Goal: Task Accomplishment & Management: Manage account settings

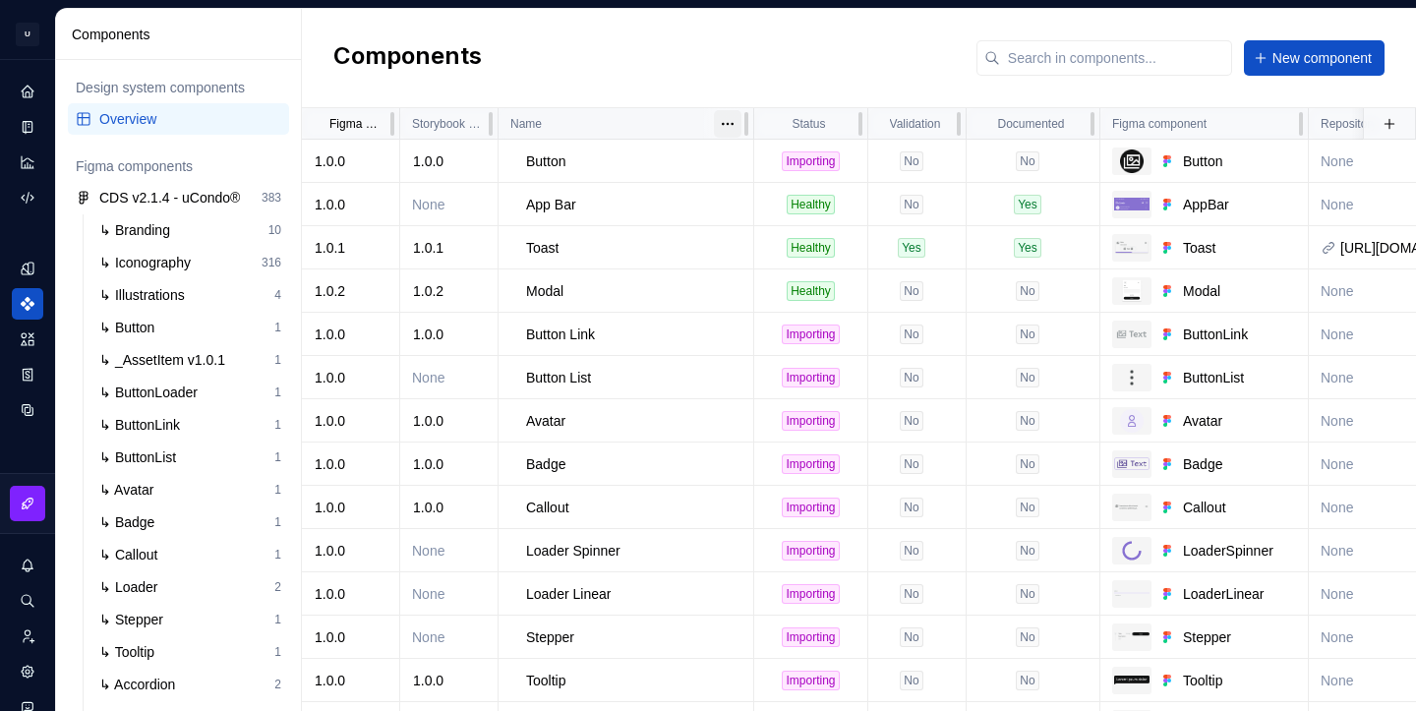
click at [722, 128] on html "U Clarice.DS U Design system data Components Design system components Overview …" at bounding box center [708, 355] width 1416 height 711
click at [759, 170] on div "Sort ascending" at bounding box center [814, 162] width 128 height 20
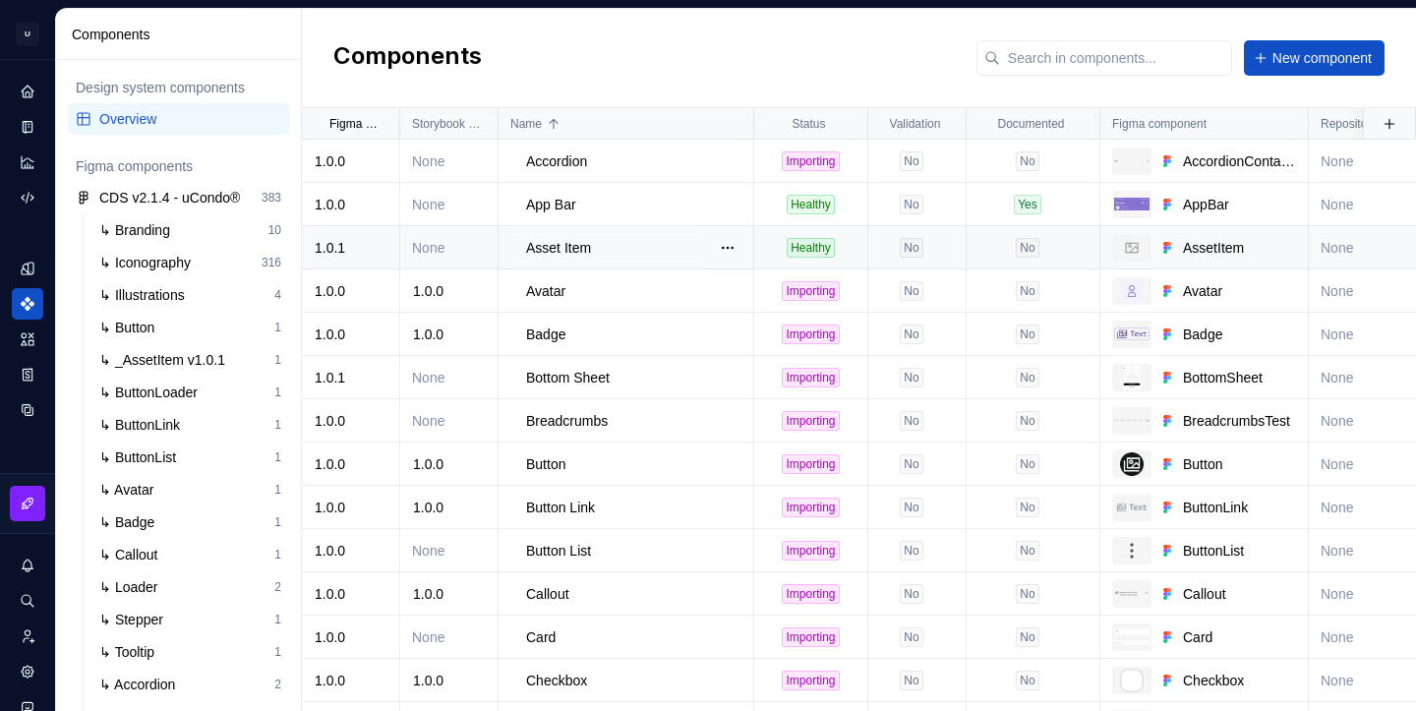
click at [556, 250] on p "Asset Item" at bounding box center [558, 248] width 65 height 20
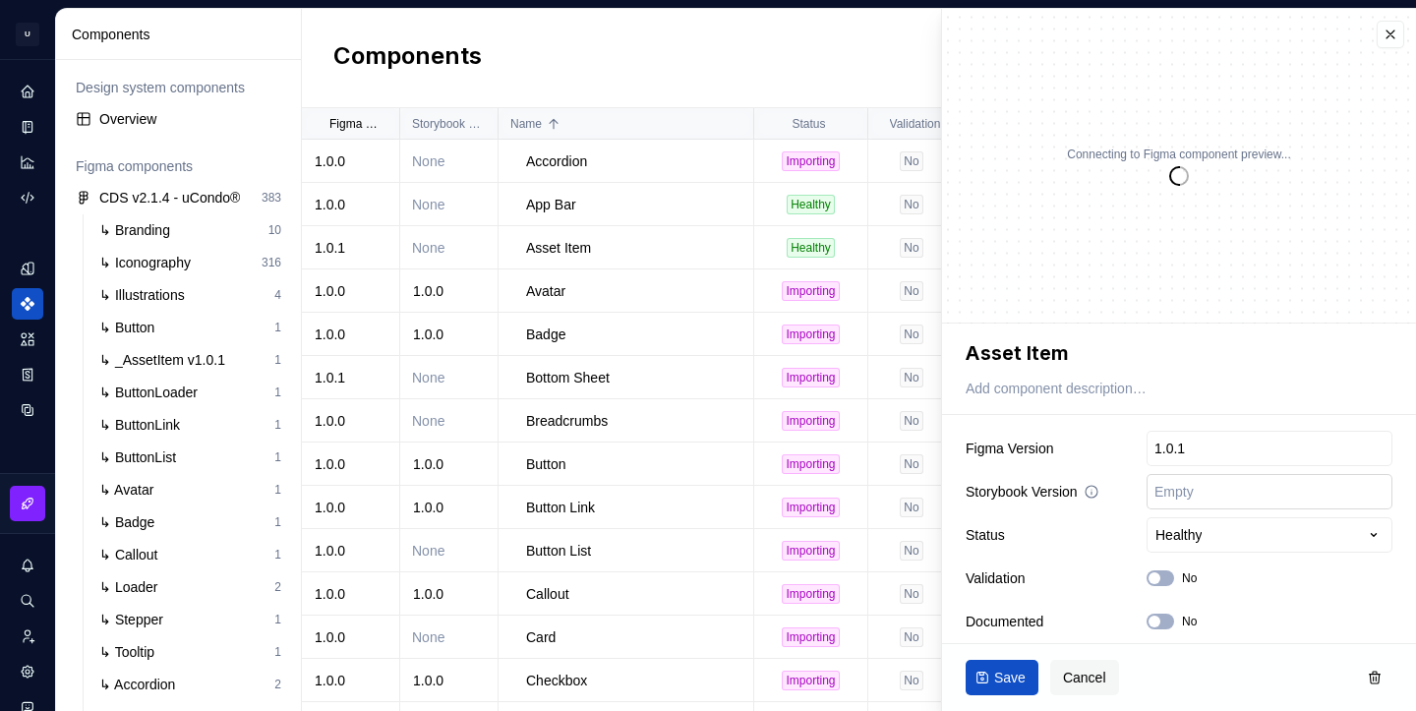
click at [1204, 499] on input "text" at bounding box center [1269, 491] width 246 height 35
type textarea "*"
type input "1"
type textarea "*"
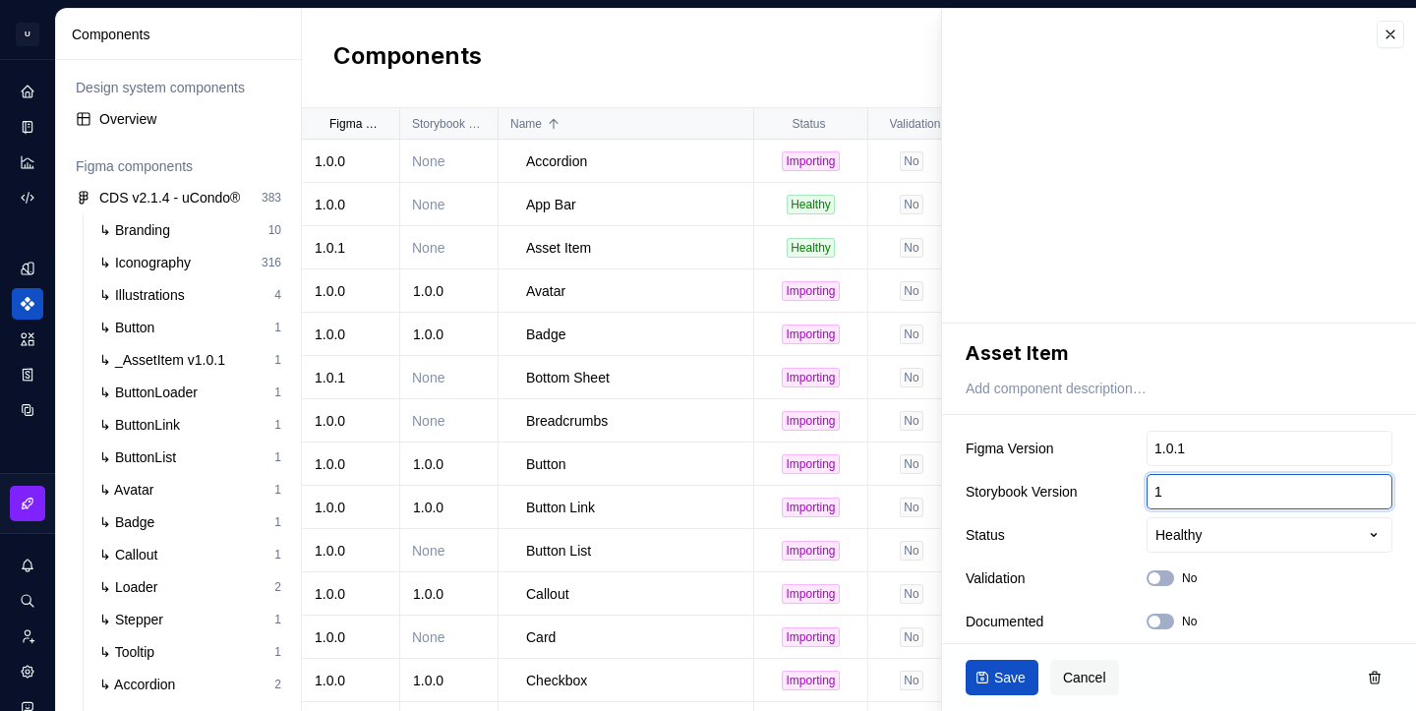
type input "1."
type textarea "*"
type input "1.0"
type textarea "*"
type input "1.0."
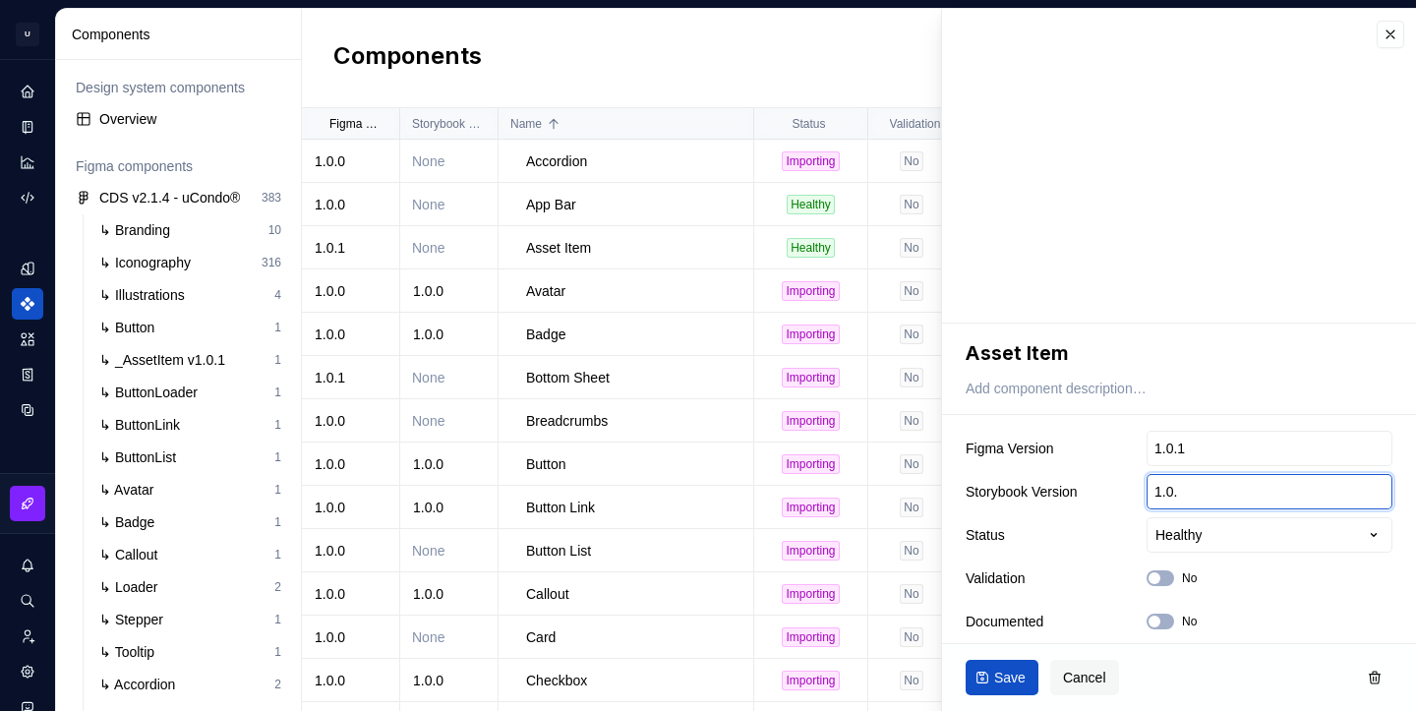
type textarea "*"
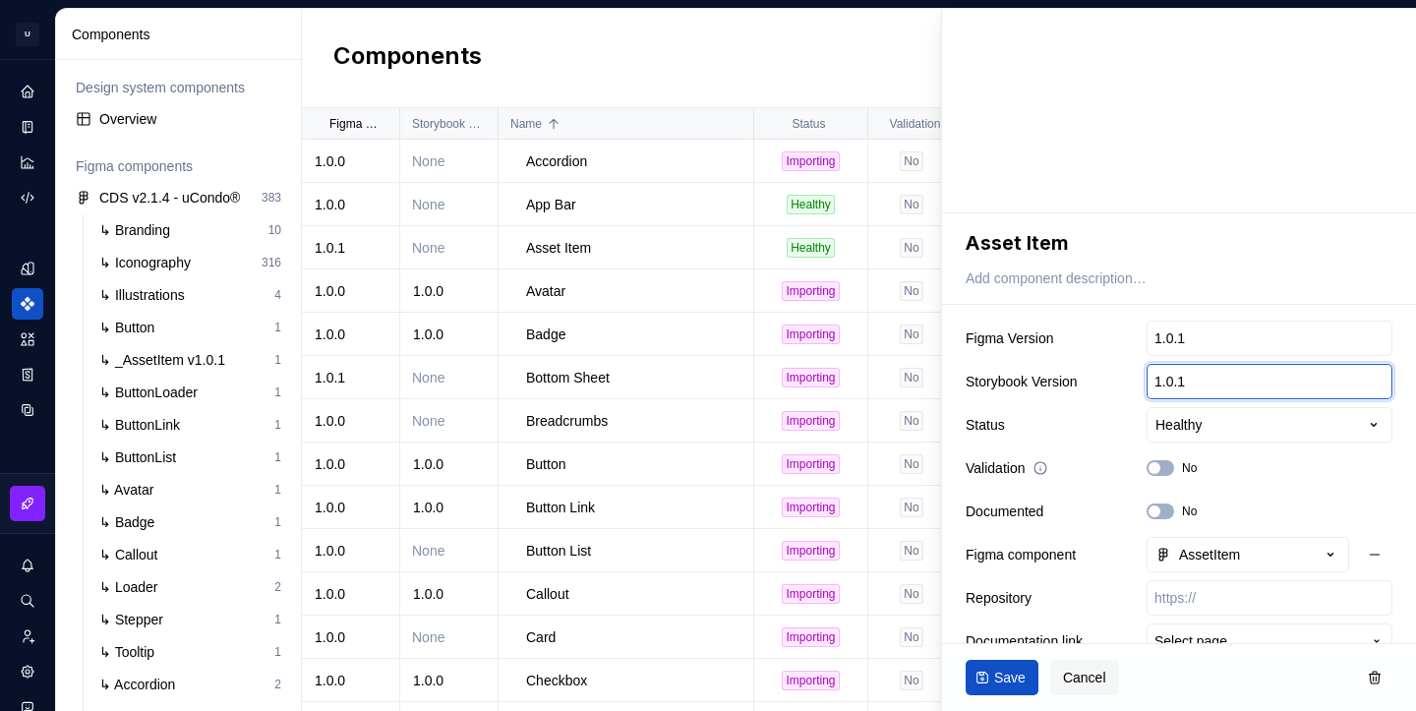
scroll to position [142, 0]
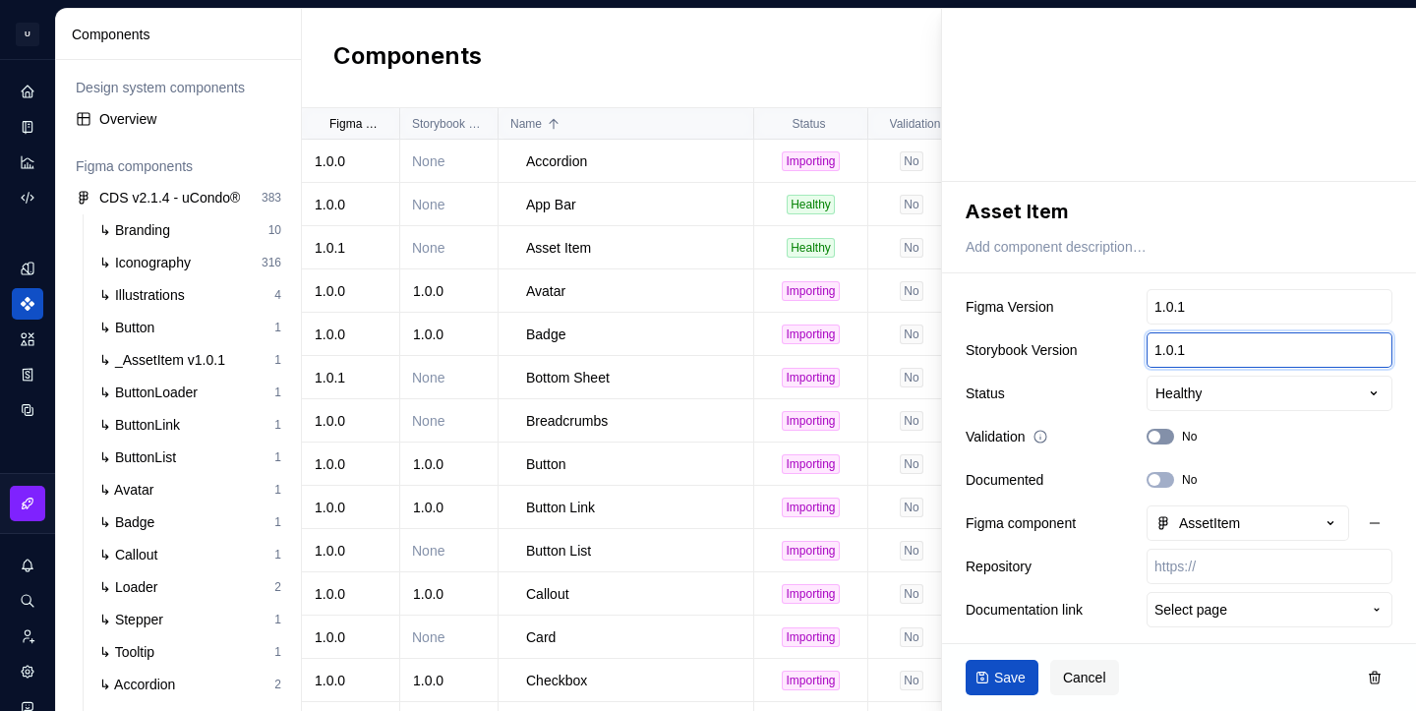
type input "1.0.1"
click at [1165, 438] on button "No" at bounding box center [1160, 437] width 28 height 16
click at [1165, 482] on button "No" at bounding box center [1160, 480] width 28 height 16
click at [1205, 558] on input "text" at bounding box center [1269, 566] width 246 height 35
type textarea "*"
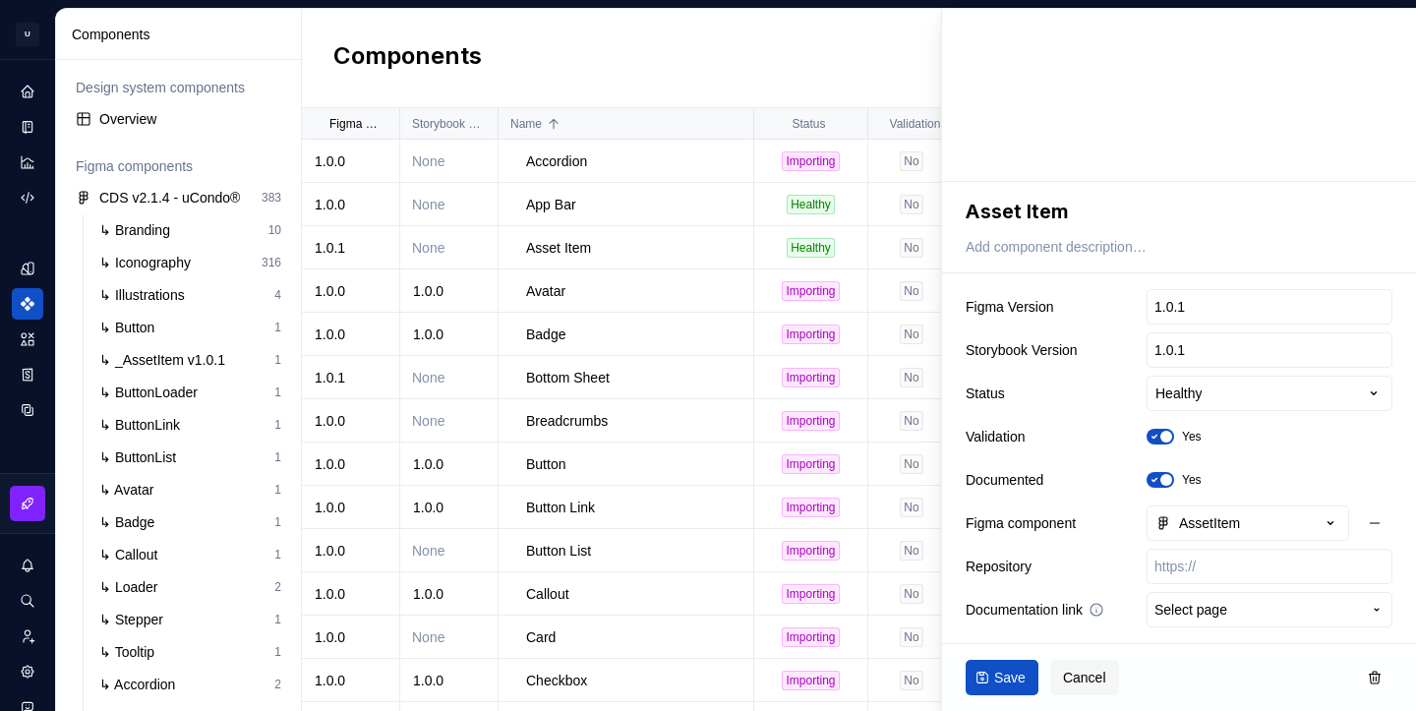
click at [1212, 606] on span "Select page" at bounding box center [1190, 610] width 73 height 20
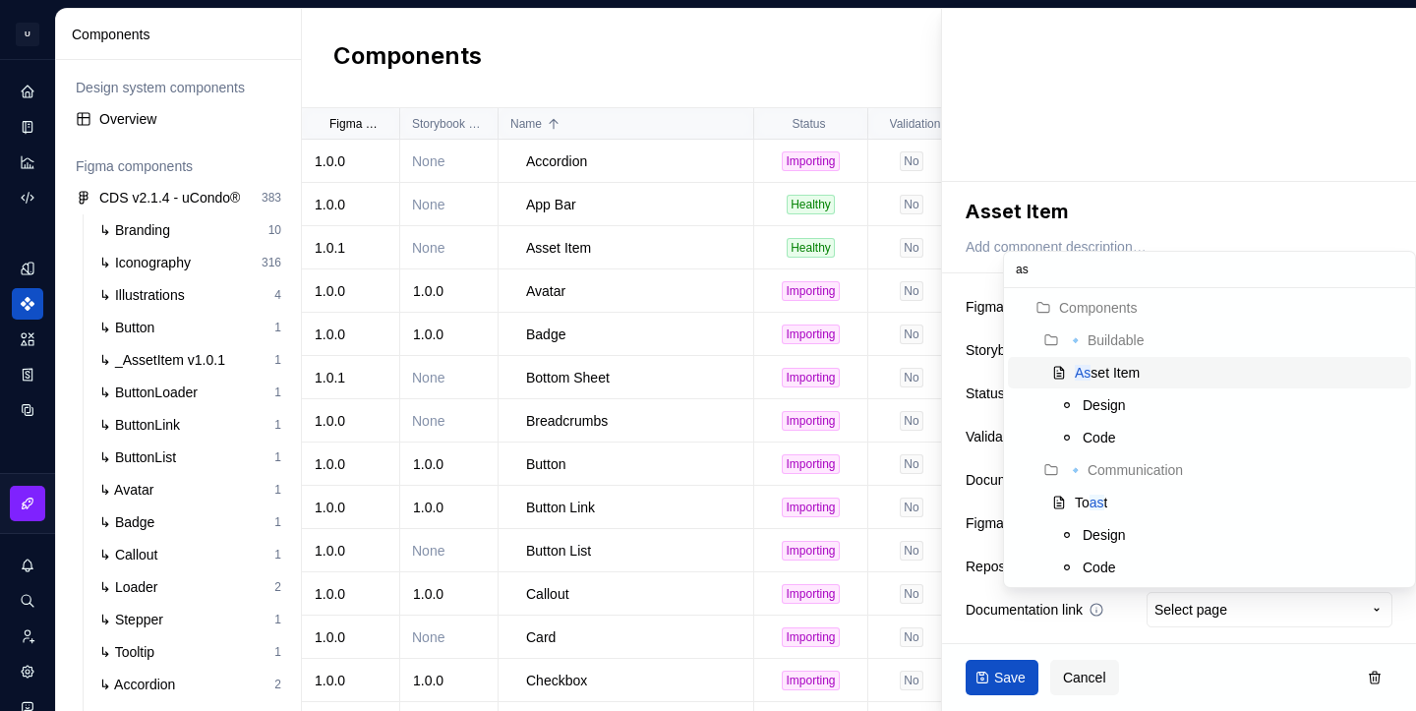
type input "ass"
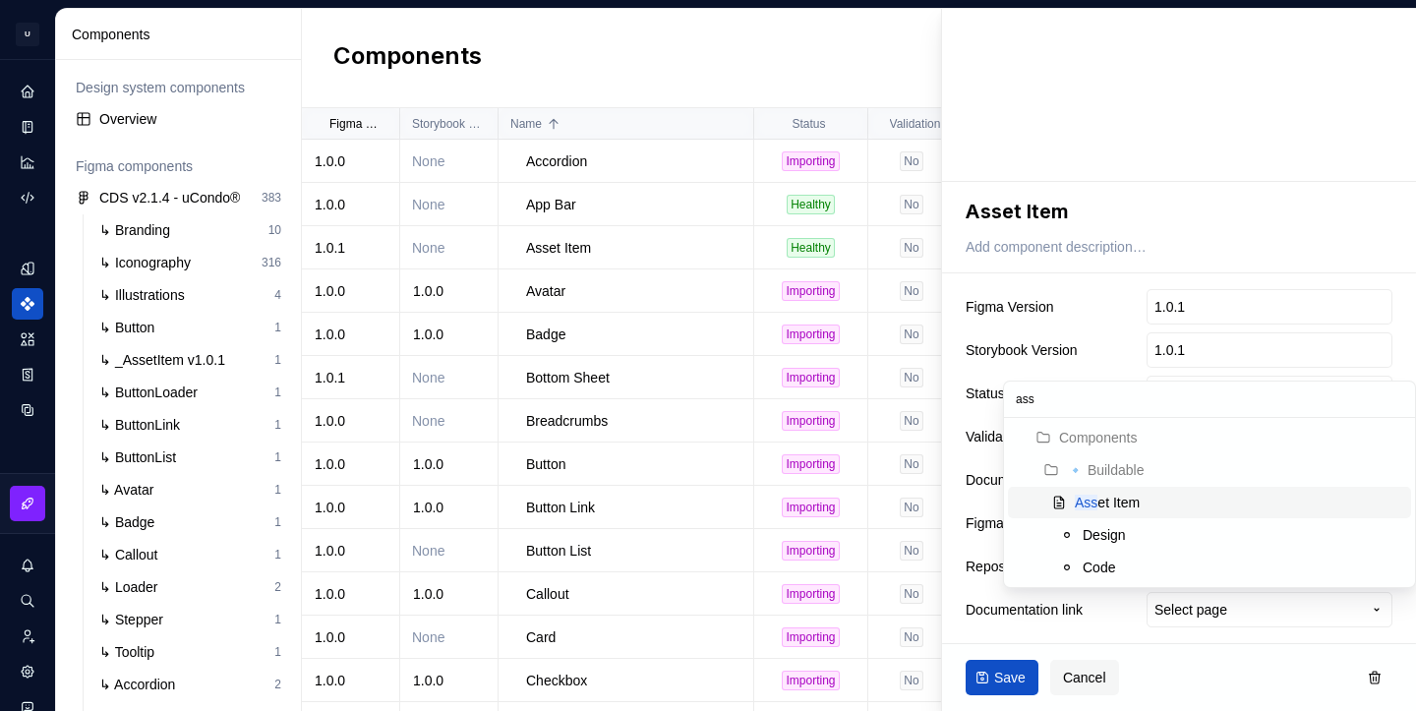
click at [1160, 510] on div "Ass et Item" at bounding box center [1239, 503] width 328 height 20
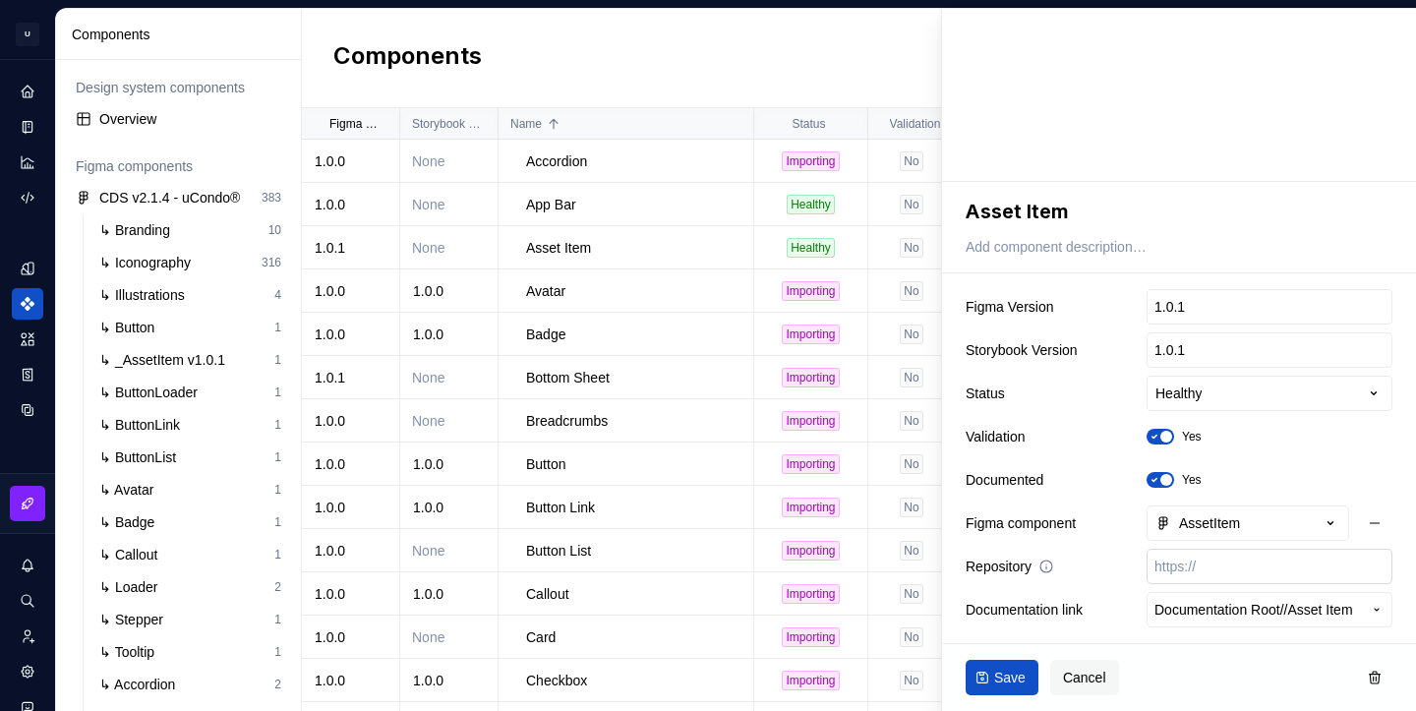
click at [1186, 572] on input "text" at bounding box center [1269, 566] width 246 height 35
paste input "[URL][DOMAIN_NAME]"
type textarea "*"
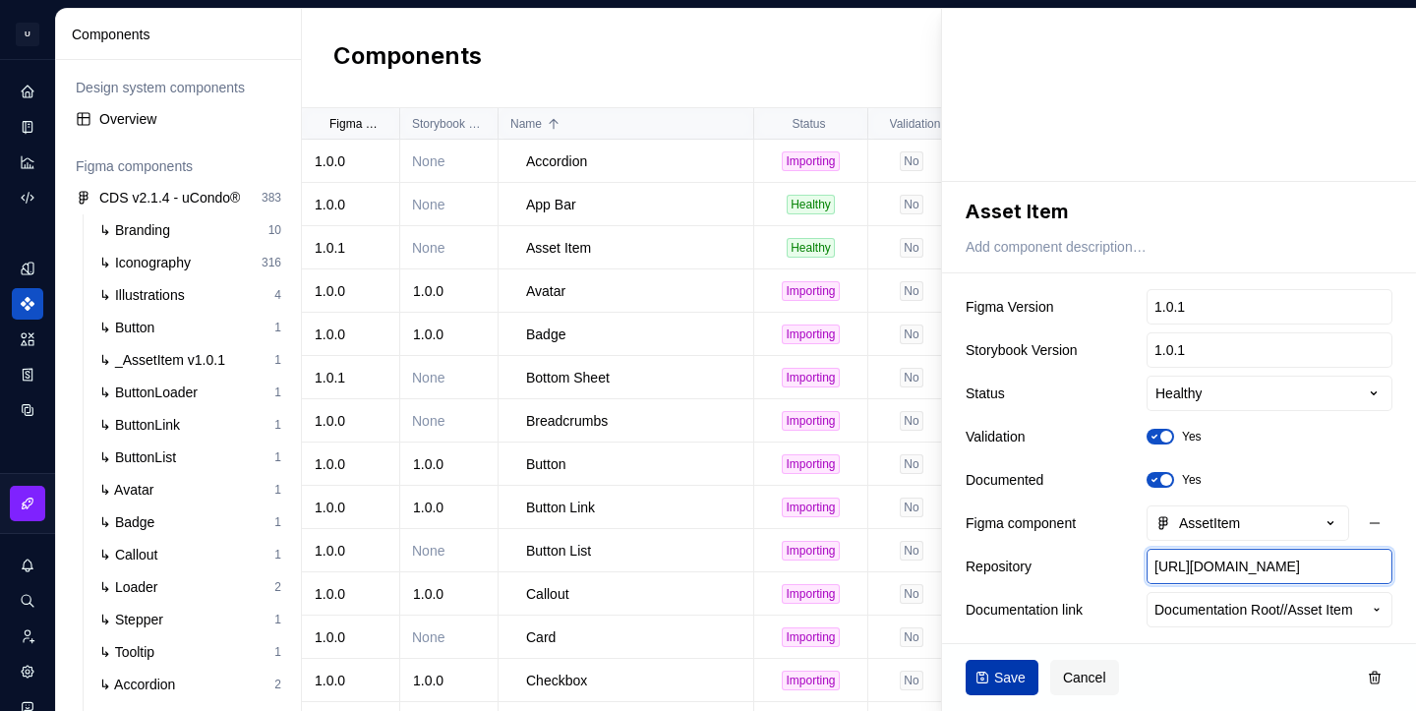
type input "[URL][DOMAIN_NAME]"
click at [1010, 681] on span "Save" at bounding box center [1009, 678] width 31 height 20
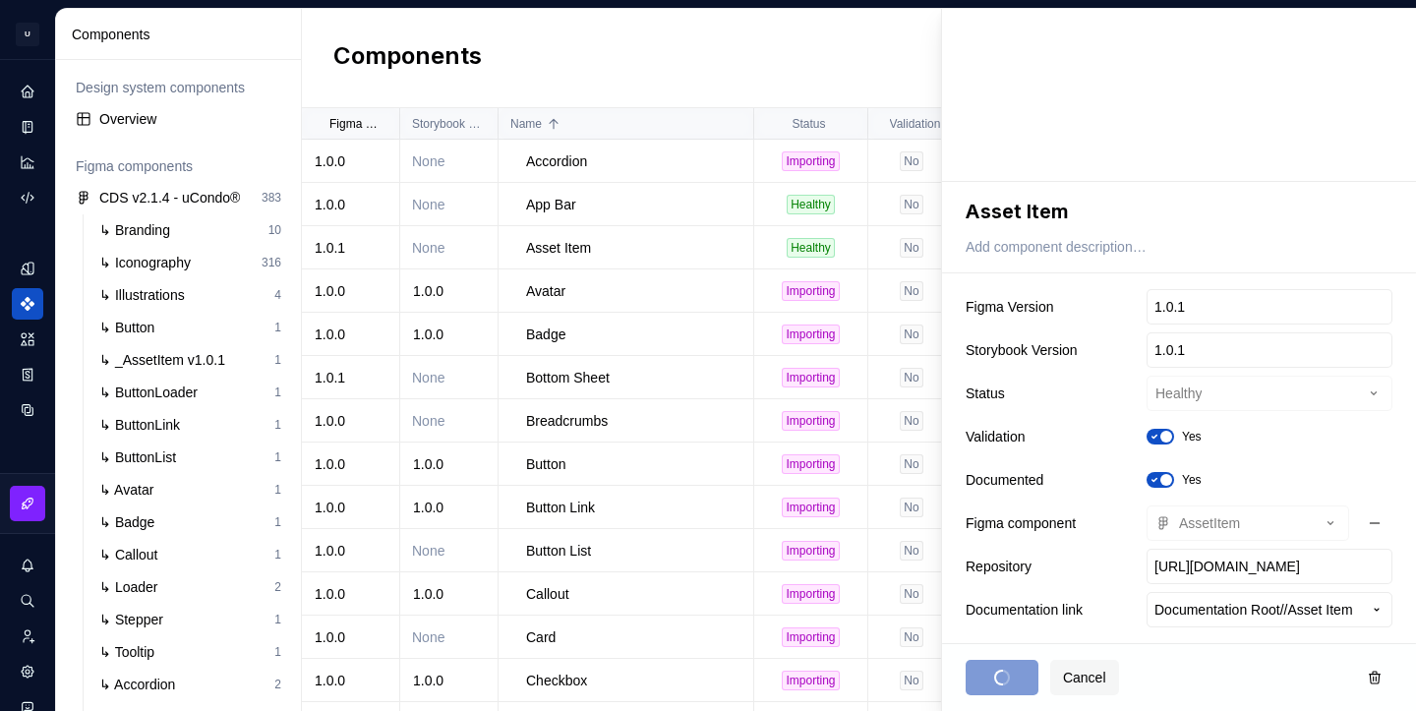
scroll to position [0, 0]
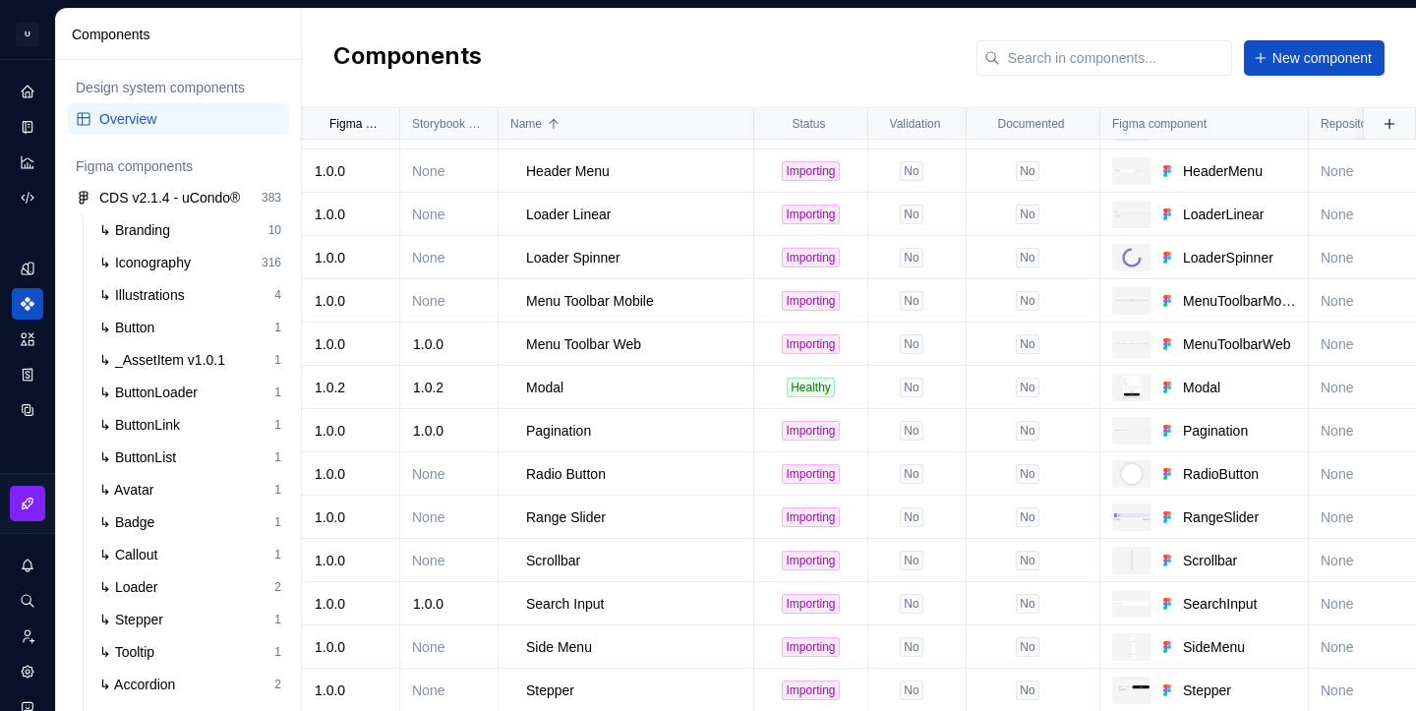
scroll to position [957, 0]
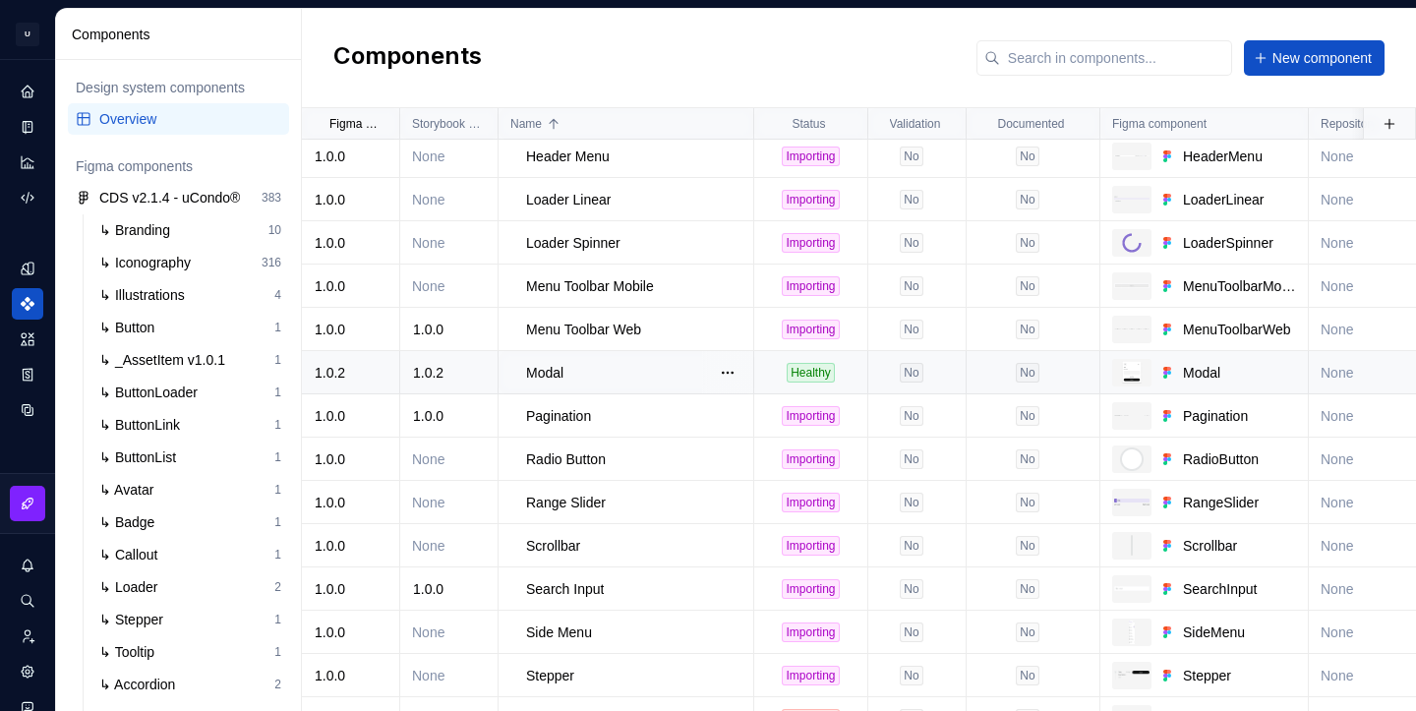
click at [649, 374] on div "Modal" at bounding box center [639, 373] width 226 height 20
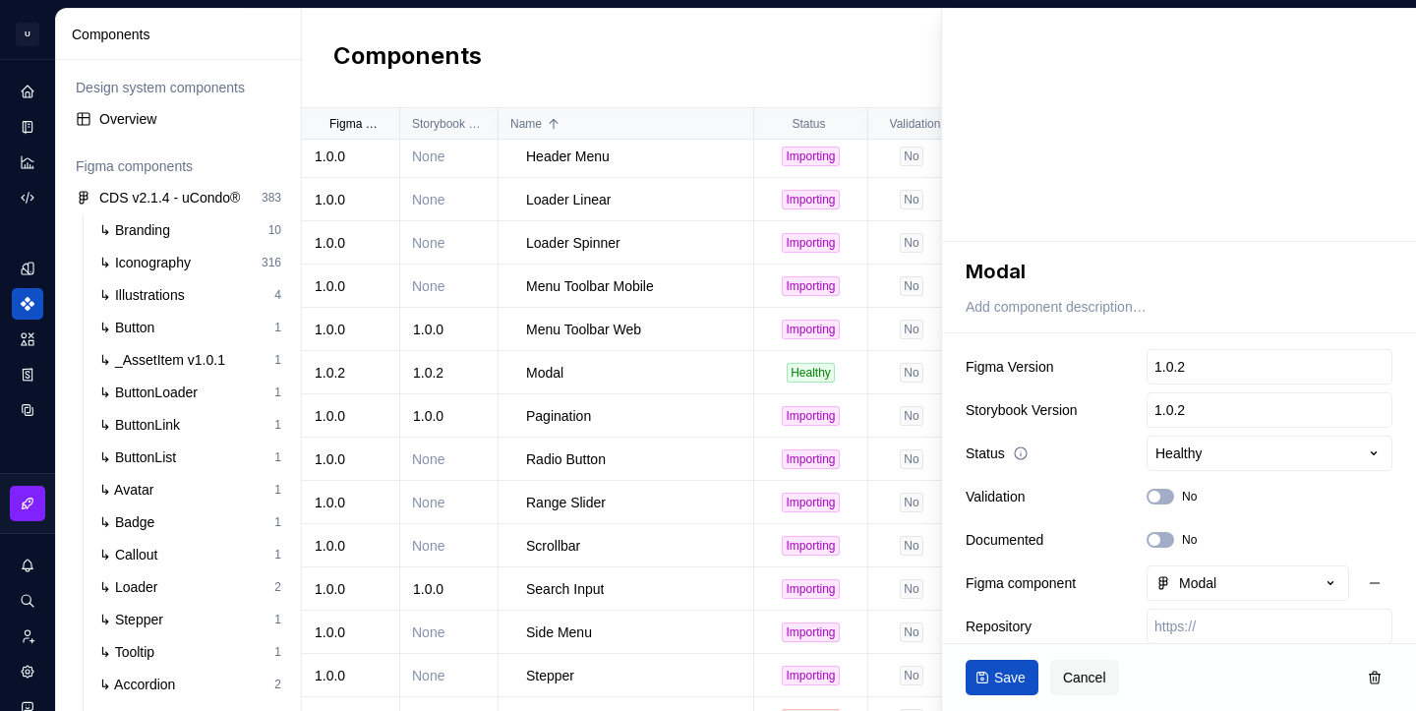
scroll to position [88, 0]
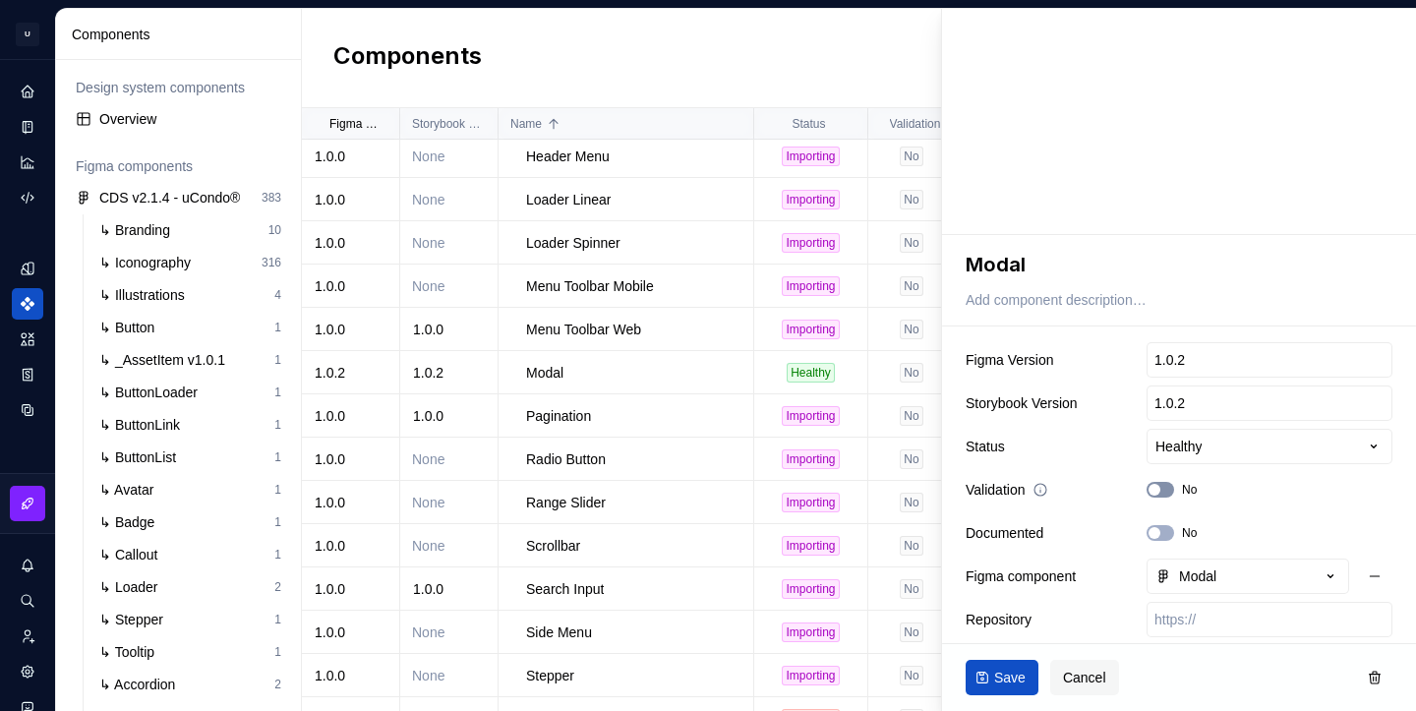
click at [1165, 495] on button "No" at bounding box center [1160, 490] width 28 height 16
click at [1165, 526] on button "No" at bounding box center [1160, 533] width 28 height 16
click at [1199, 625] on input "text" at bounding box center [1269, 619] width 246 height 35
paste input "[URL][DOMAIN_NAME]"
type textarea "*"
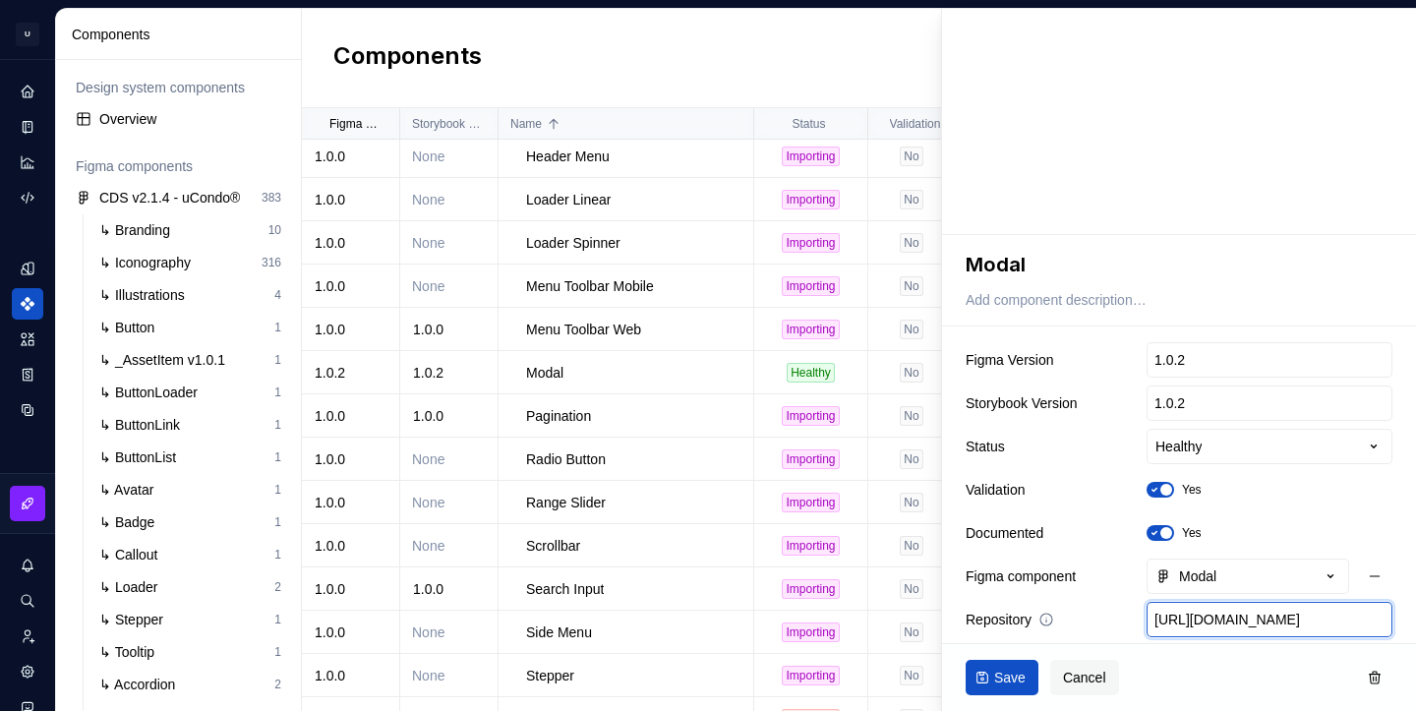
scroll to position [0, 313]
type input "[URL][DOMAIN_NAME]"
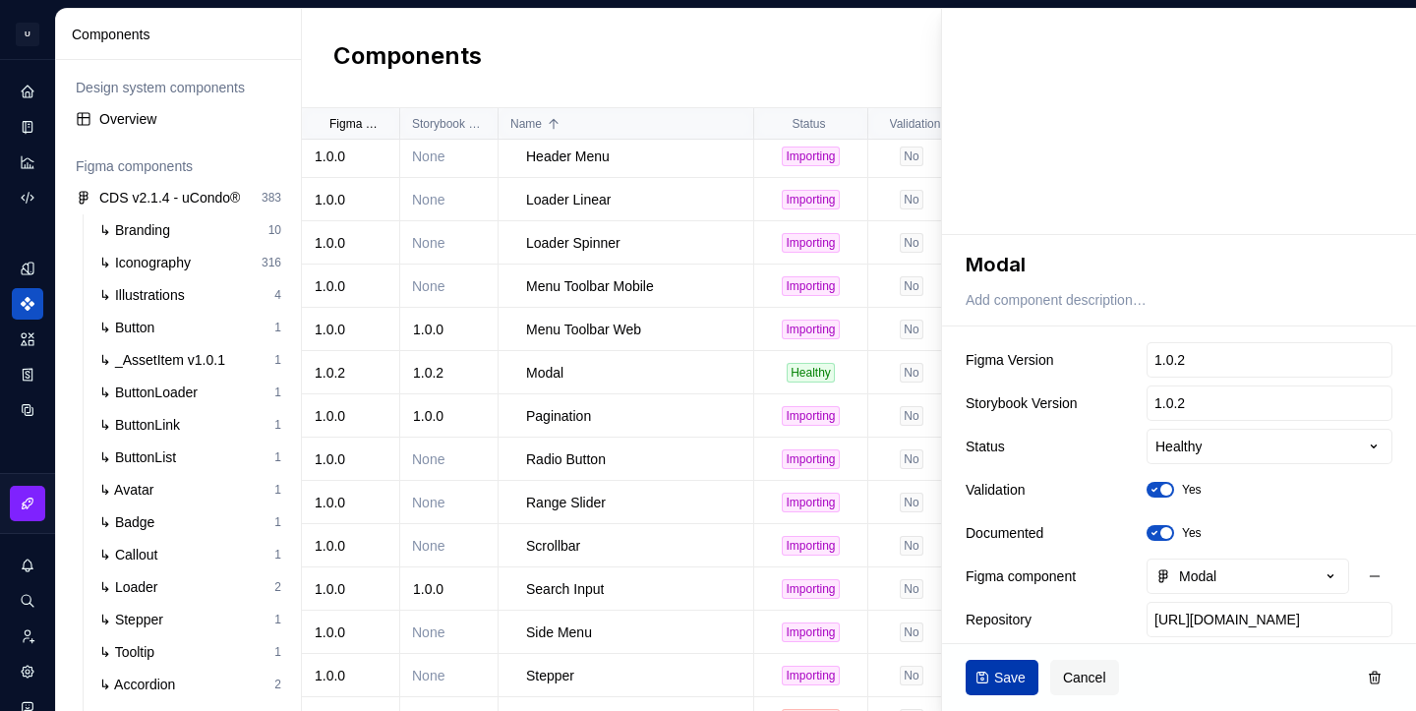
click at [998, 673] on span "Save" at bounding box center [1009, 678] width 31 height 20
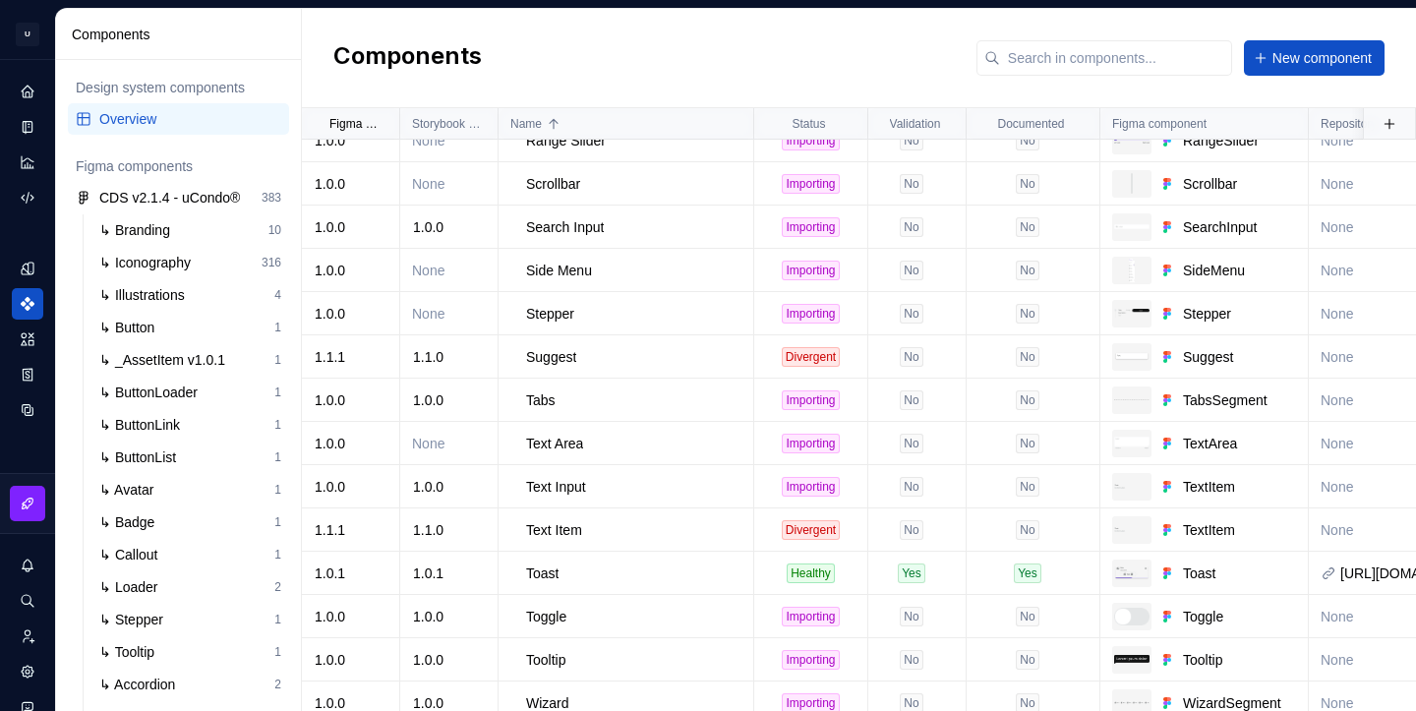
scroll to position [1332, 0]
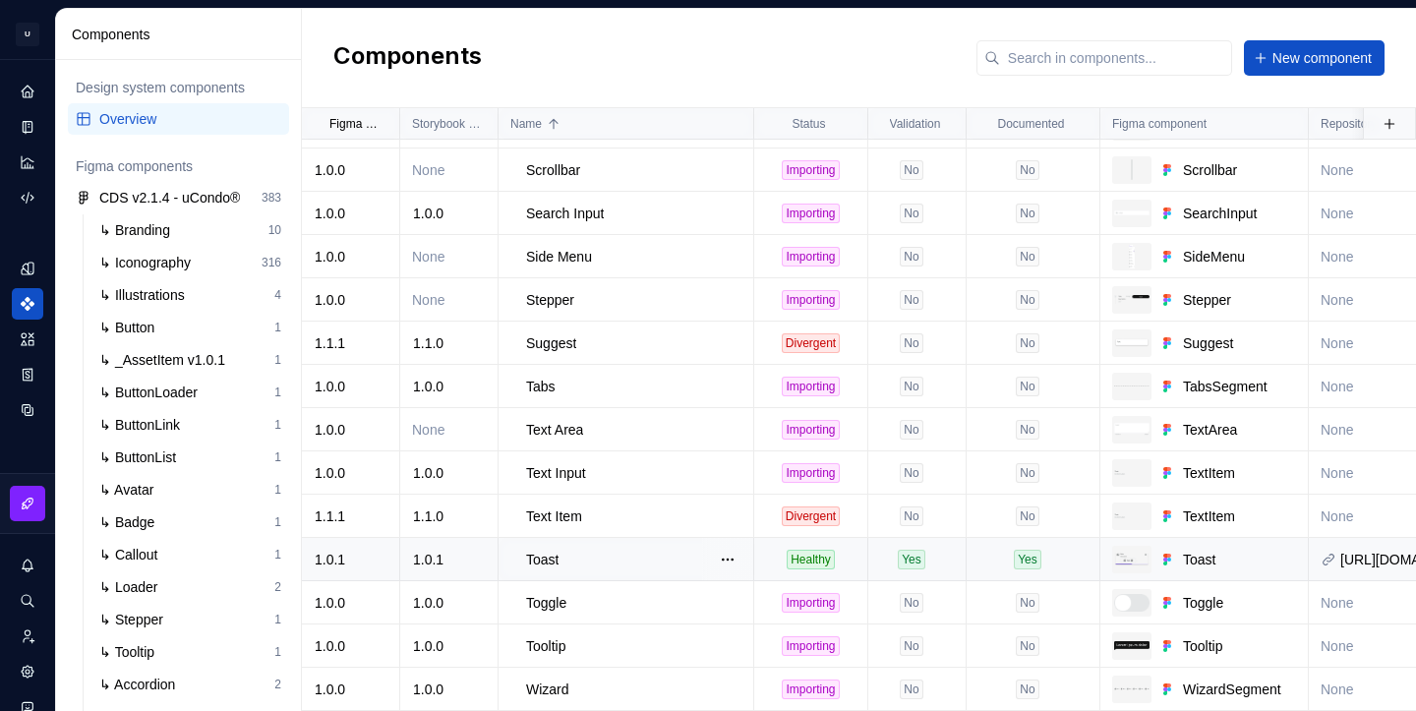
click at [613, 550] on div "Toast" at bounding box center [639, 560] width 226 height 20
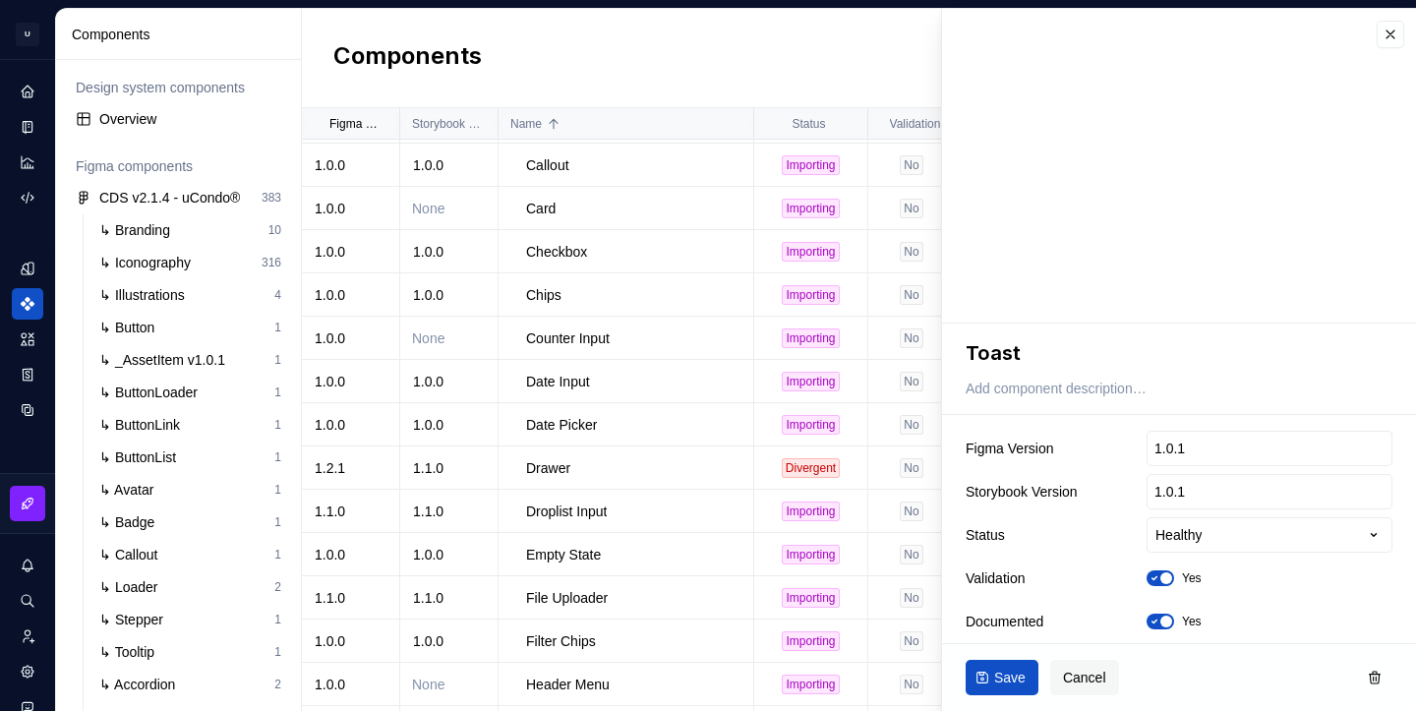
scroll to position [438, 0]
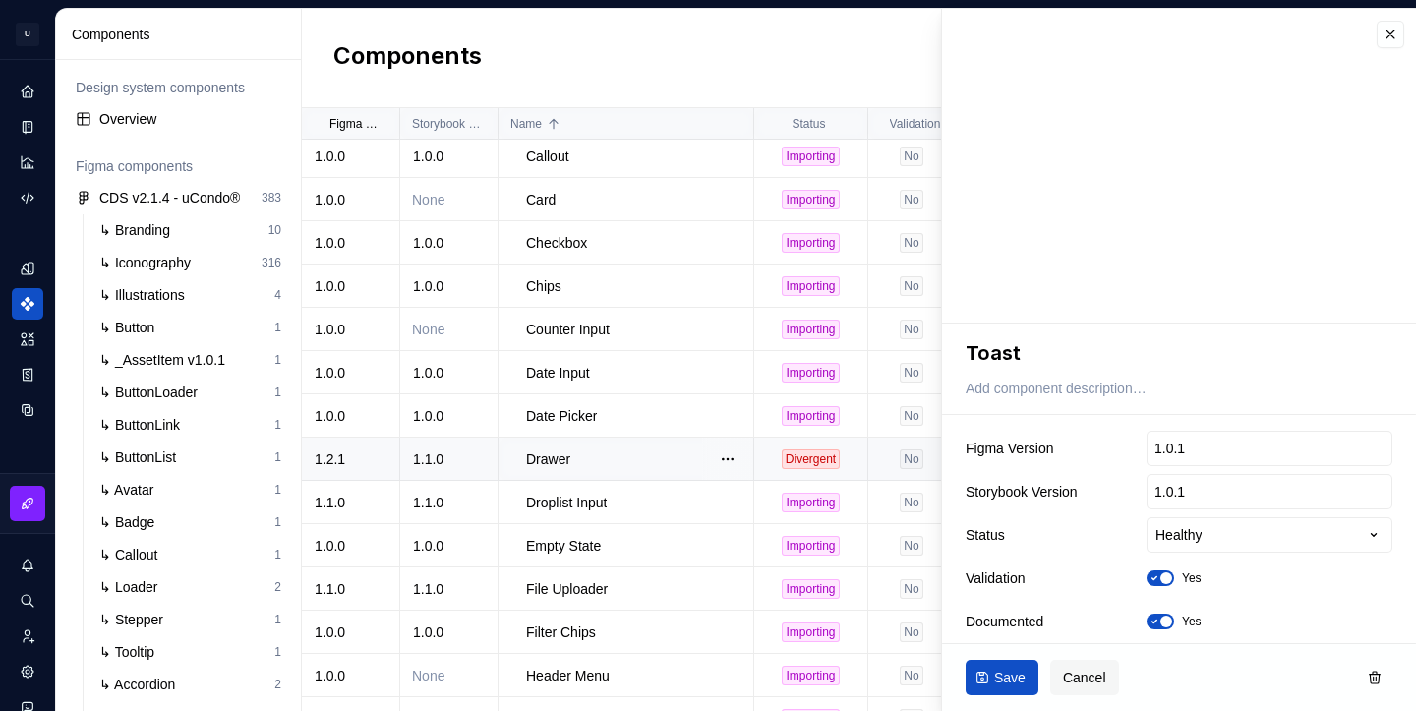
click at [485, 452] on div "1.1.0" at bounding box center [448, 459] width 95 height 20
click at [1196, 498] on input "1.1.0" at bounding box center [1269, 491] width 246 height 35
type textarea "*"
type input "1"
type textarea "*"
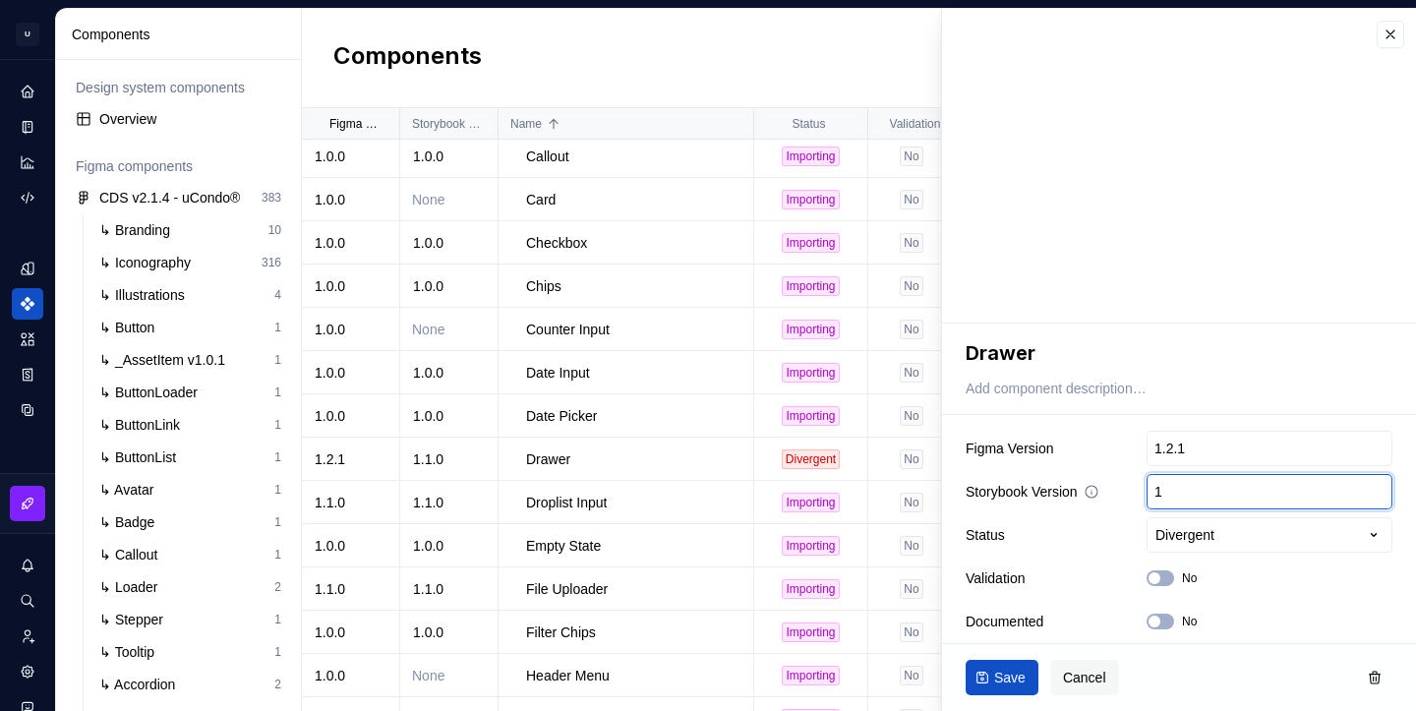
type input "1."
type textarea "*"
type input "1.2"
type textarea "*"
type input "1.2."
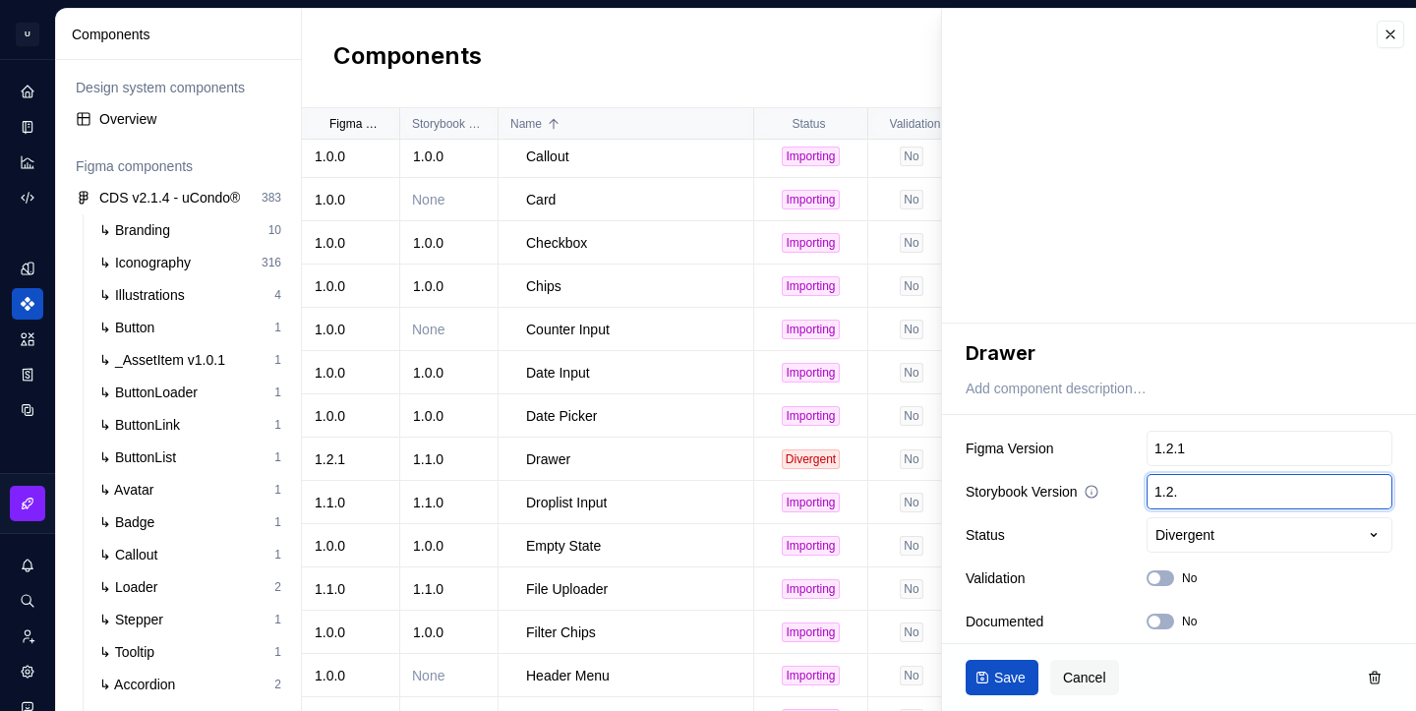
type textarea "*"
type input "1.2.1"
click at [1235, 543] on html "U Clarice.DS U Design system data Components Design system components Overview …" at bounding box center [708, 355] width 1416 height 711
type textarea "*"
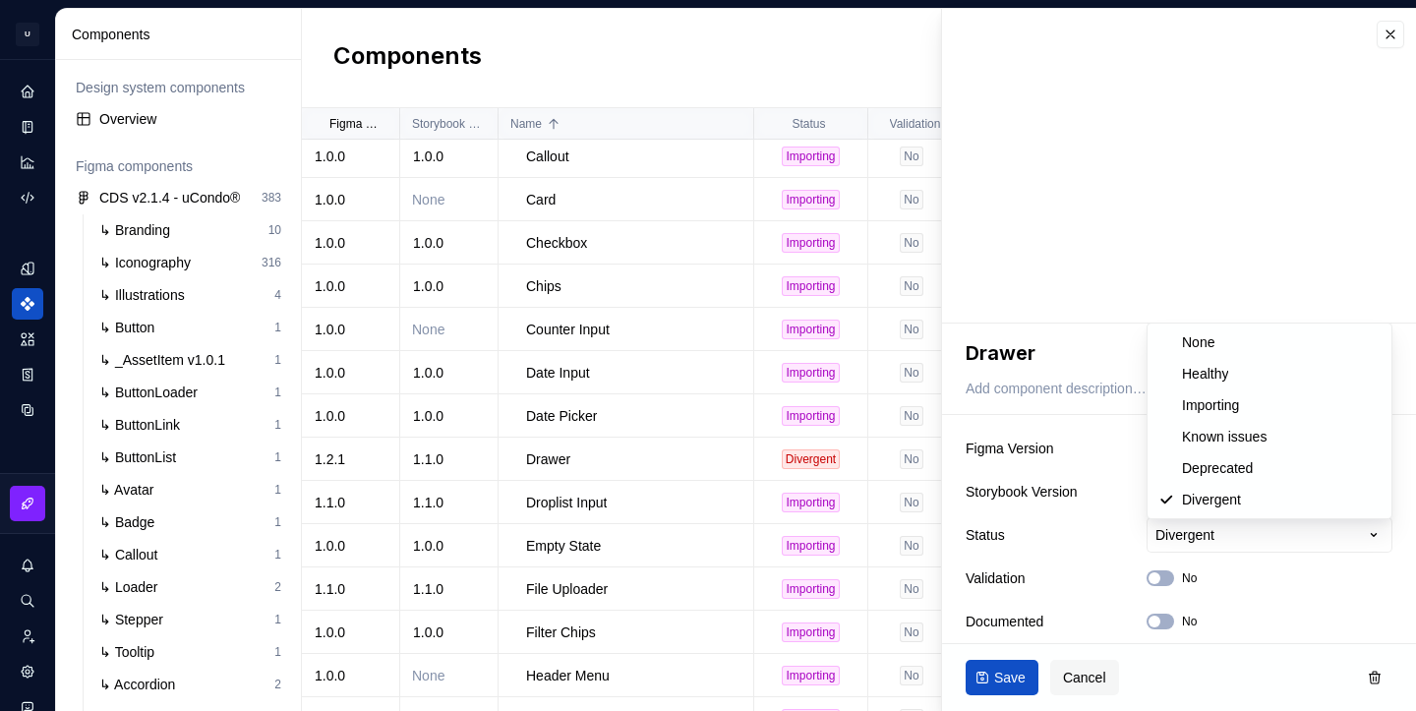
select select "**********"
click at [1164, 584] on button "No" at bounding box center [1160, 578] width 28 height 16
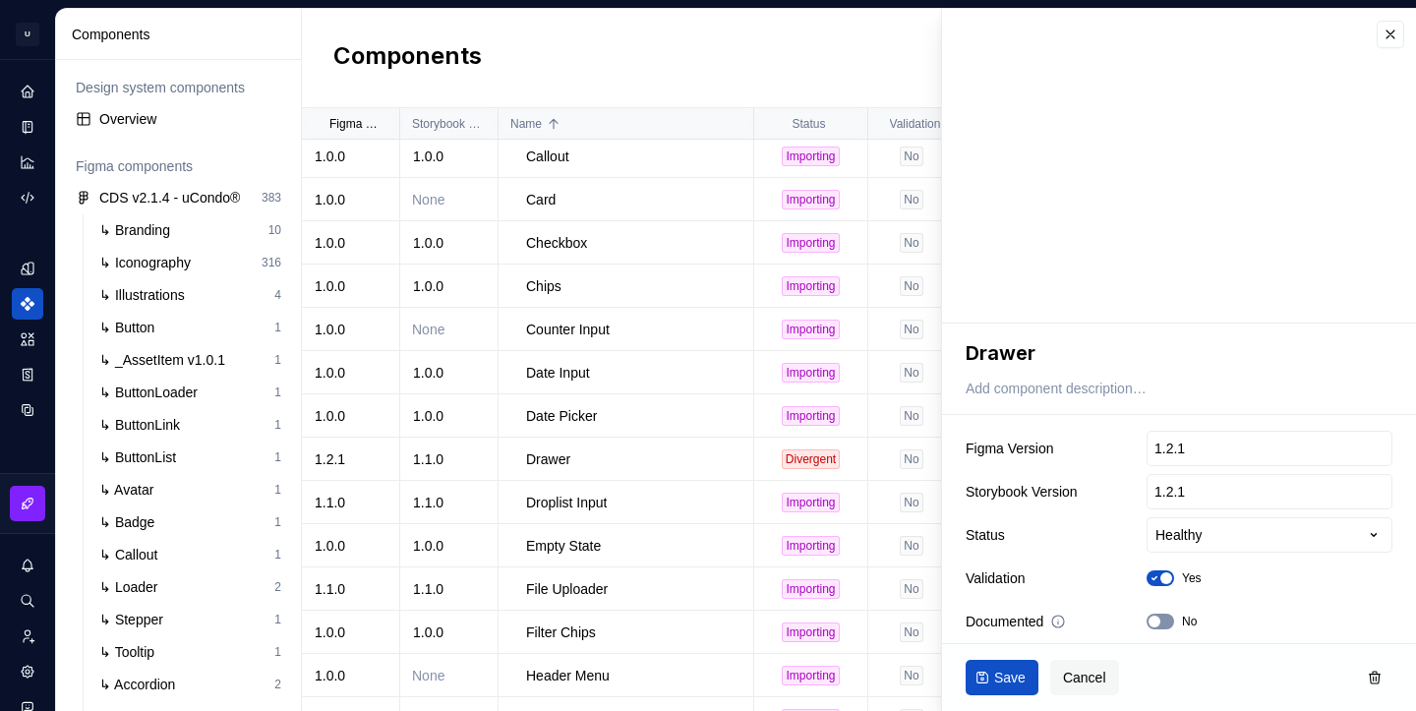
click at [1164, 617] on button "No" at bounding box center [1160, 622] width 28 height 16
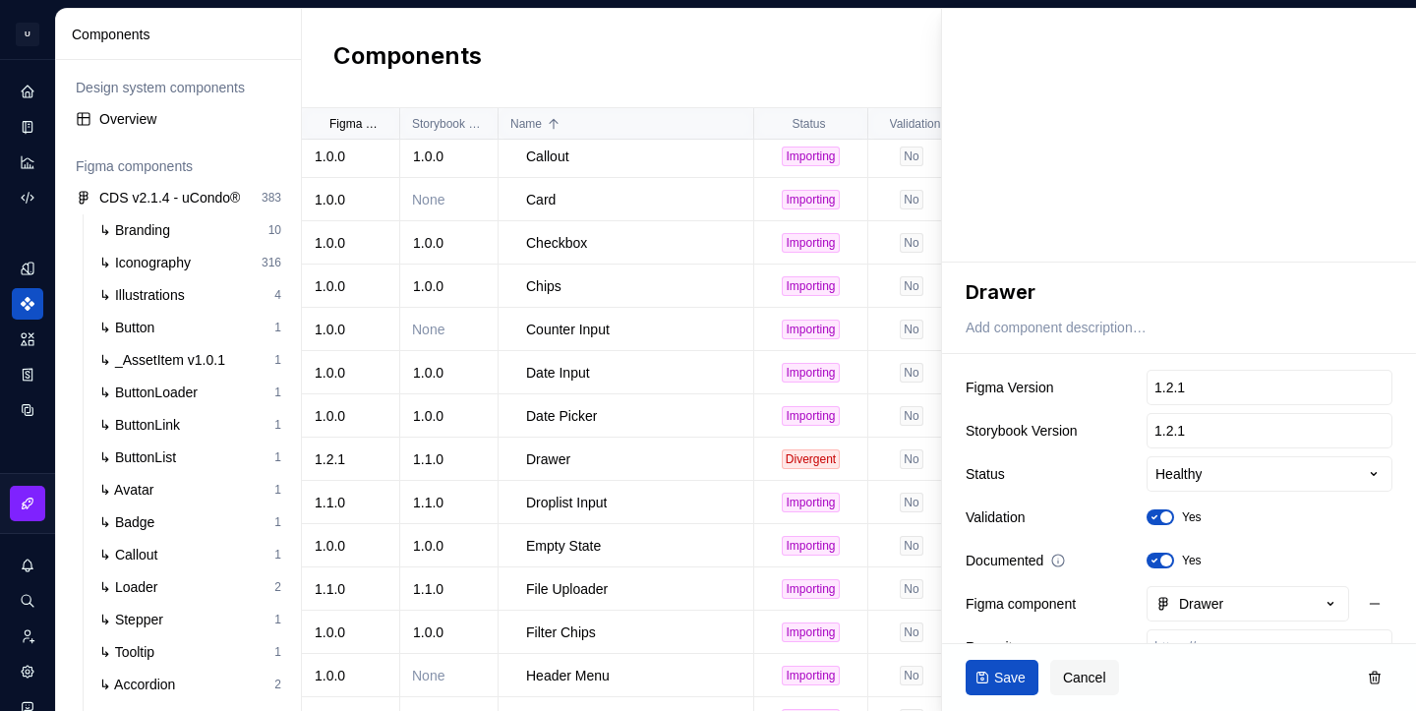
scroll to position [142, 0]
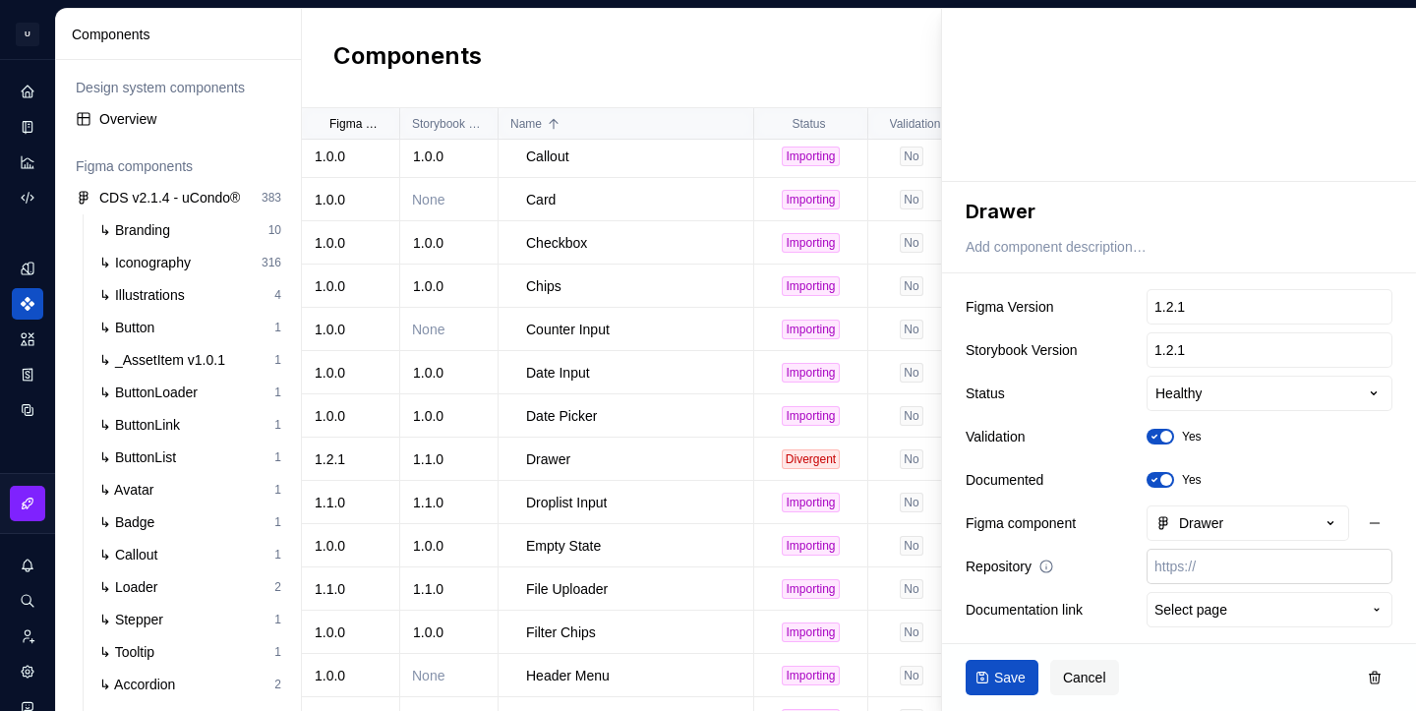
click at [1205, 570] on input "text" at bounding box center [1269, 566] width 246 height 35
paste input "[URL][DOMAIN_NAME]"
type textarea "*"
type input "[URL][DOMAIN_NAME]"
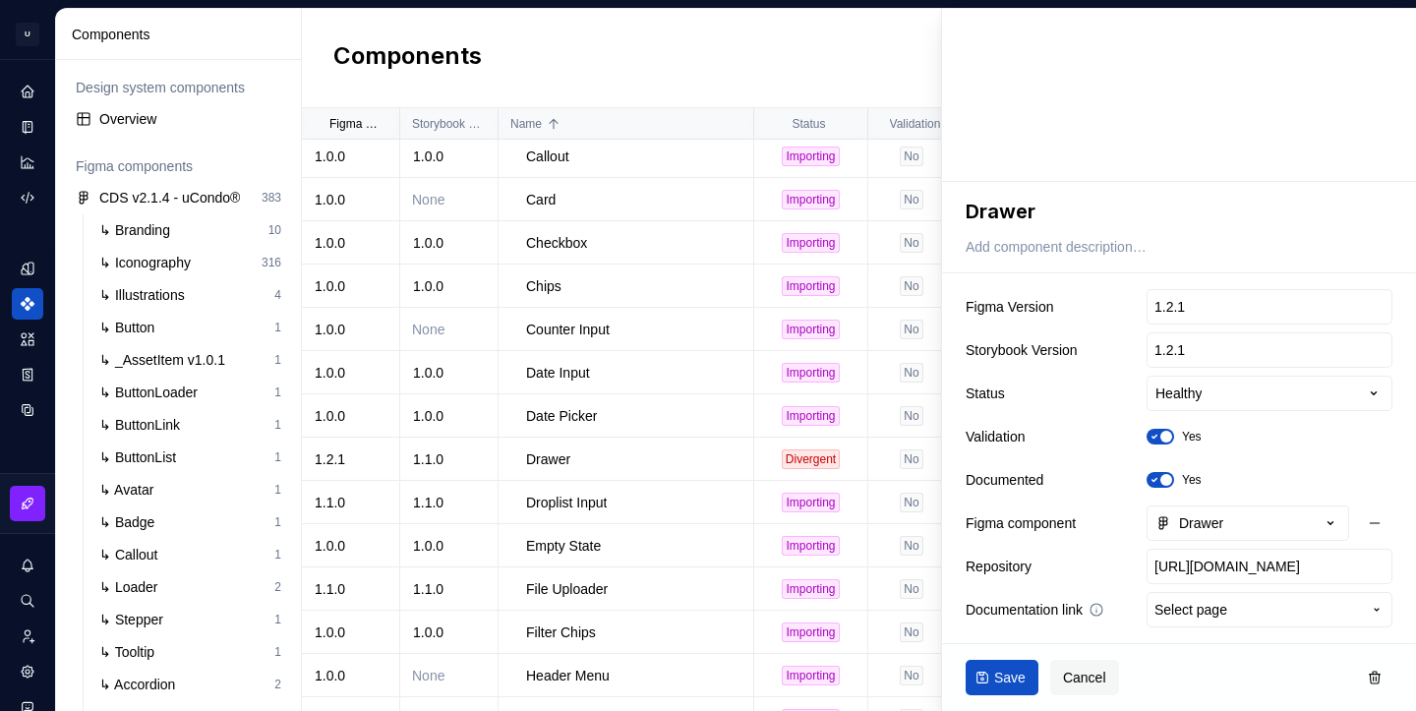
type textarea "*"
click at [1210, 604] on span "Select page" at bounding box center [1190, 610] width 73 height 20
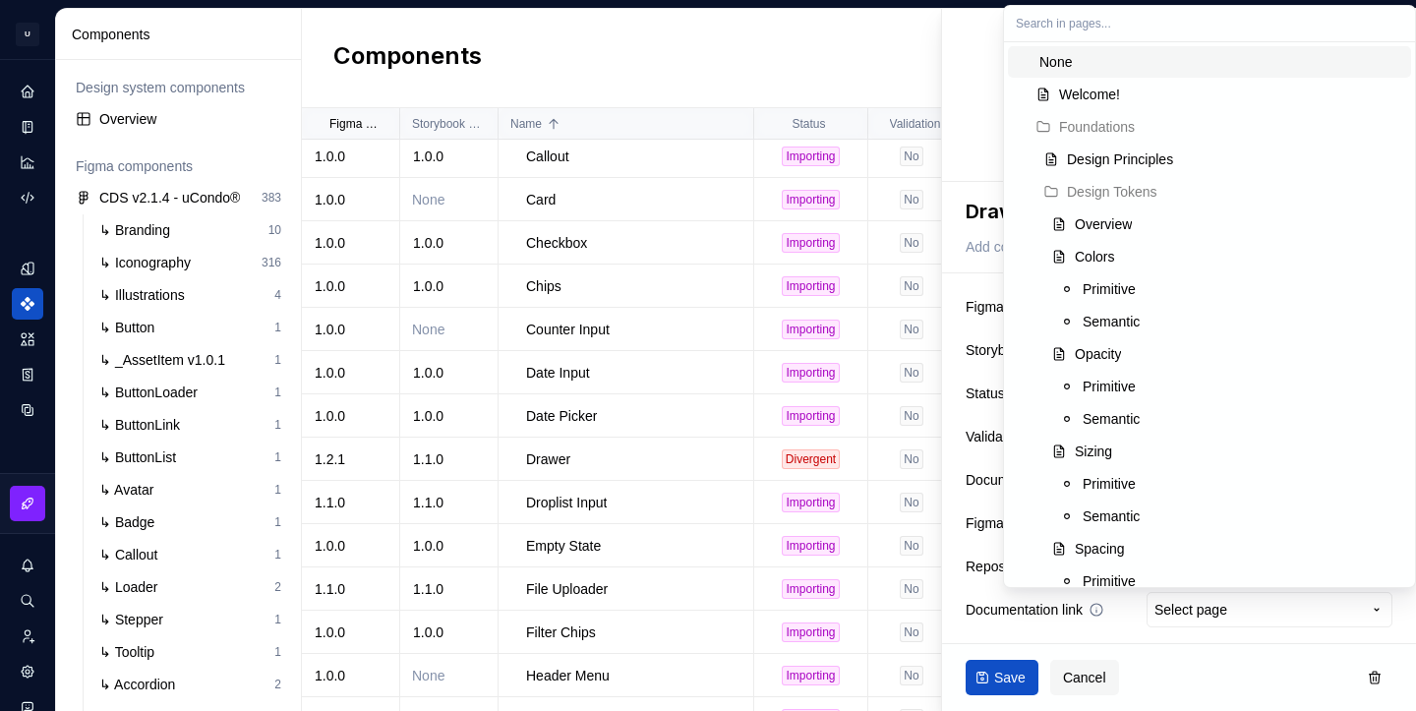
scroll to position [0, 0]
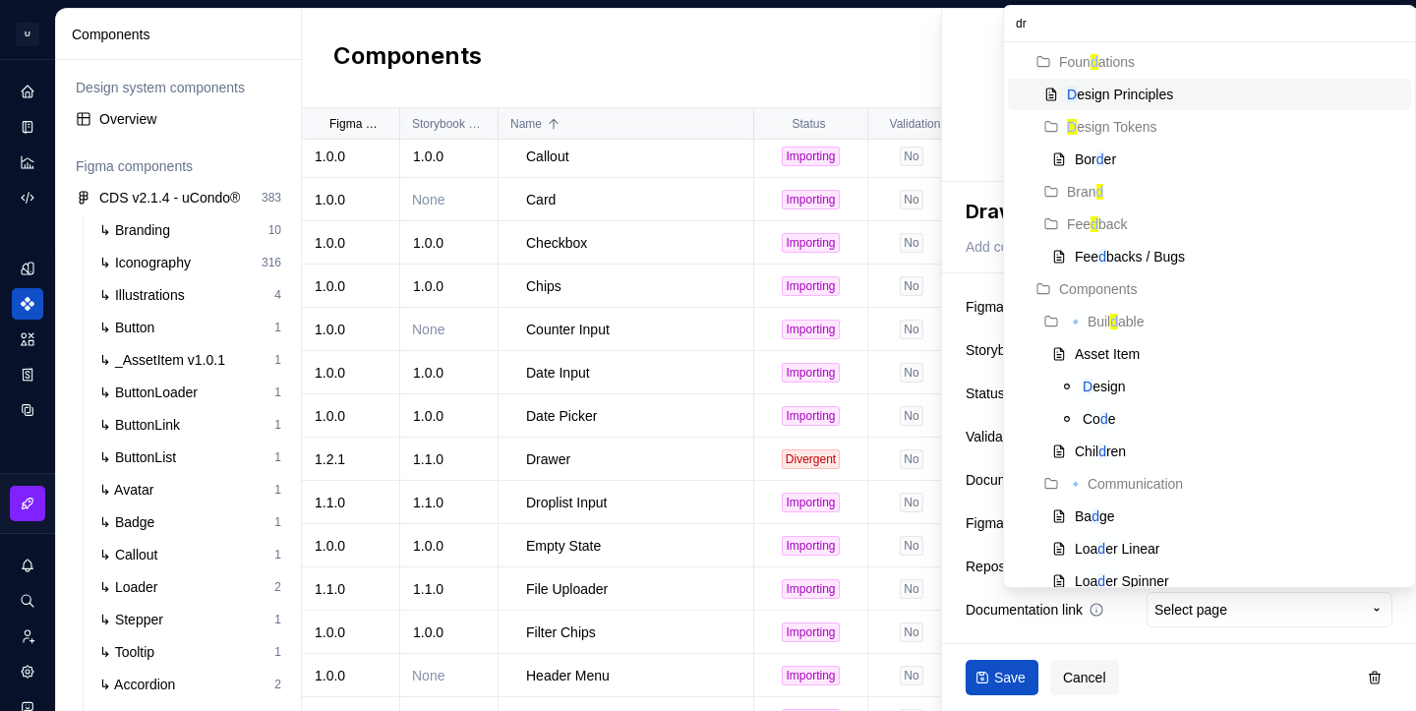
type input "dra"
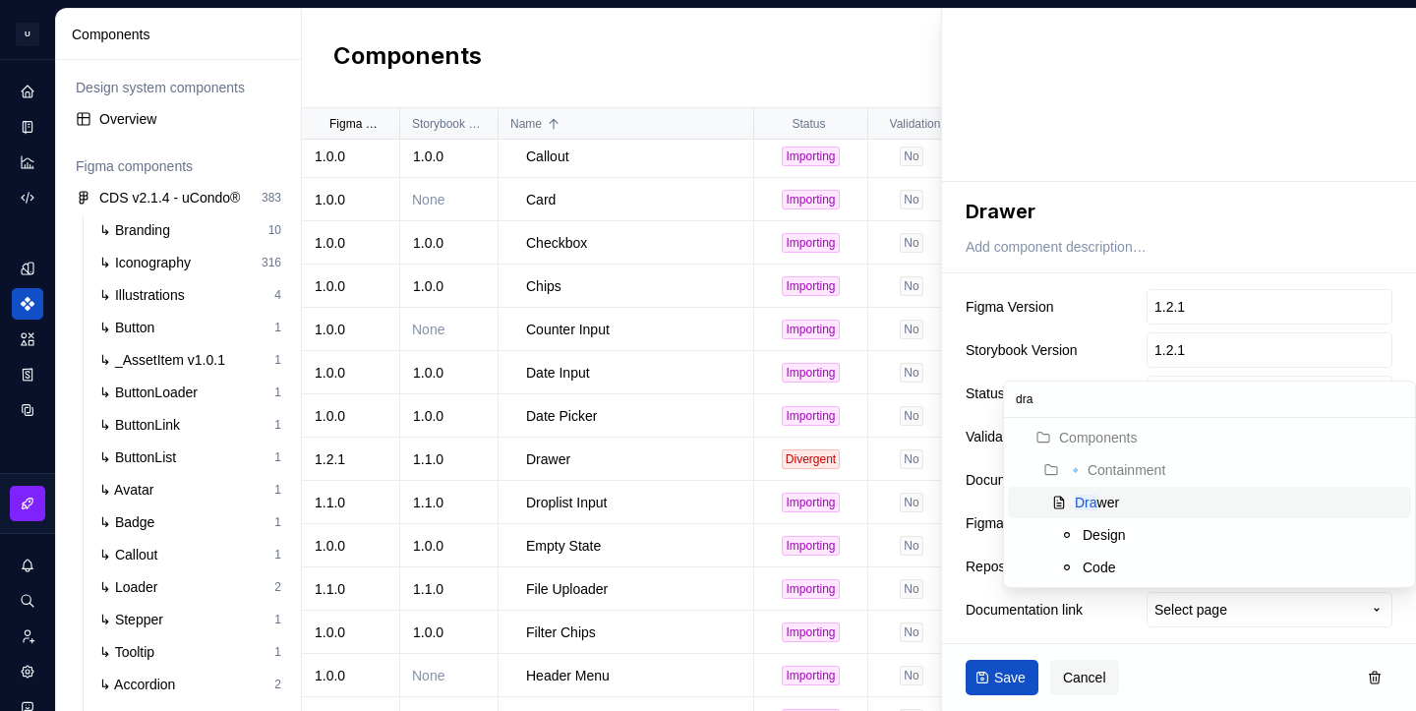
click at [1199, 498] on div "Dra wer" at bounding box center [1239, 503] width 328 height 20
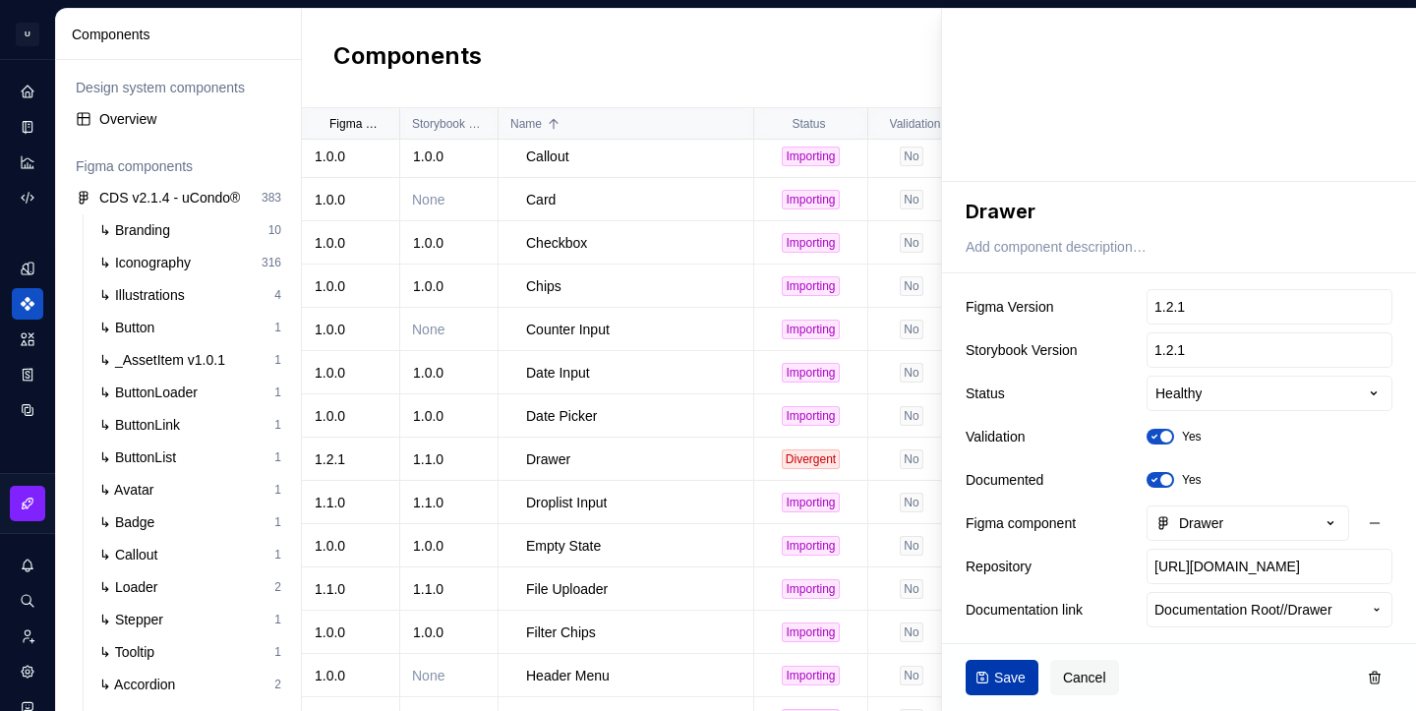
click at [1001, 669] on span "Save" at bounding box center [1009, 678] width 31 height 20
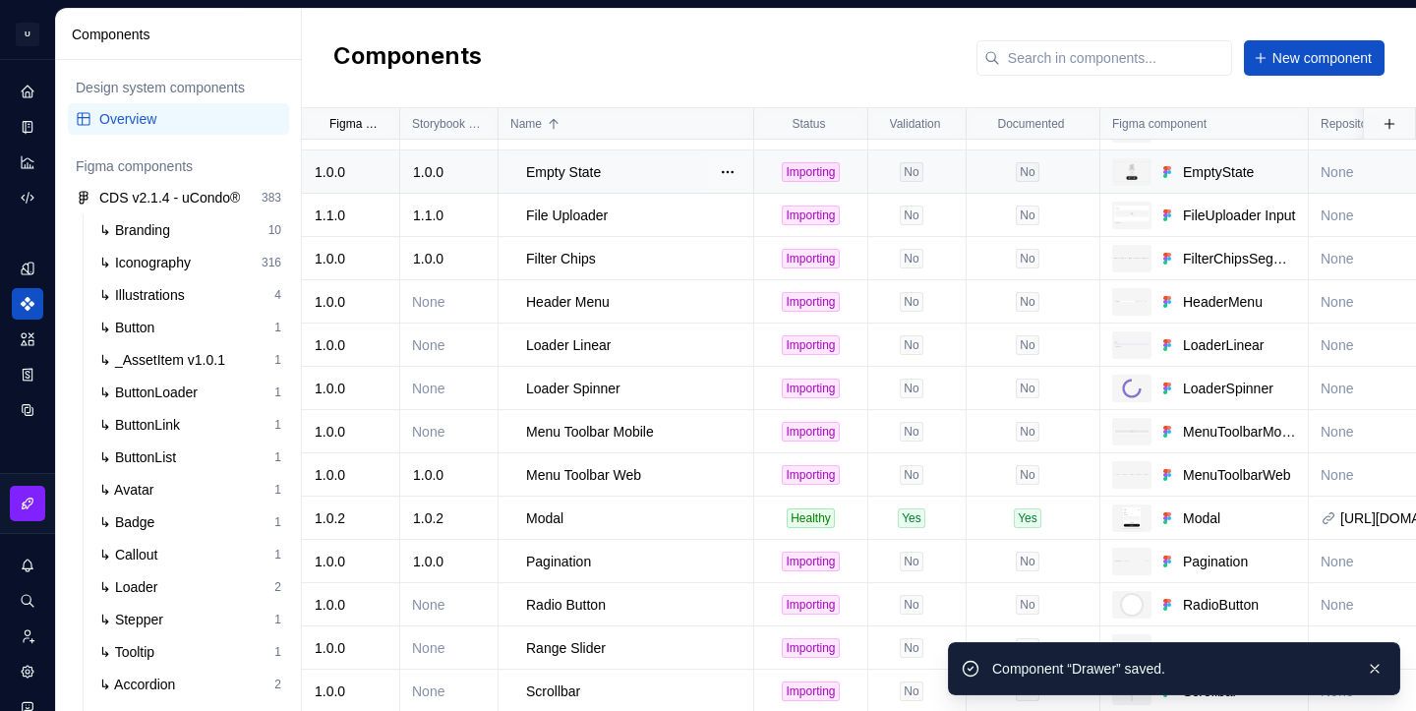
scroll to position [814, 0]
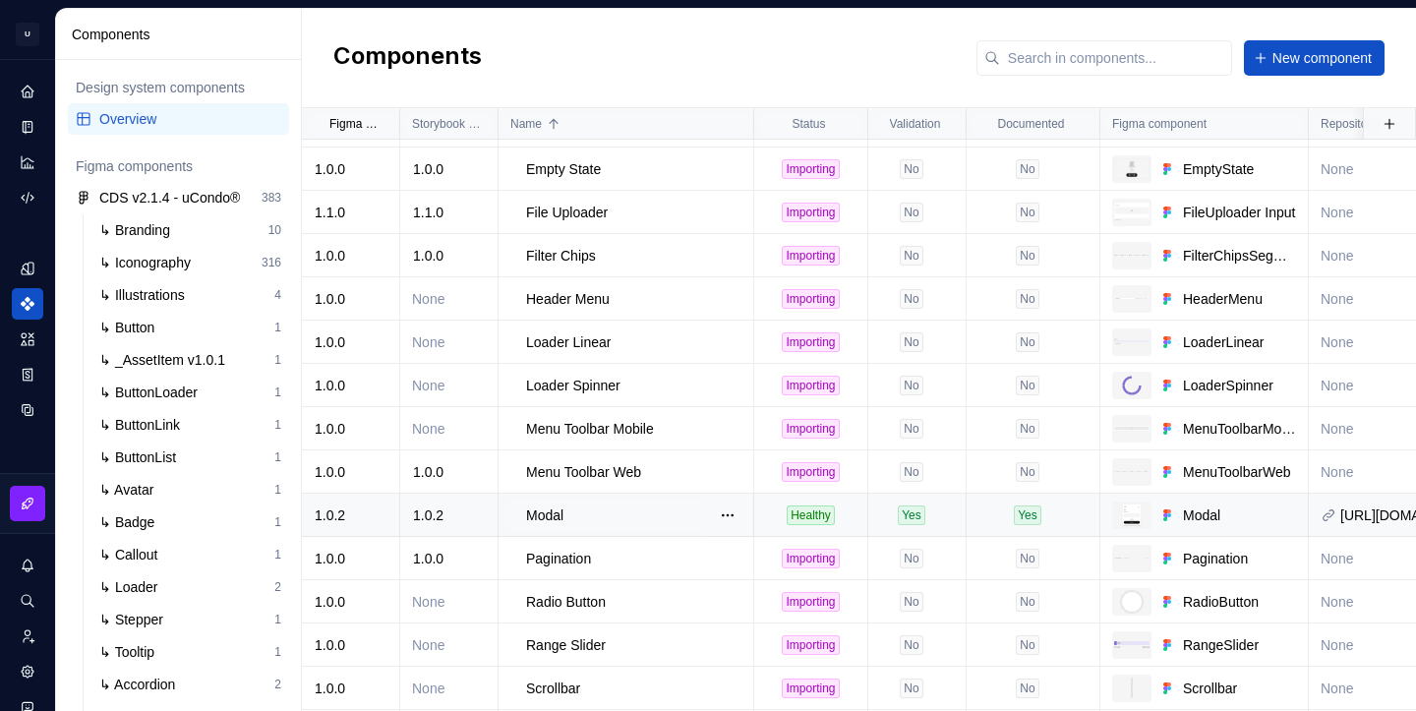
click at [666, 524] on div "Modal" at bounding box center [639, 515] width 226 height 20
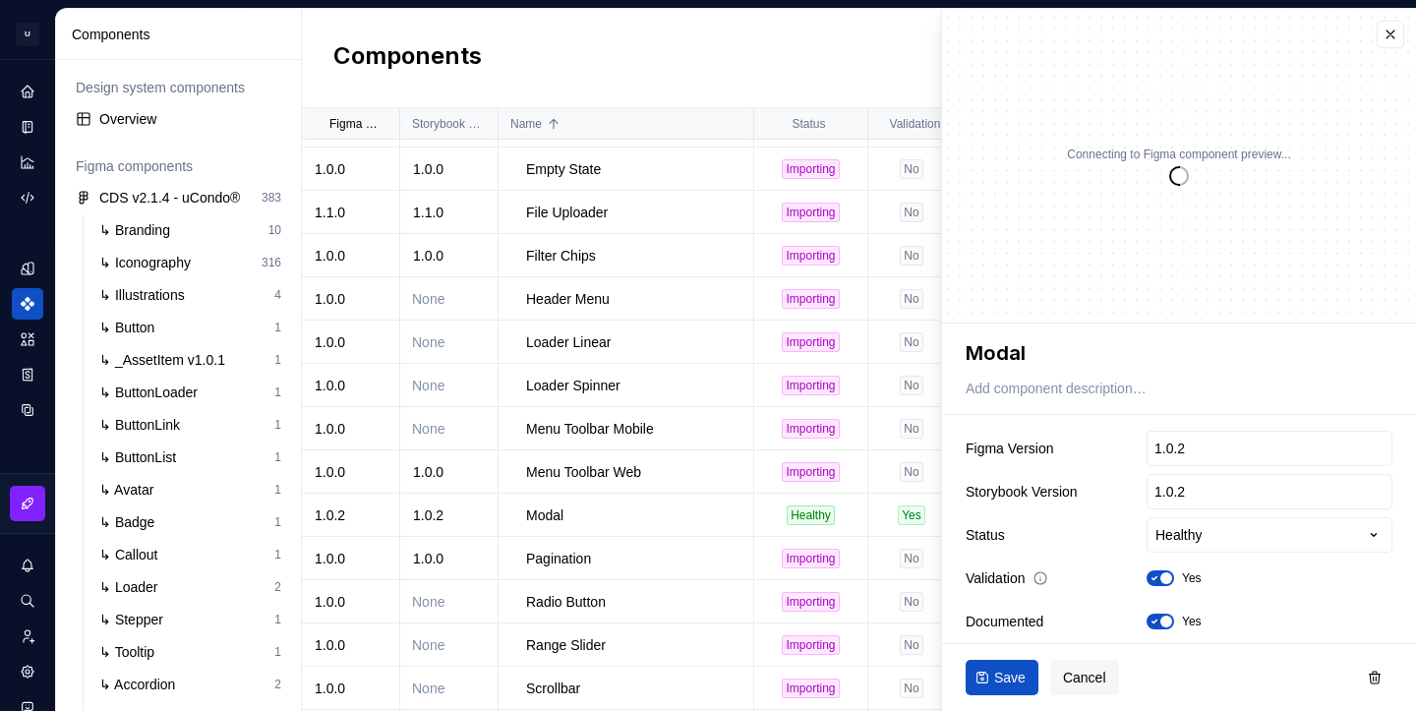
scroll to position [142, 0]
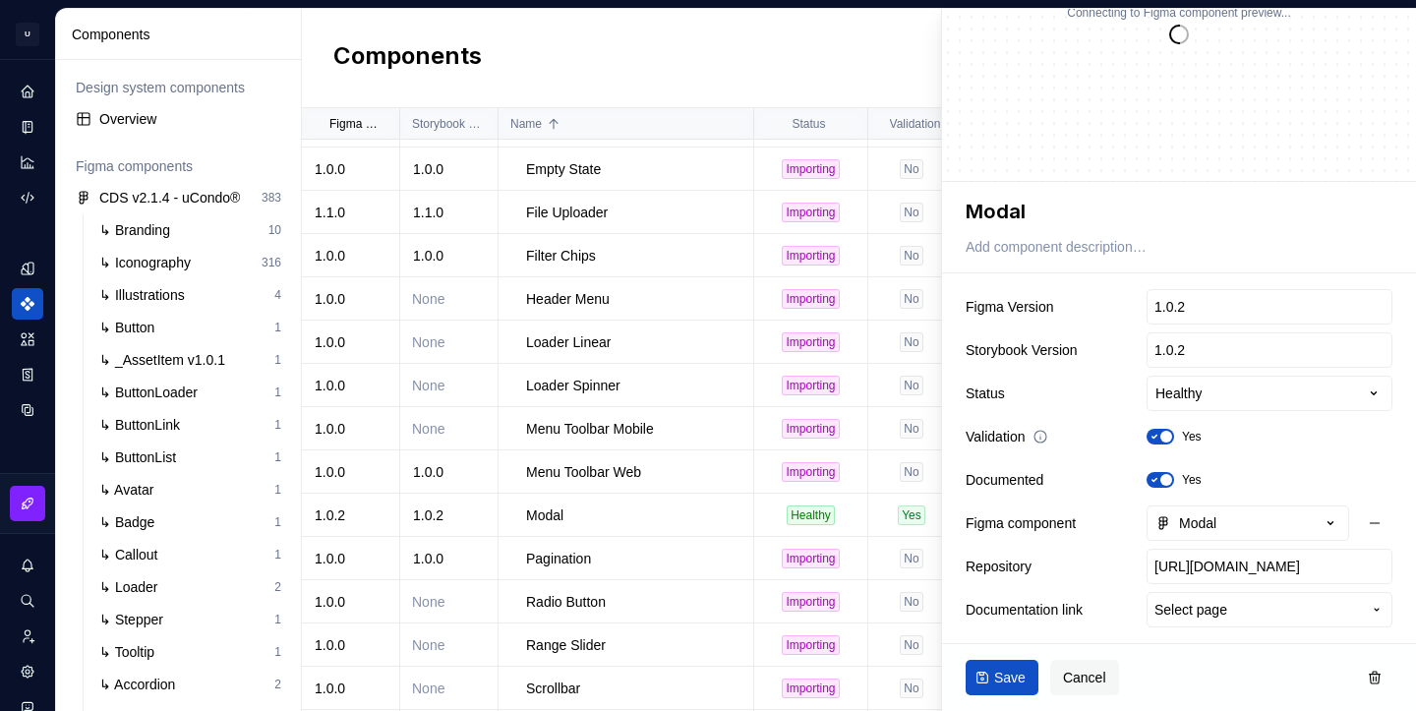
type textarea "*"
click at [1197, 605] on span "Select page" at bounding box center [1190, 610] width 73 height 20
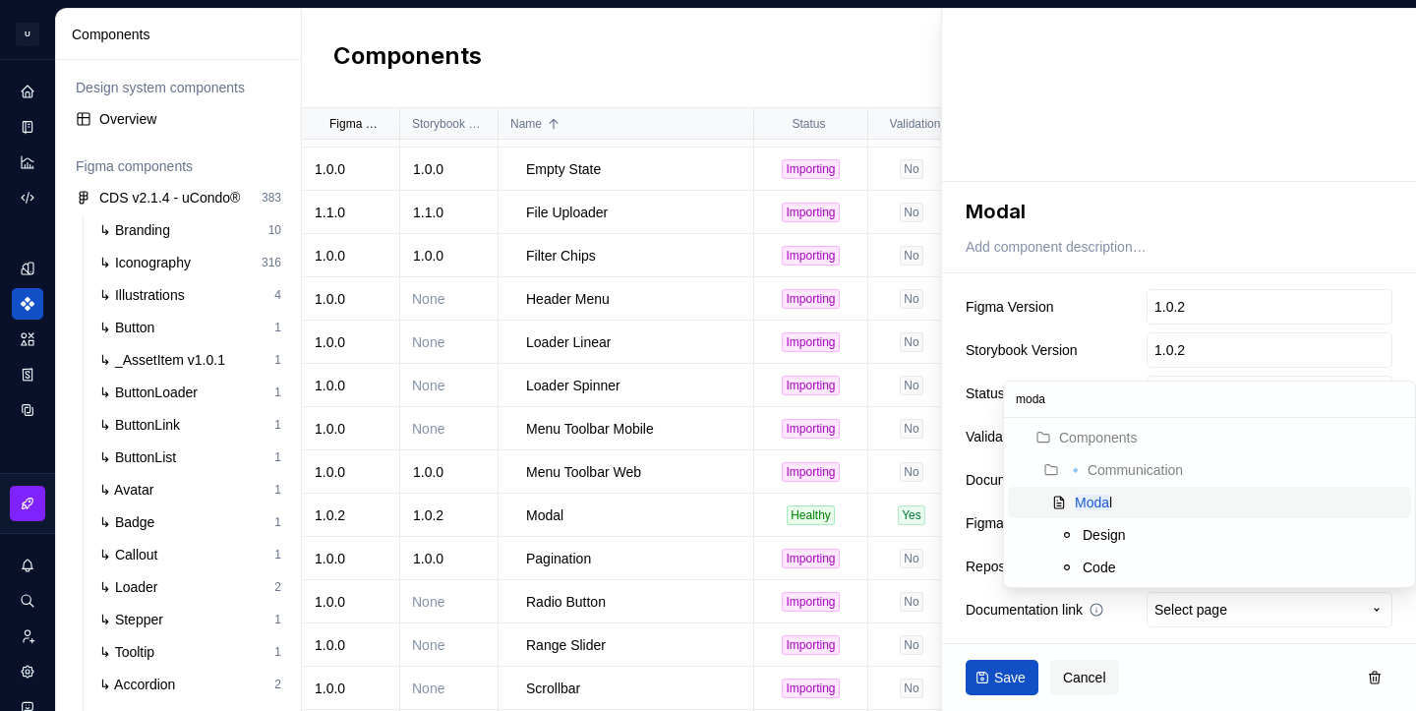
type input "modal"
click at [1143, 505] on div "Modal" at bounding box center [1239, 503] width 328 height 20
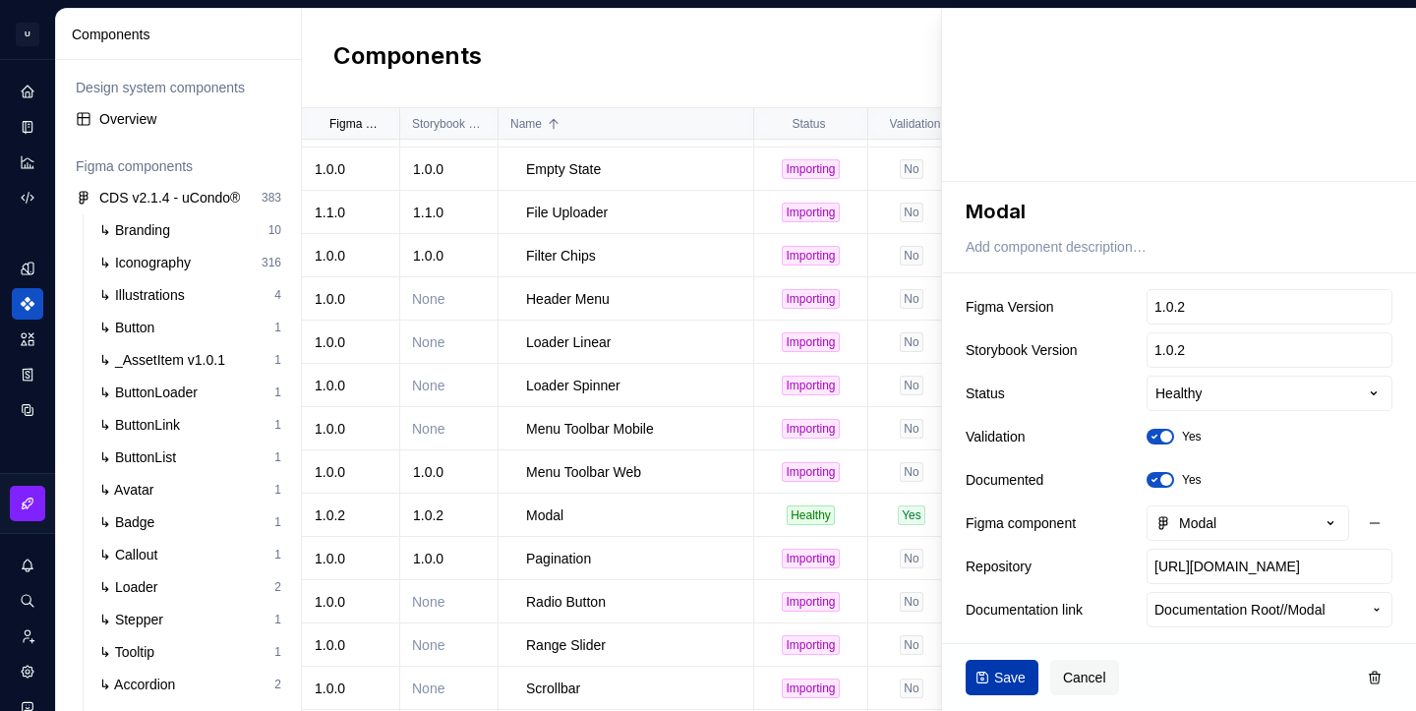
click at [1012, 668] on span "Save" at bounding box center [1009, 678] width 31 height 20
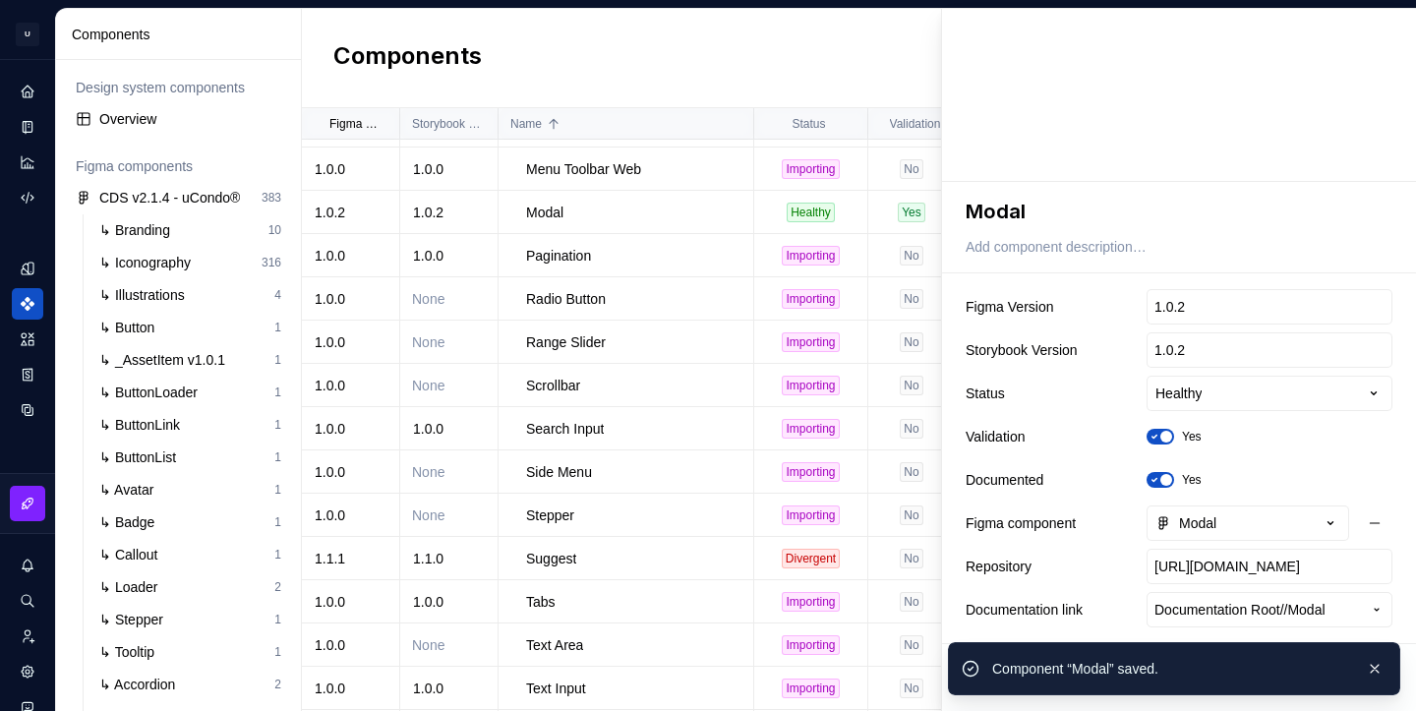
scroll to position [1205, 0]
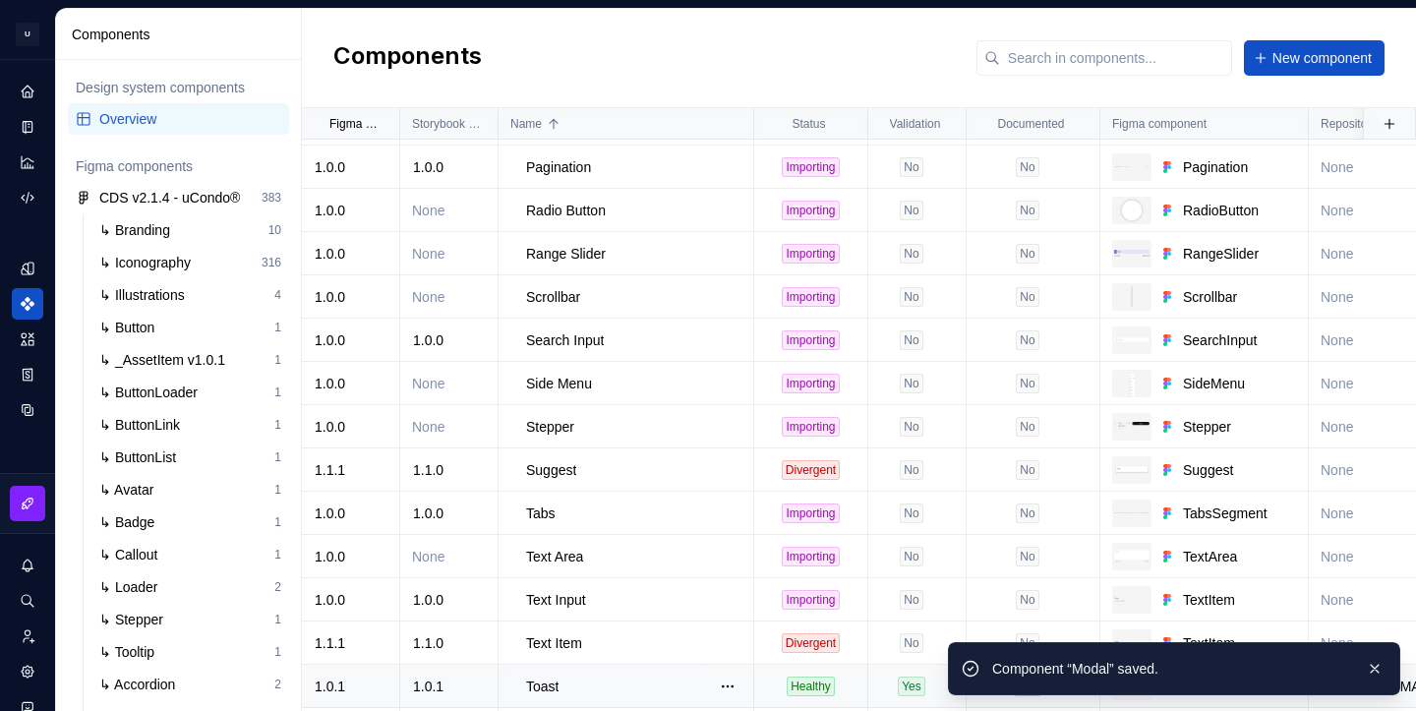
click at [650, 678] on div "Toast" at bounding box center [639, 686] width 226 height 20
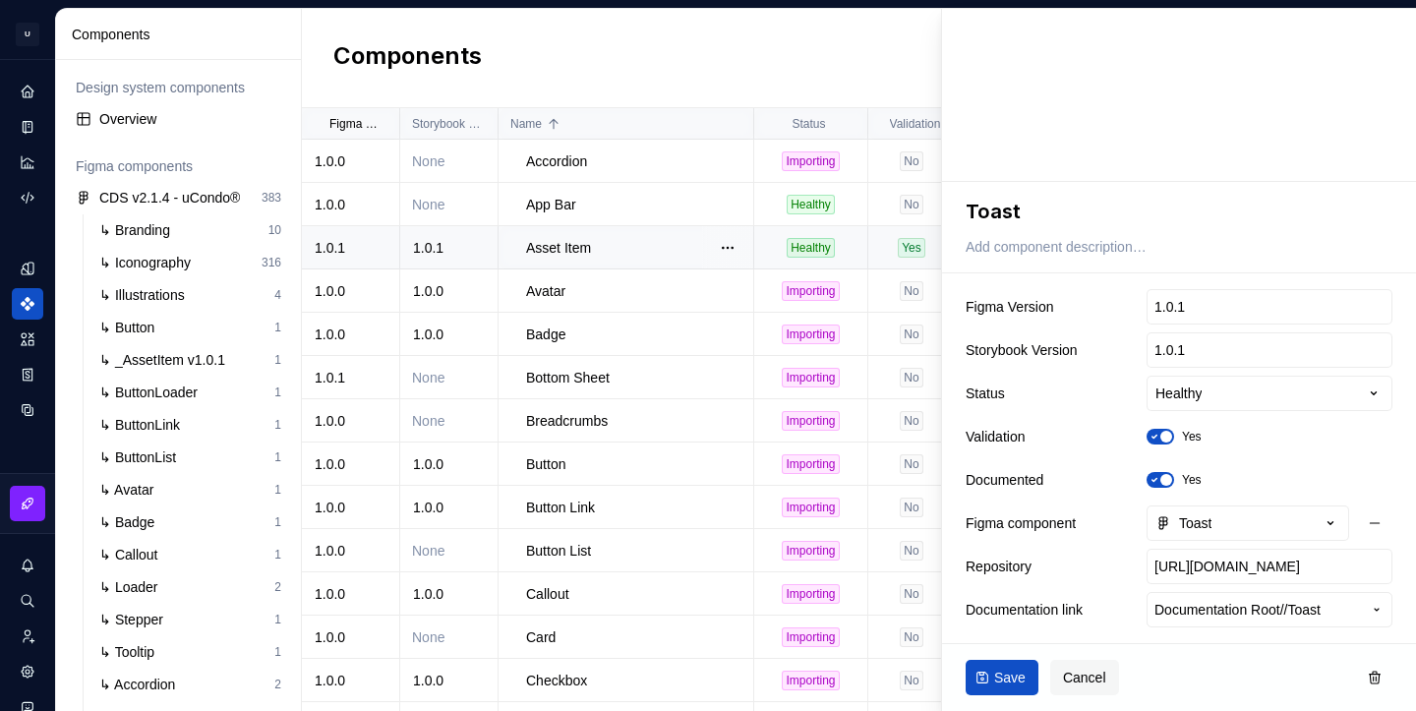
click at [622, 255] on div "Asset Item" at bounding box center [639, 248] width 226 height 20
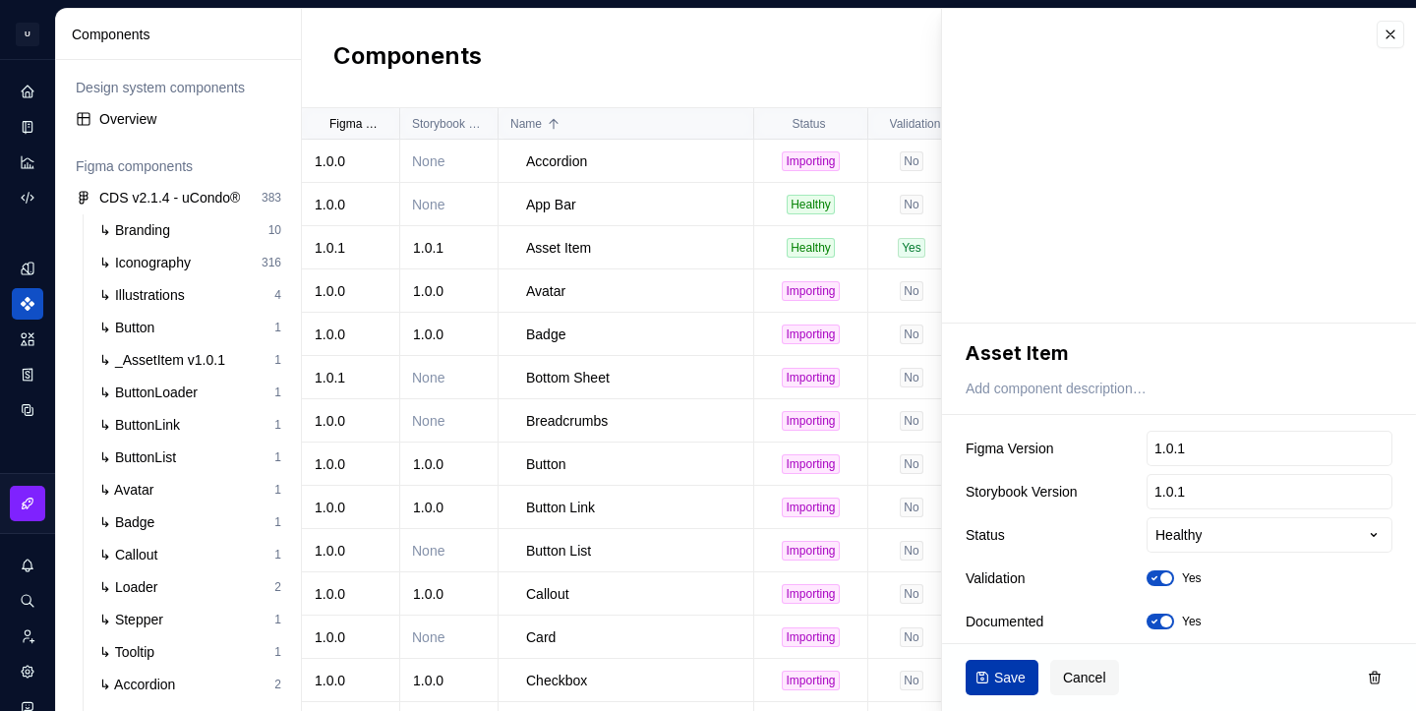
click at [1013, 678] on span "Save" at bounding box center [1009, 678] width 31 height 20
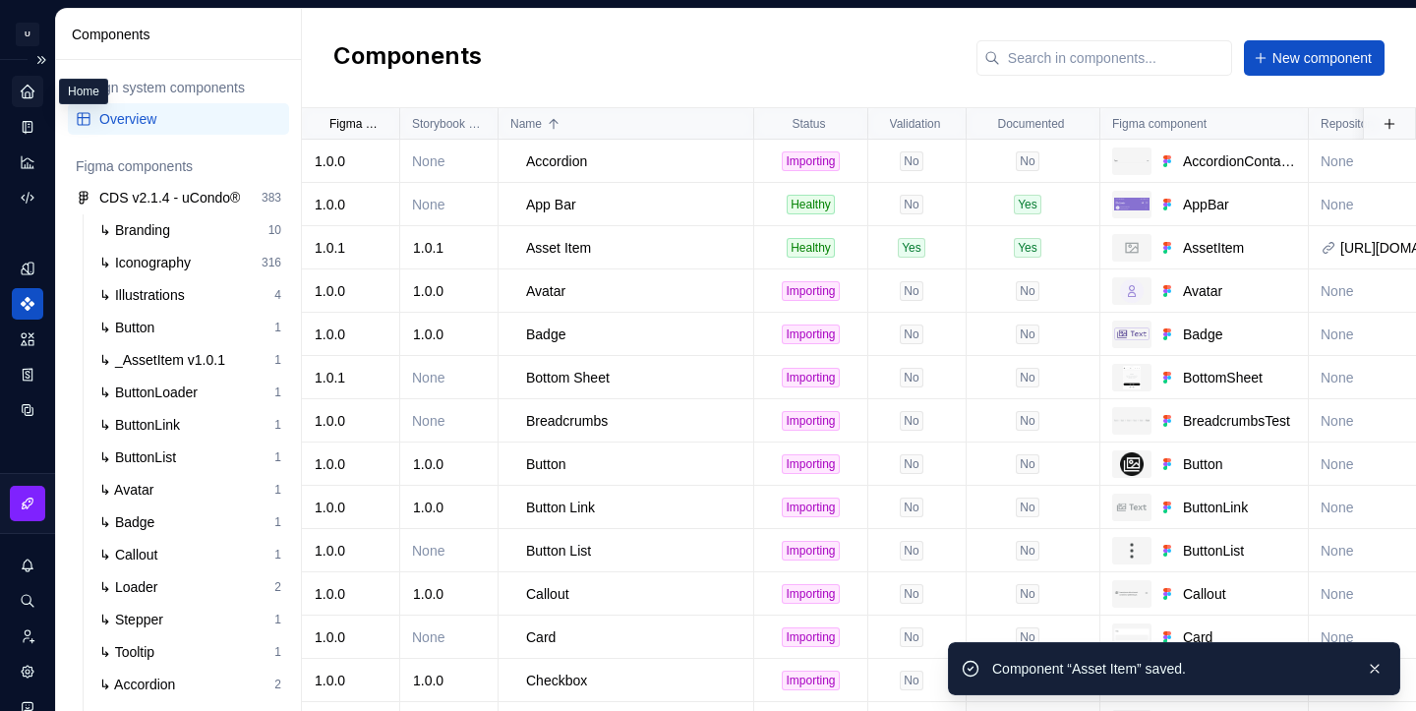
click at [37, 87] on div "Home" at bounding box center [27, 91] width 31 height 31
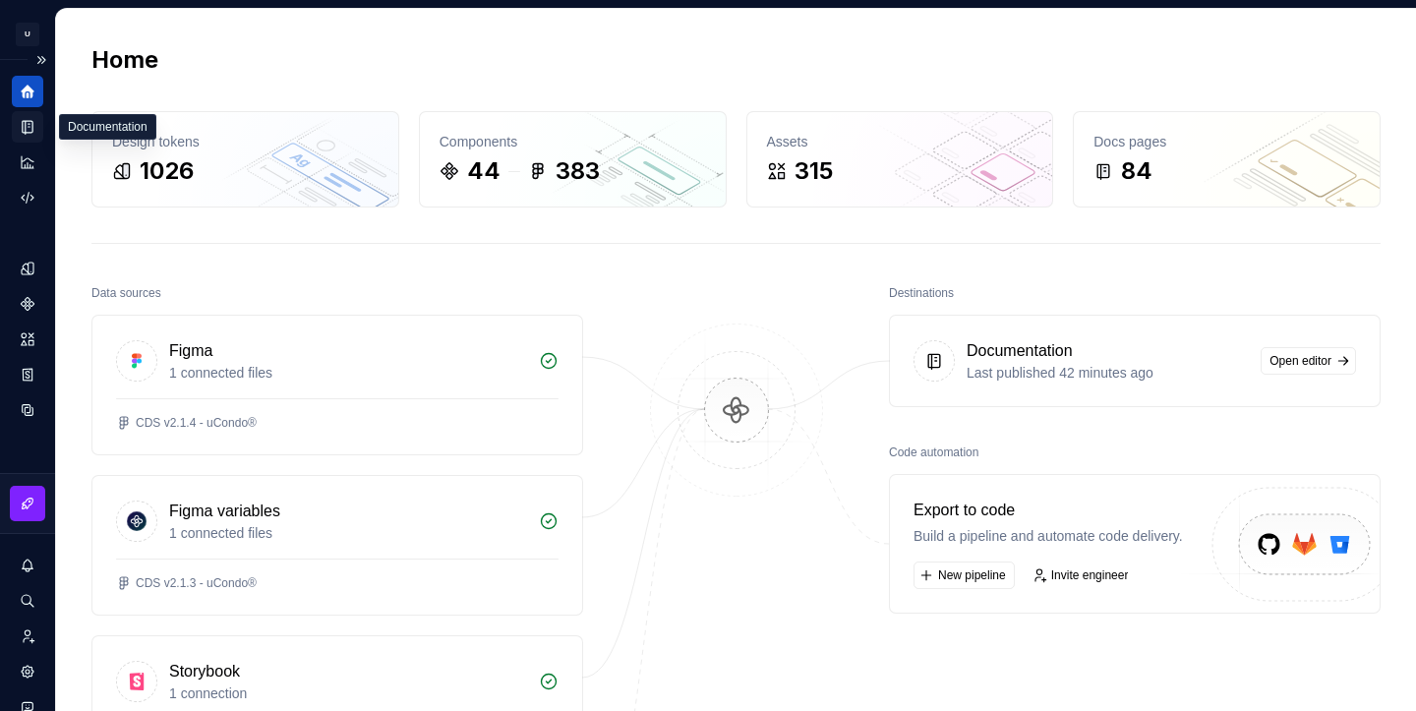
click at [29, 127] on icon "Documentation" at bounding box center [28, 127] width 10 height 13
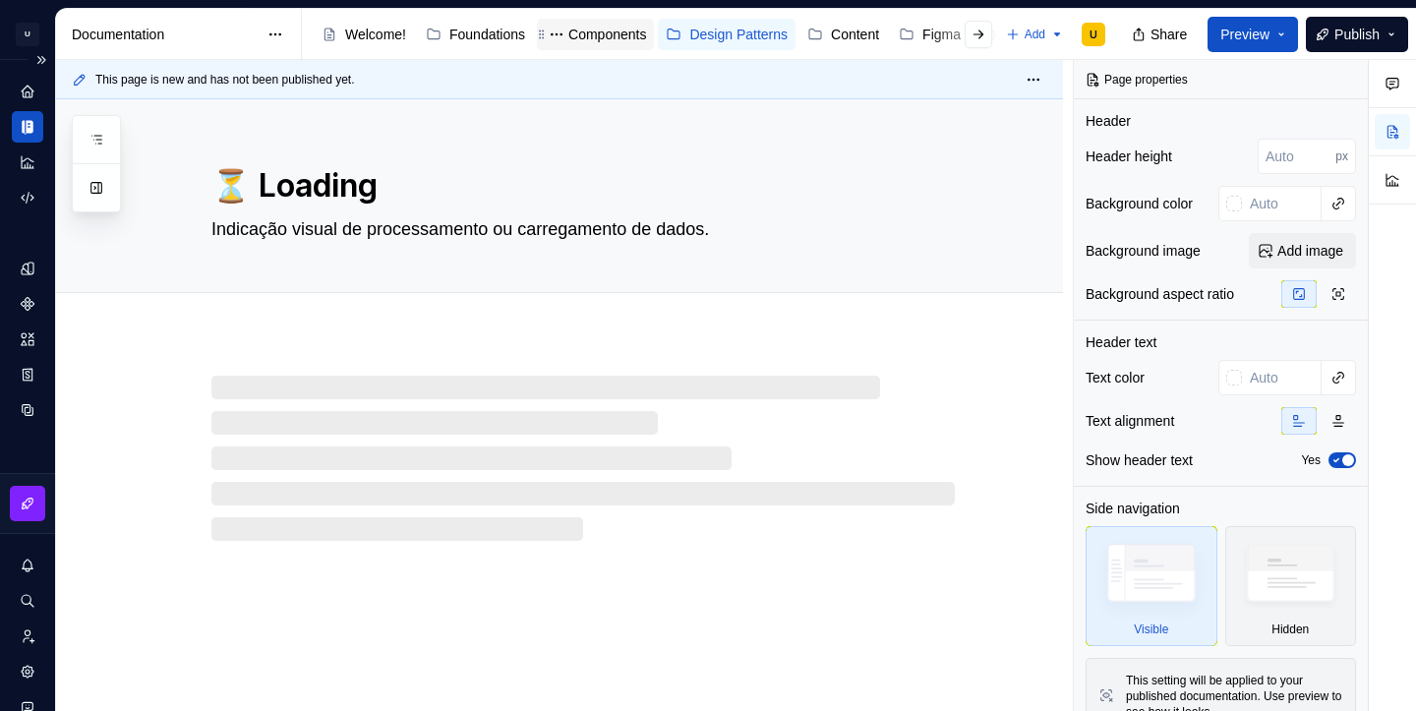
click at [610, 40] on div "Components" at bounding box center [607, 35] width 78 height 20
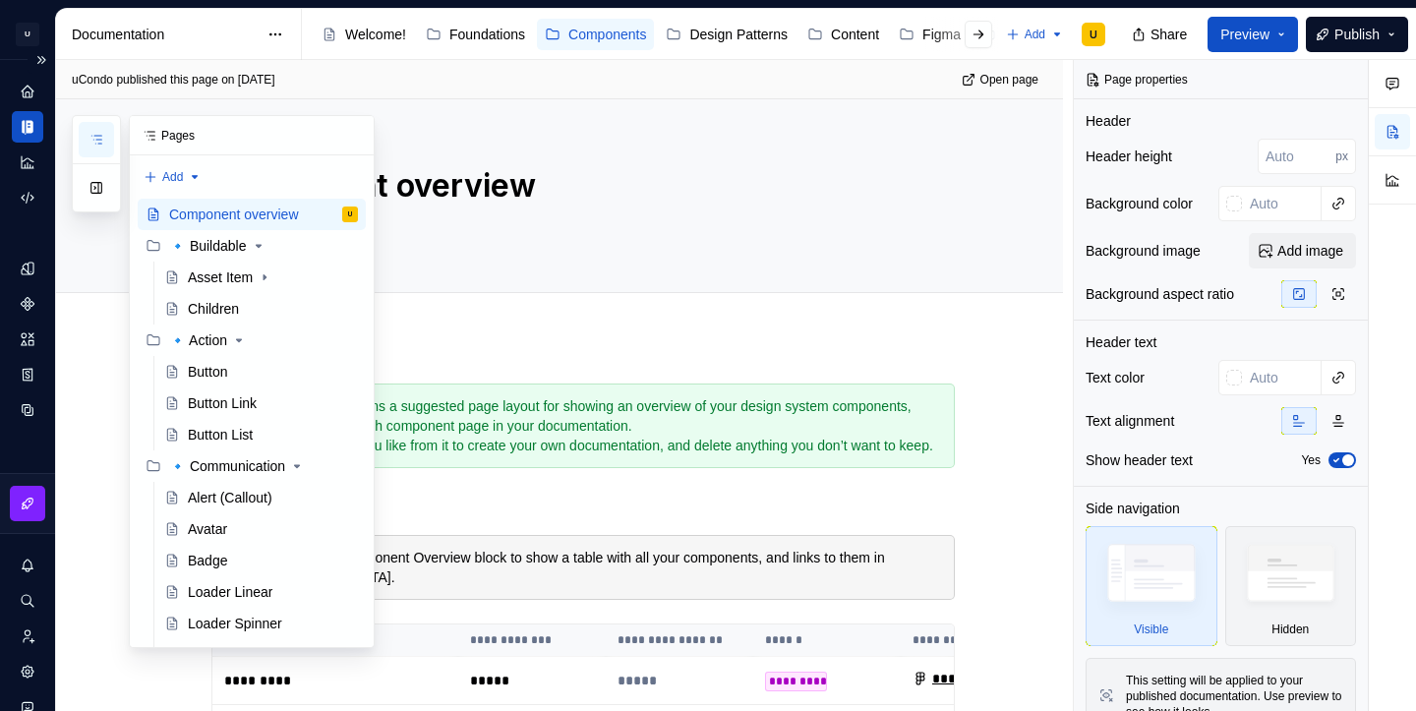
click at [106, 137] on button "button" at bounding box center [96, 139] width 35 height 35
click at [212, 284] on div "Asset Item" at bounding box center [220, 277] width 65 height 20
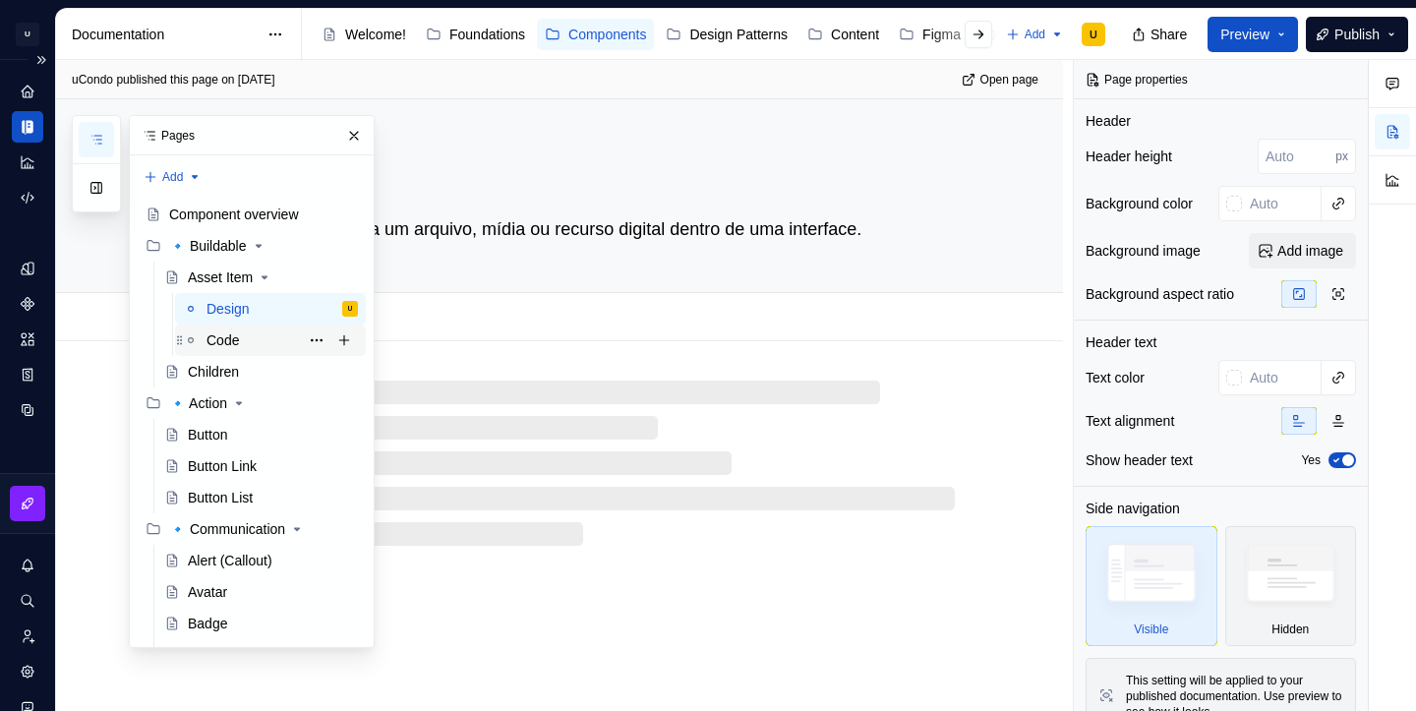
click at [239, 341] on div "Code" at bounding box center [222, 340] width 32 height 20
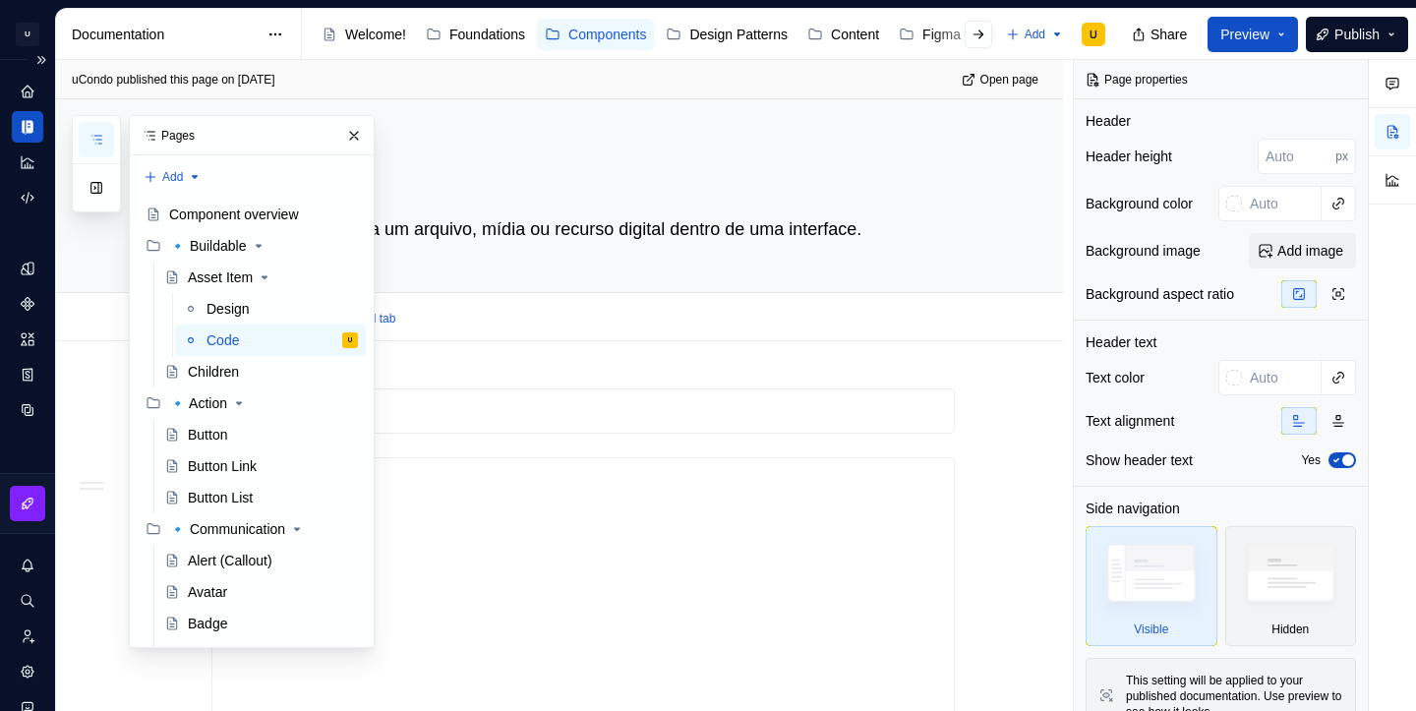
click at [685, 299] on div "Design Code Add tab" at bounding box center [583, 318] width 767 height 43
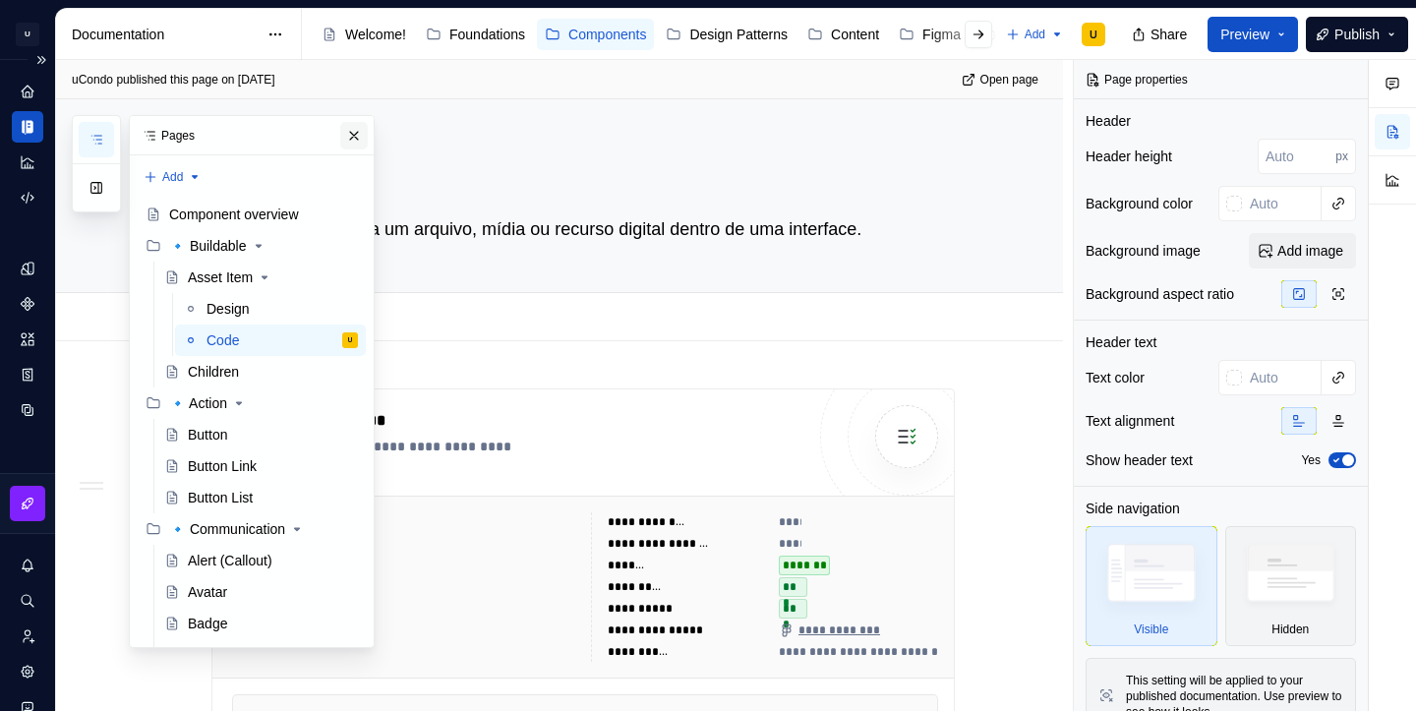
click at [355, 140] on button "button" at bounding box center [354, 136] width 28 height 28
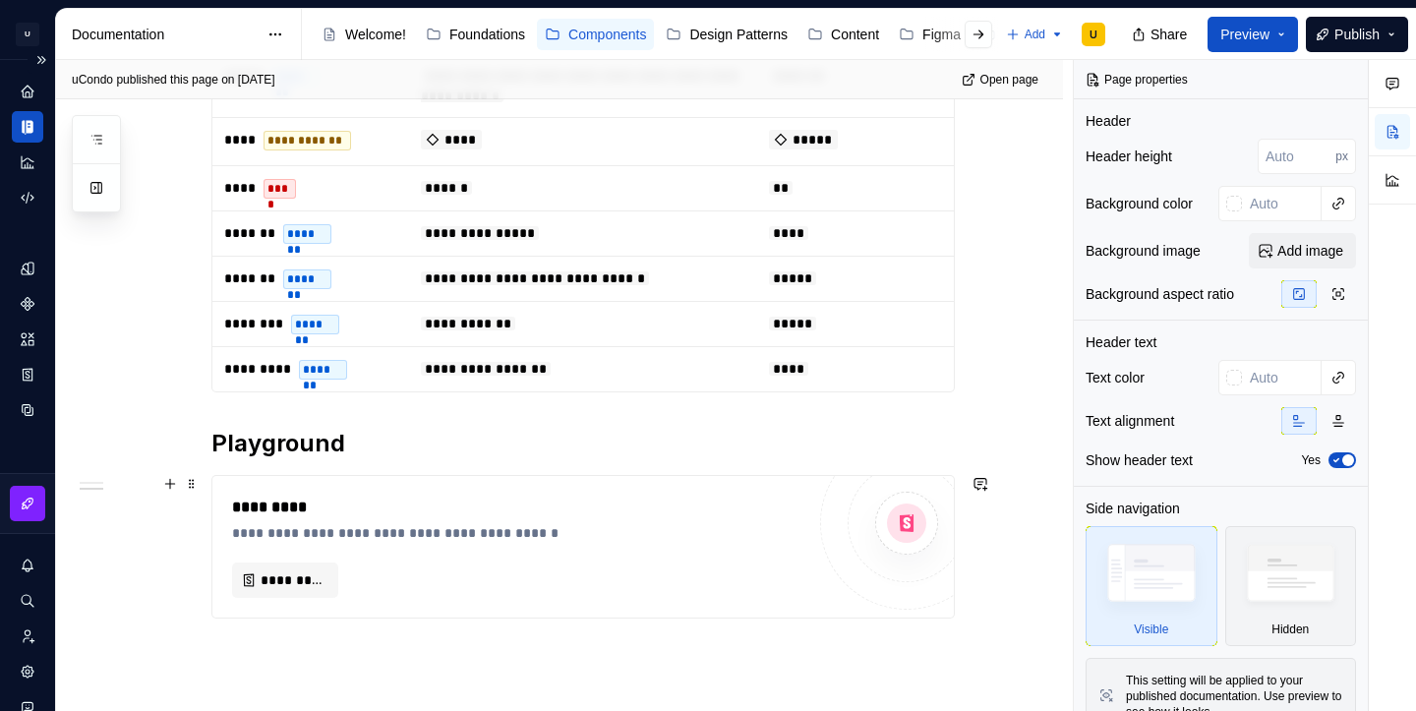
scroll to position [2086, 0]
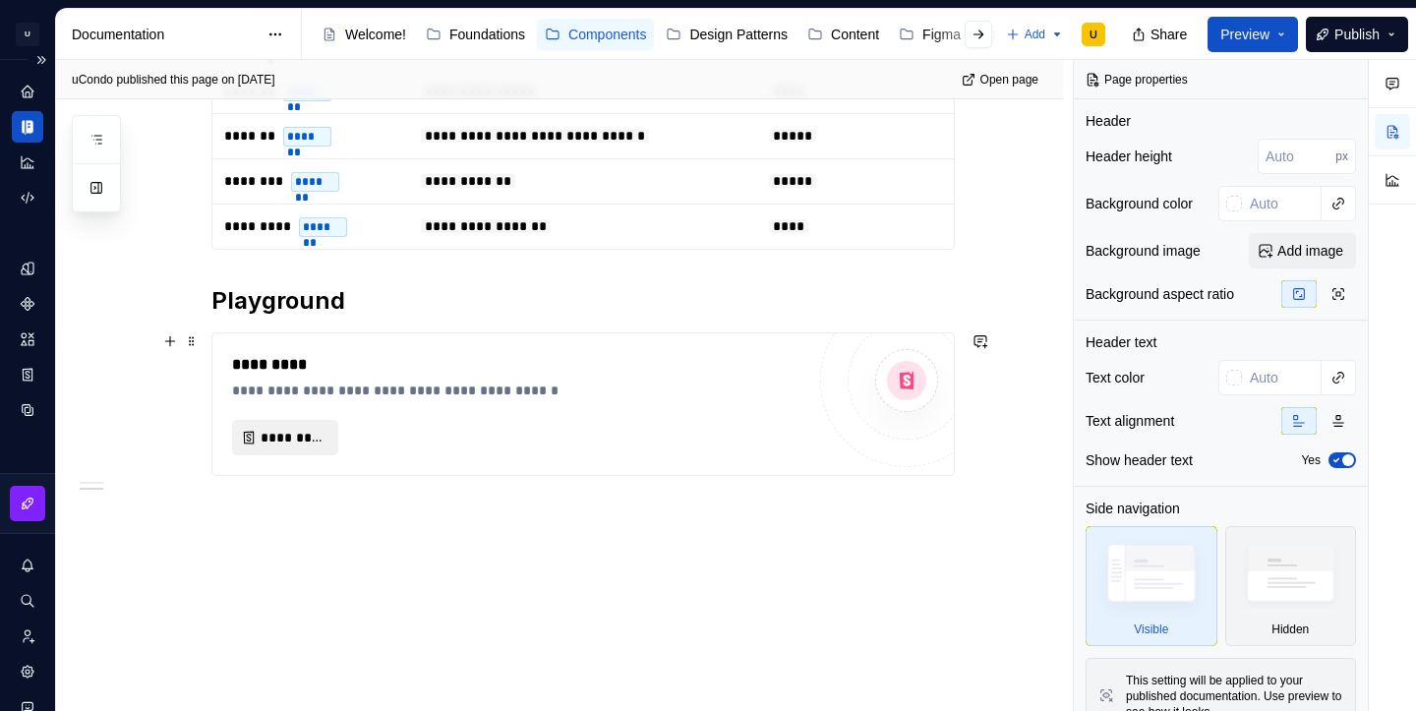
click at [288, 437] on span "*********" at bounding box center [293, 438] width 65 height 20
type textarea "*"
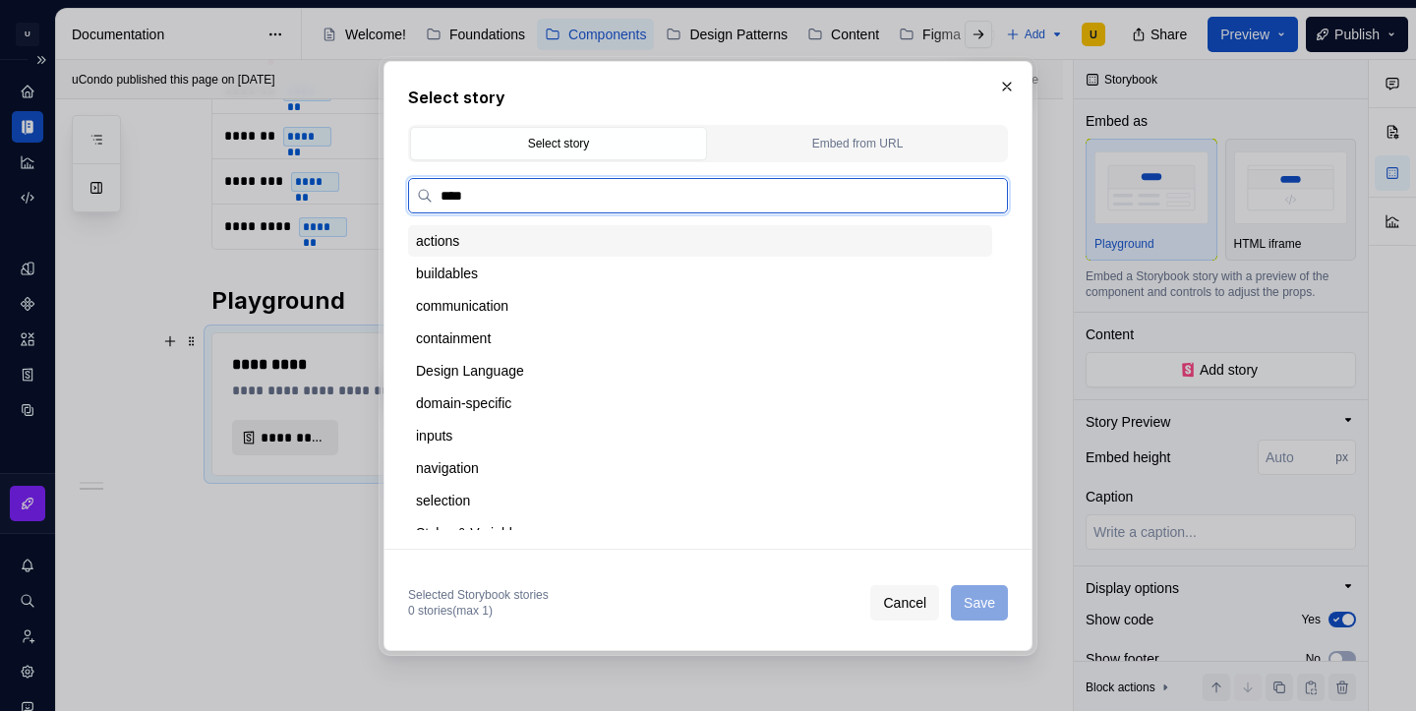
type input "*****"
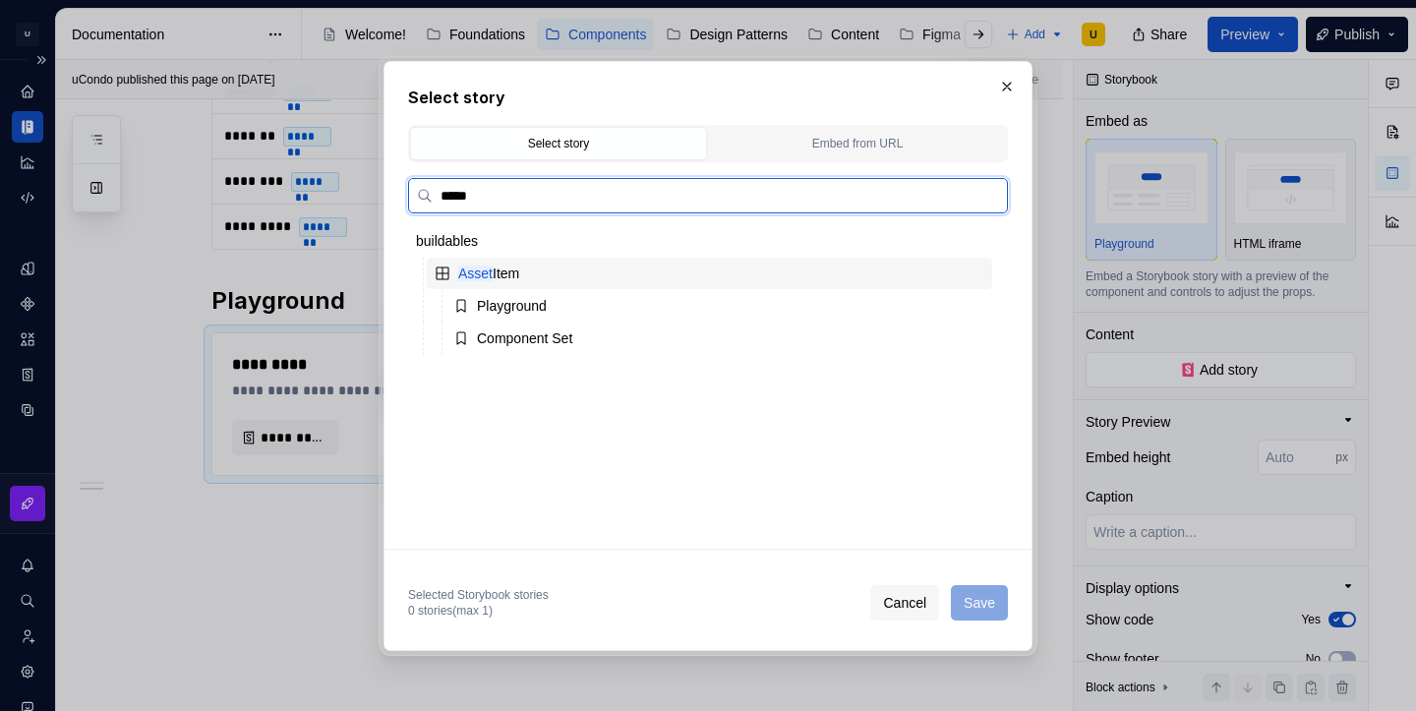
click at [525, 280] on div "Asset Item" at bounding box center [709, 273] width 565 height 31
click at [537, 296] on div "Playground" at bounding box center [512, 306] width 70 height 20
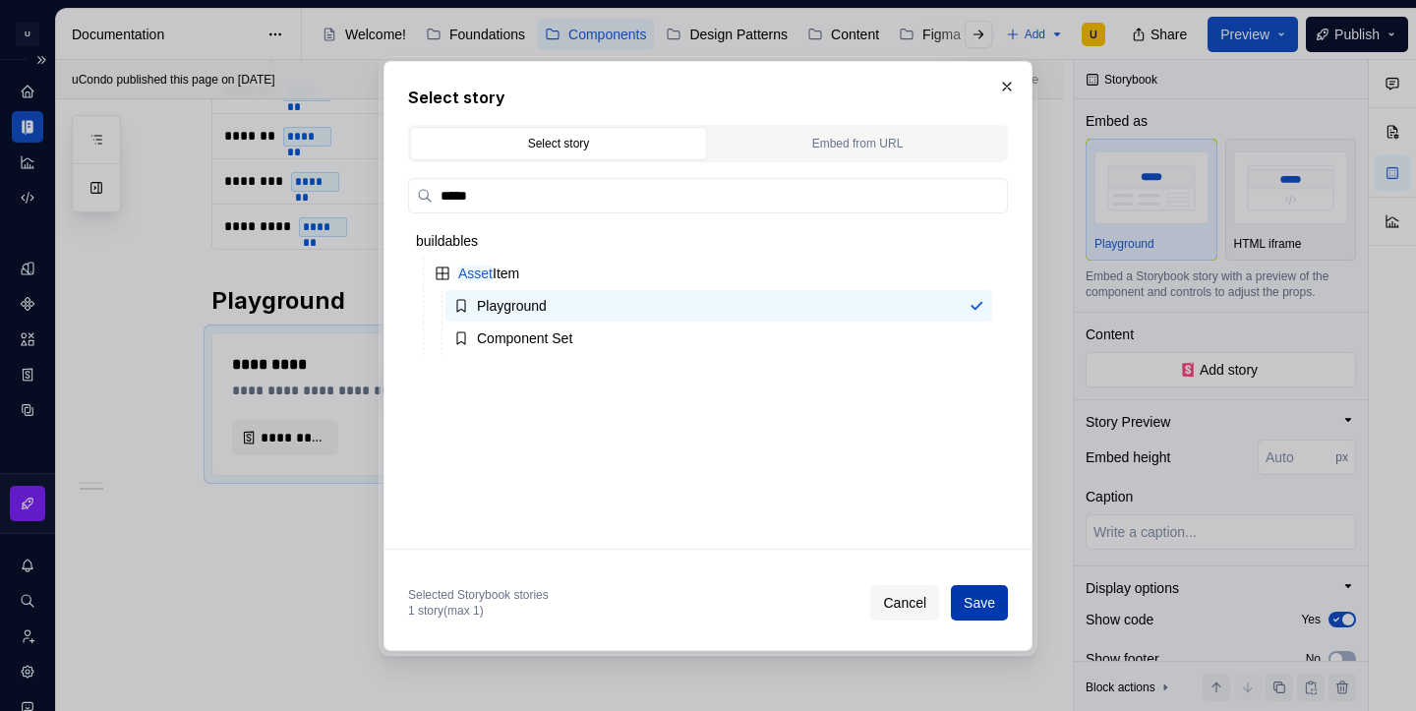
click at [989, 602] on span "Save" at bounding box center [979, 603] width 31 height 20
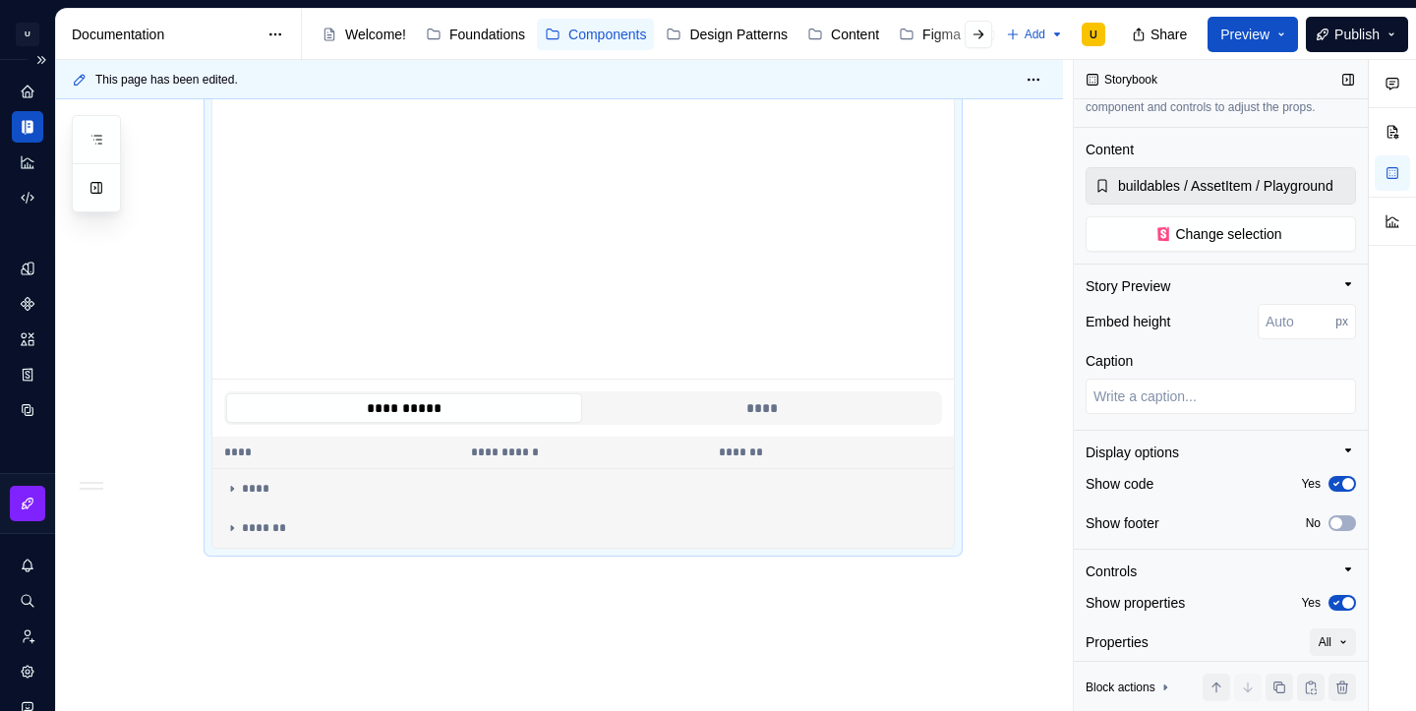
scroll to position [270, 0]
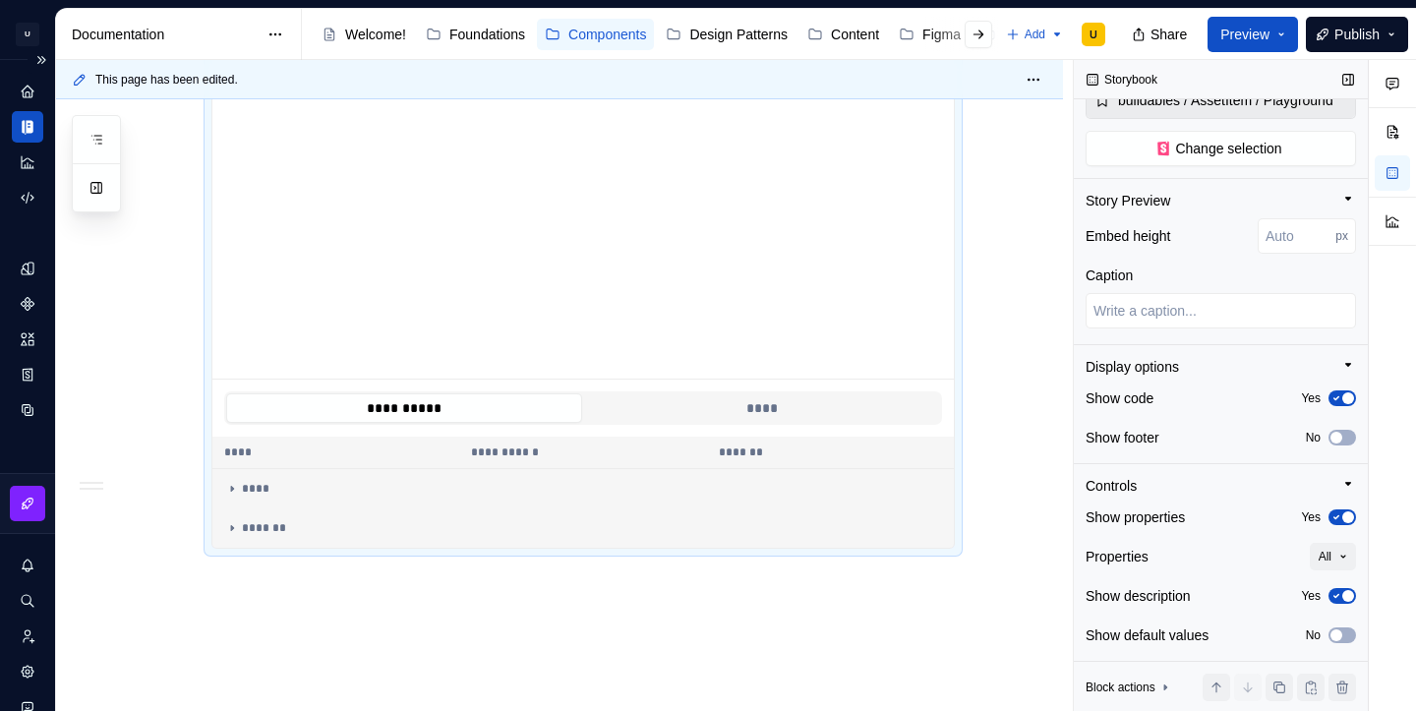
click at [1338, 400] on icon "button" at bounding box center [1336, 398] width 16 height 12
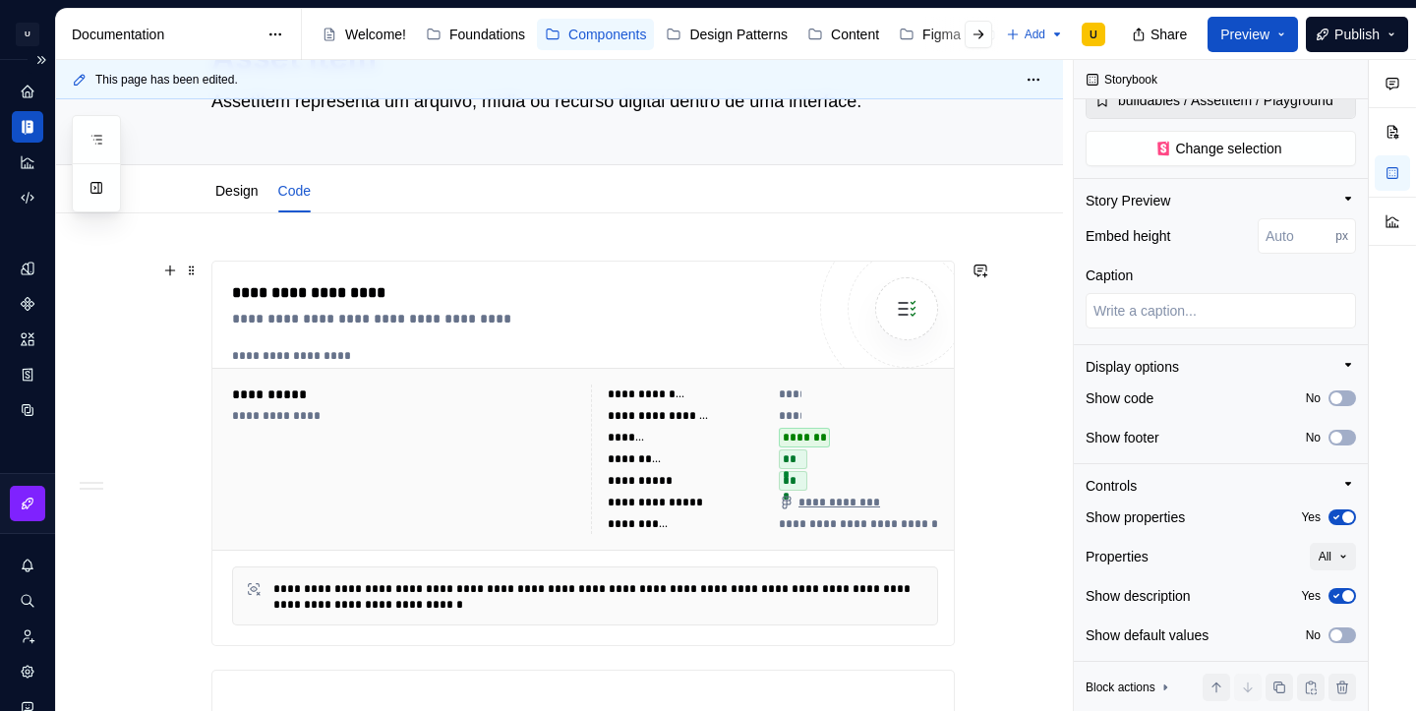
scroll to position [0, 0]
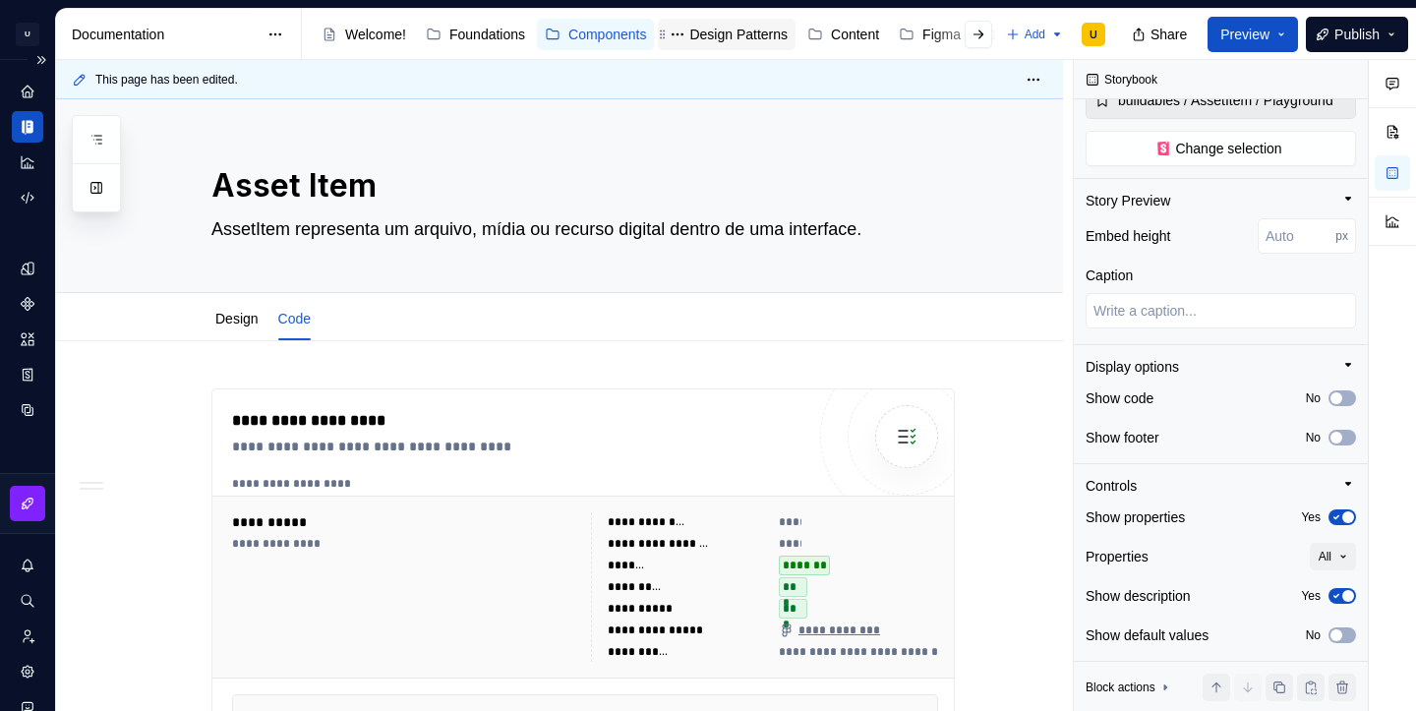
click at [752, 27] on div "Design Patterns" at bounding box center [738, 35] width 98 height 20
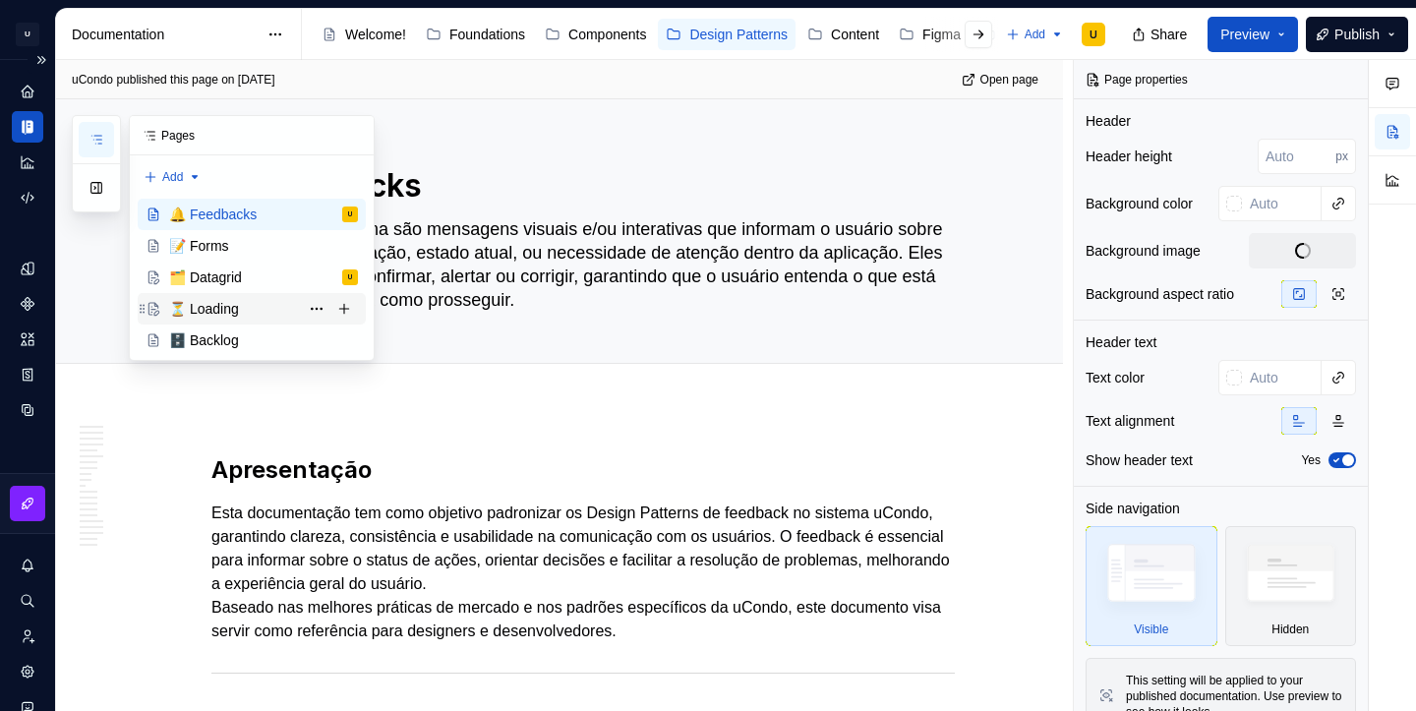
click at [223, 316] on div "⏳ Loading" at bounding box center [204, 309] width 70 height 20
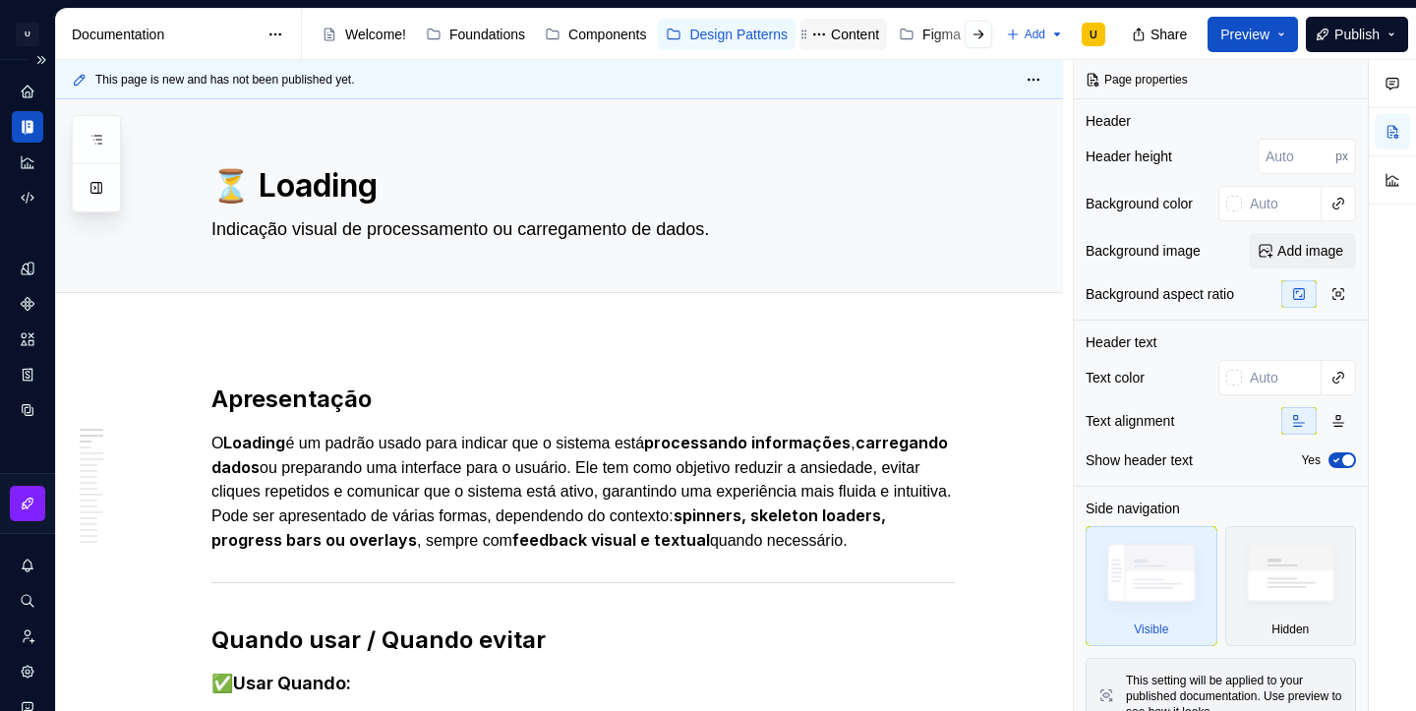
scroll to position [0, 114]
click at [944, 47] on div "Changelog" at bounding box center [947, 34] width 106 height 31
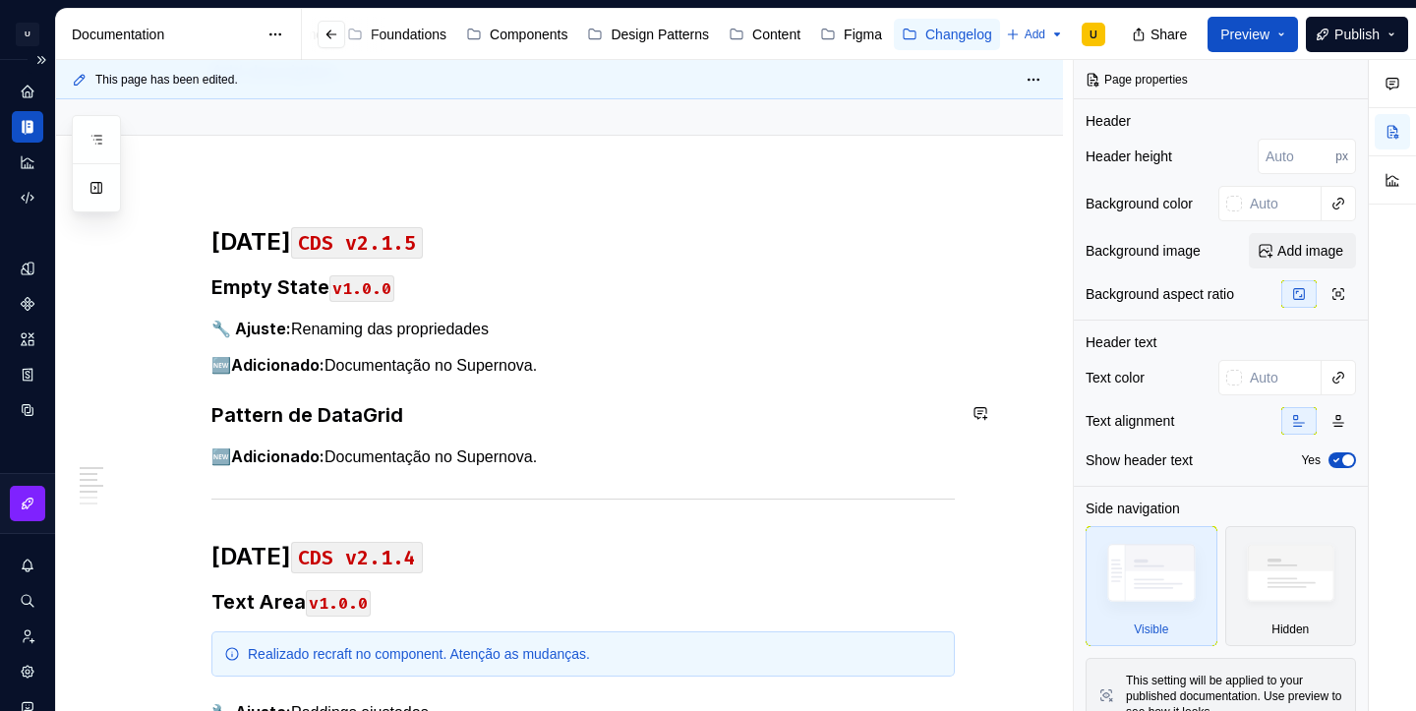
scroll to position [187, 0]
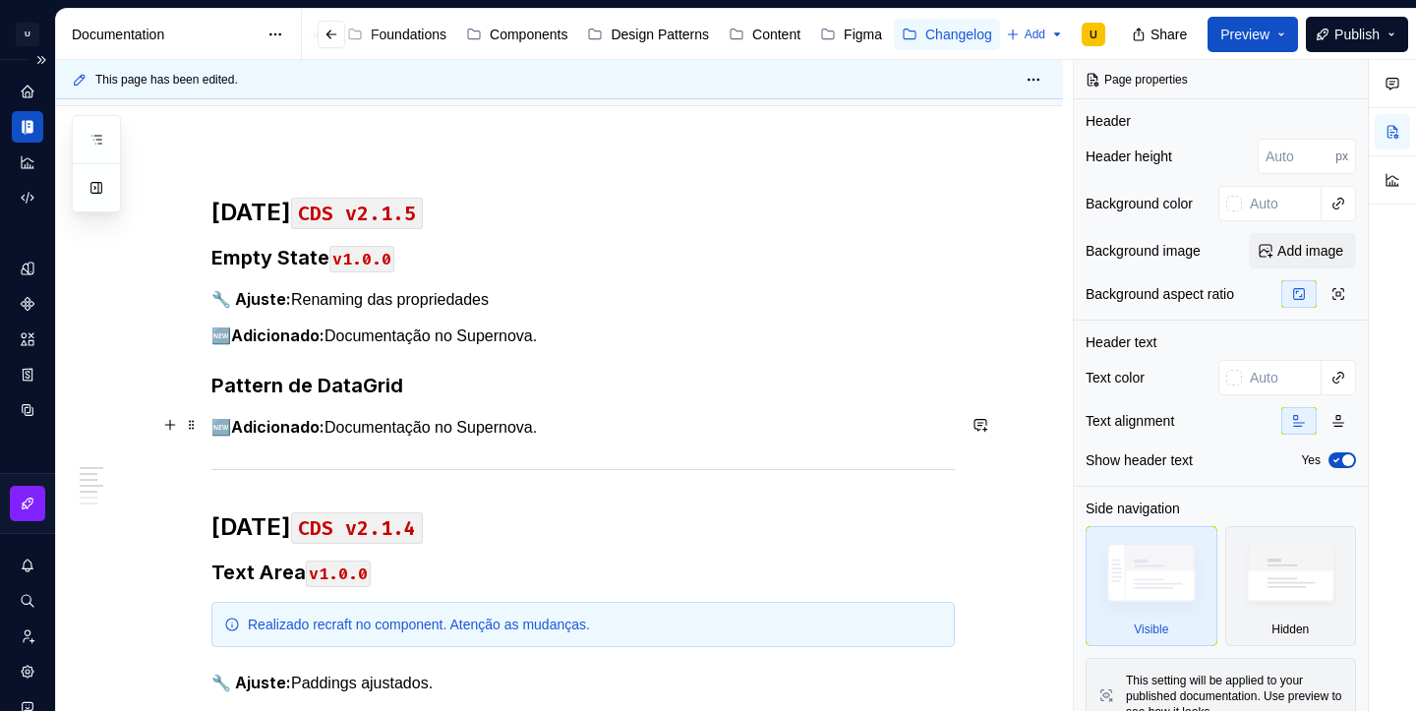
click at [569, 433] on p "🆕 Adicionado: Documentação no Supernova." at bounding box center [582, 427] width 743 height 25
type textarea "*"
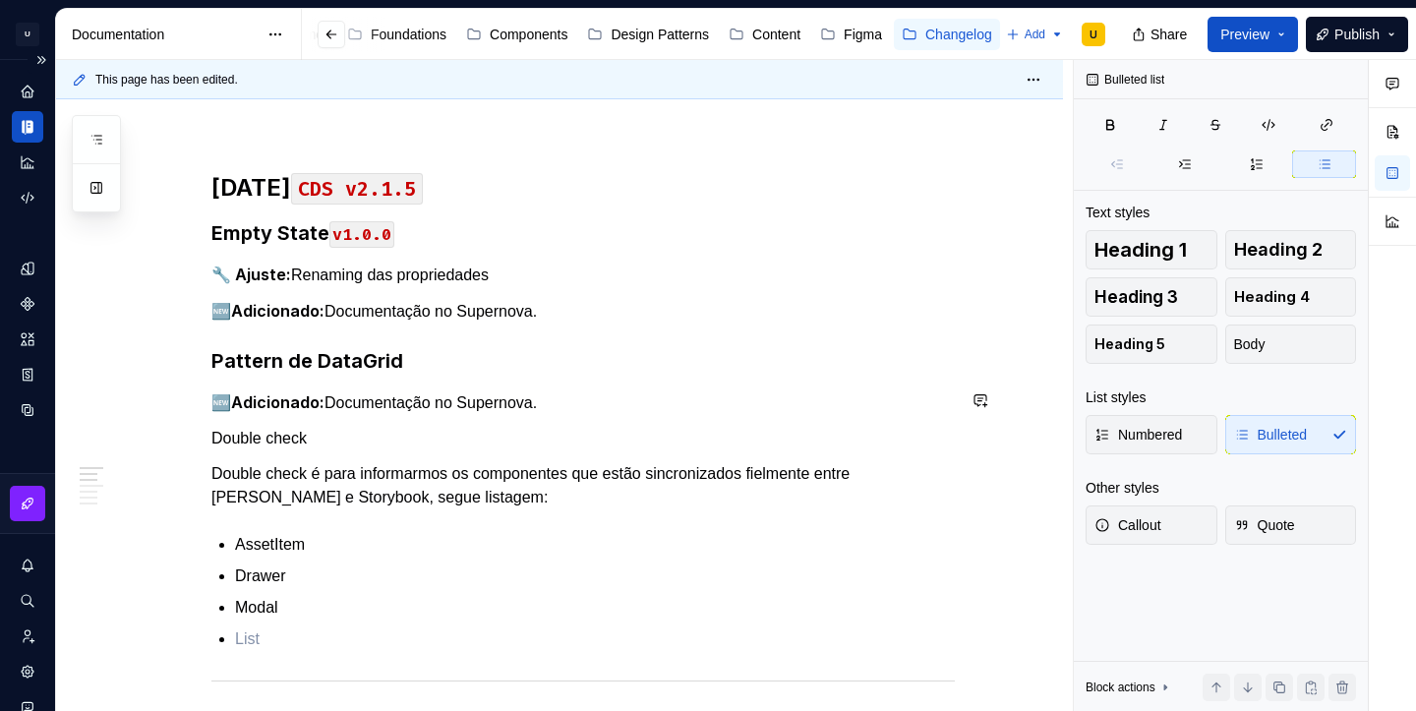
scroll to position [243, 0]
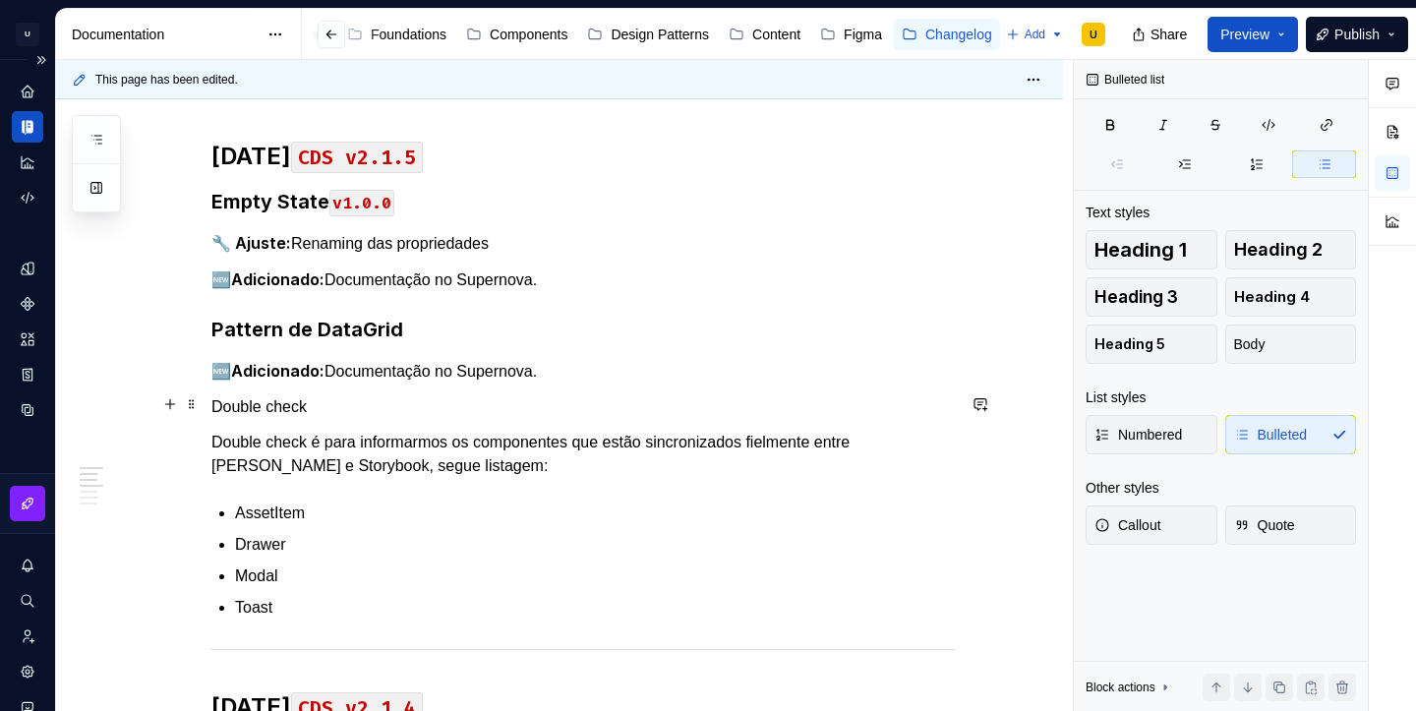
click at [301, 399] on p "Double check" at bounding box center [582, 407] width 743 height 24
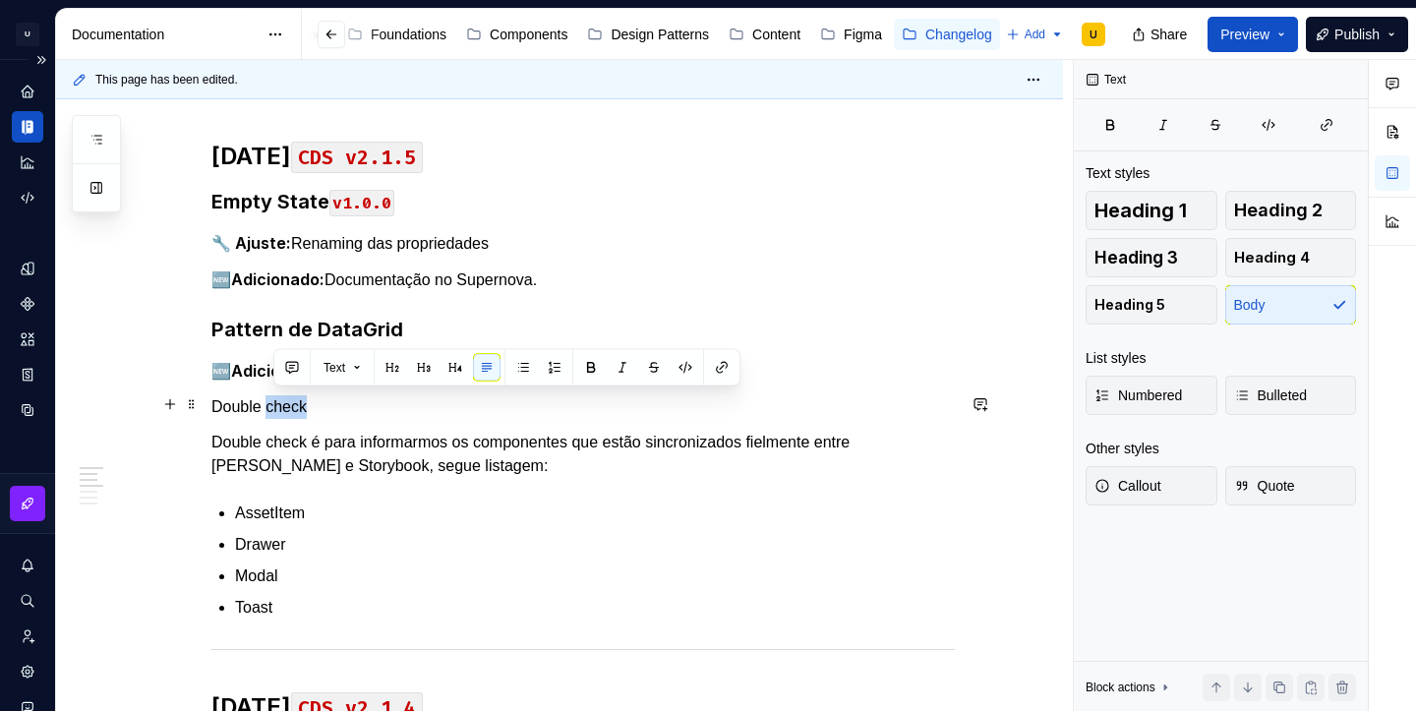
click at [301, 399] on p "Double check" at bounding box center [582, 407] width 743 height 24
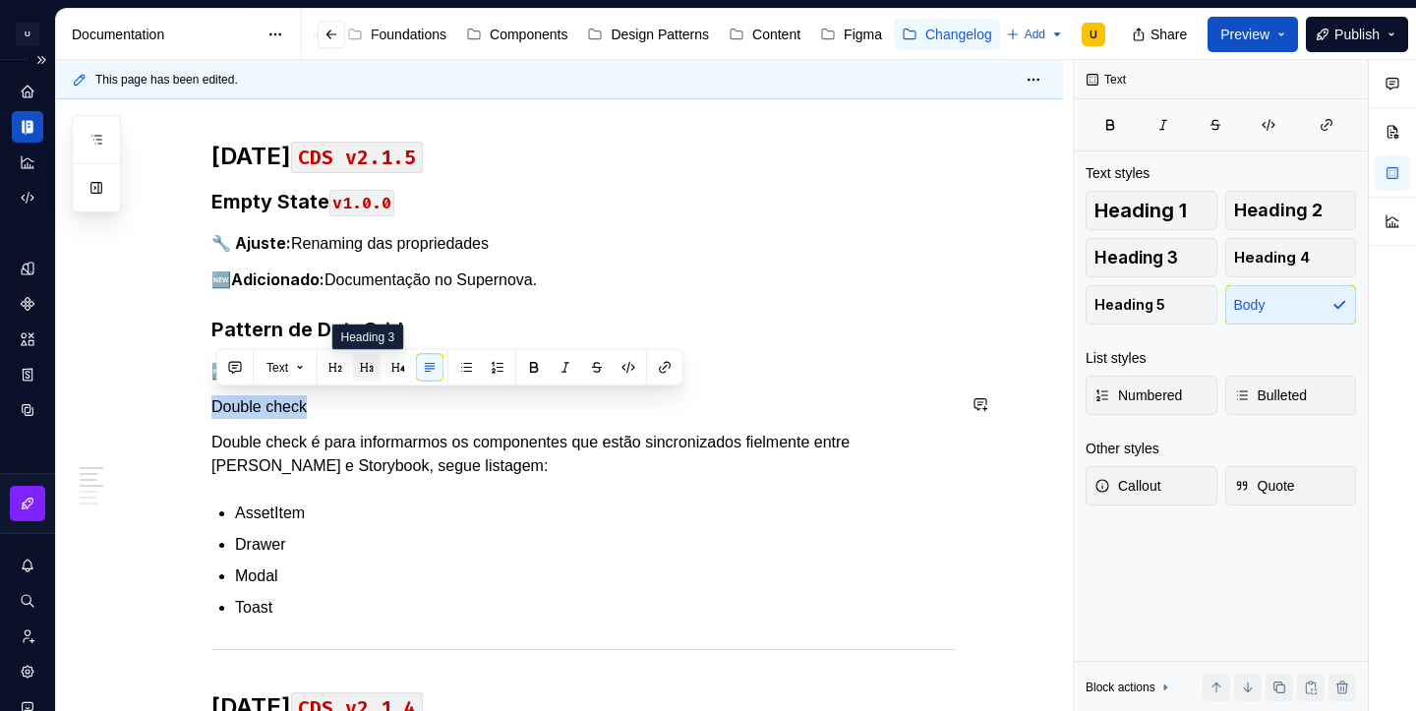
click at [374, 372] on button "button" at bounding box center [367, 368] width 28 height 28
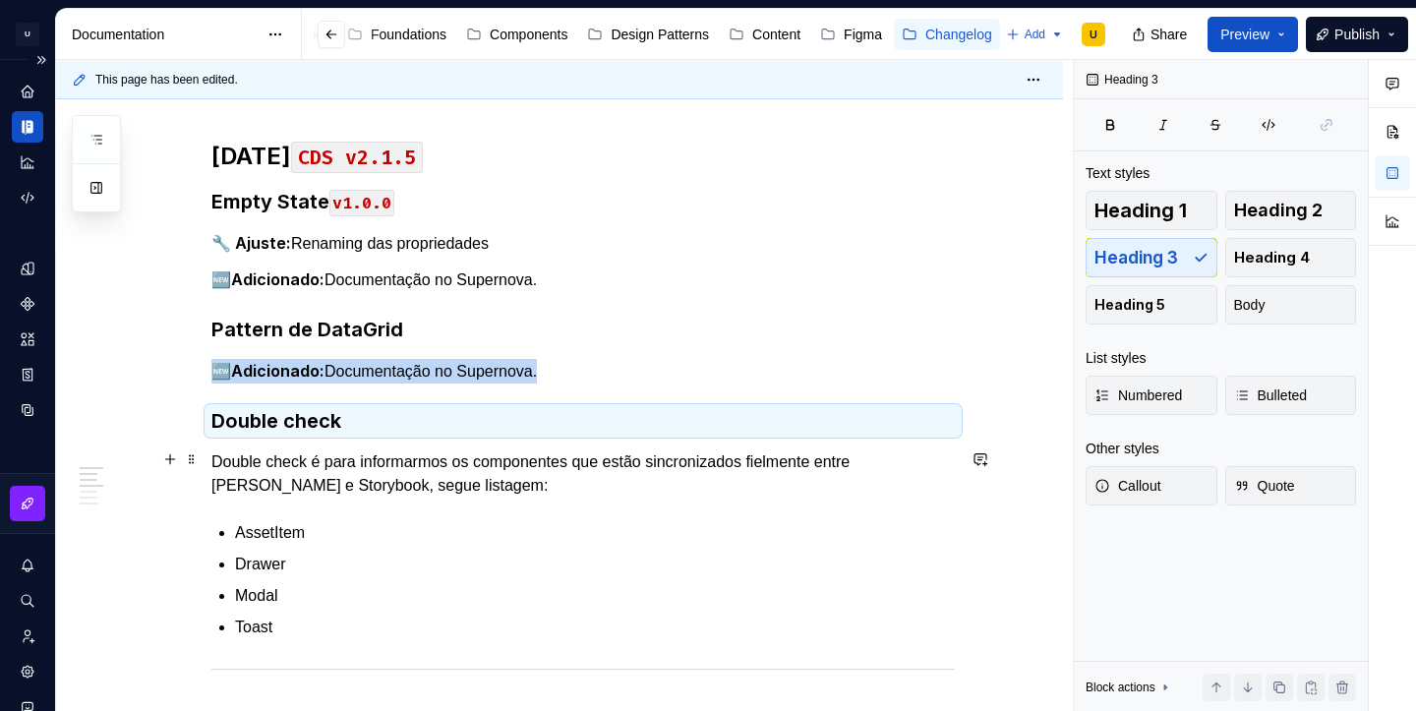
click at [423, 484] on p "Double check é para informarmos os componentes que estão sincronizados fielment…" at bounding box center [582, 473] width 743 height 47
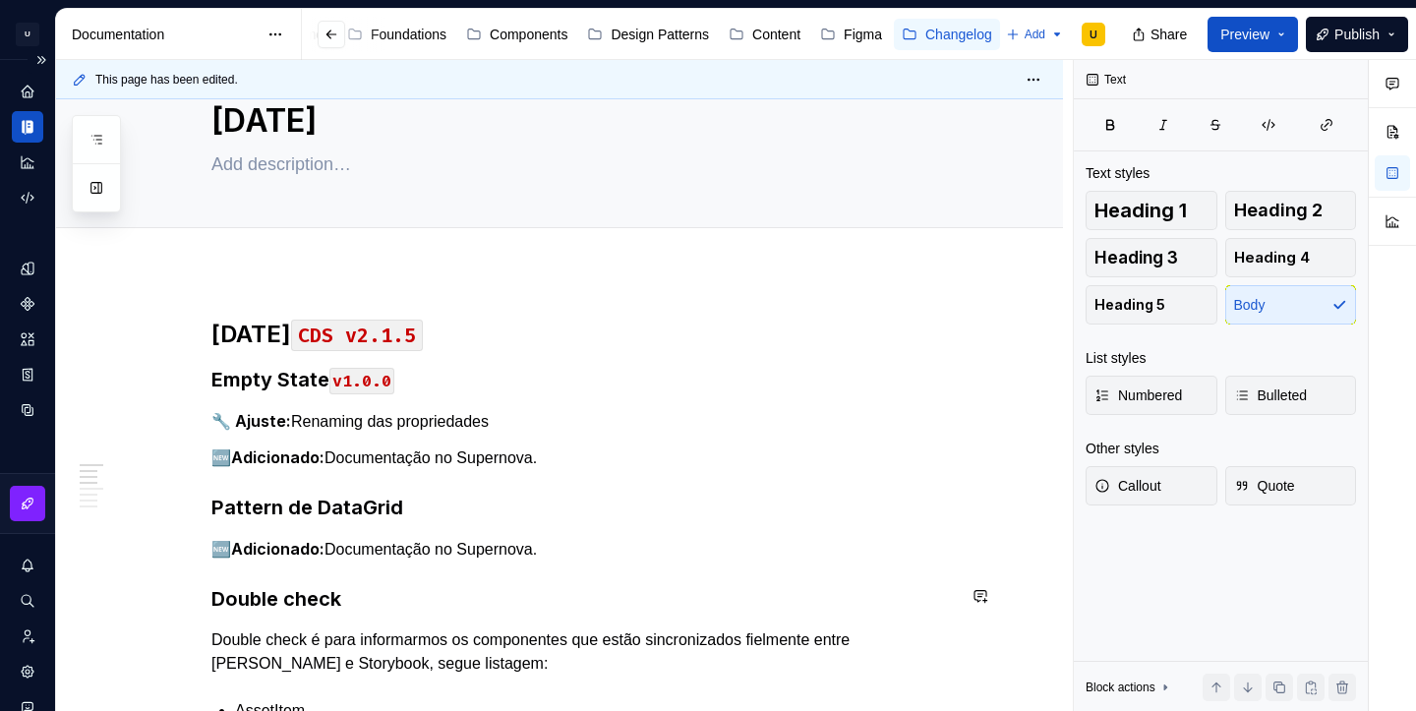
scroll to position [0, 0]
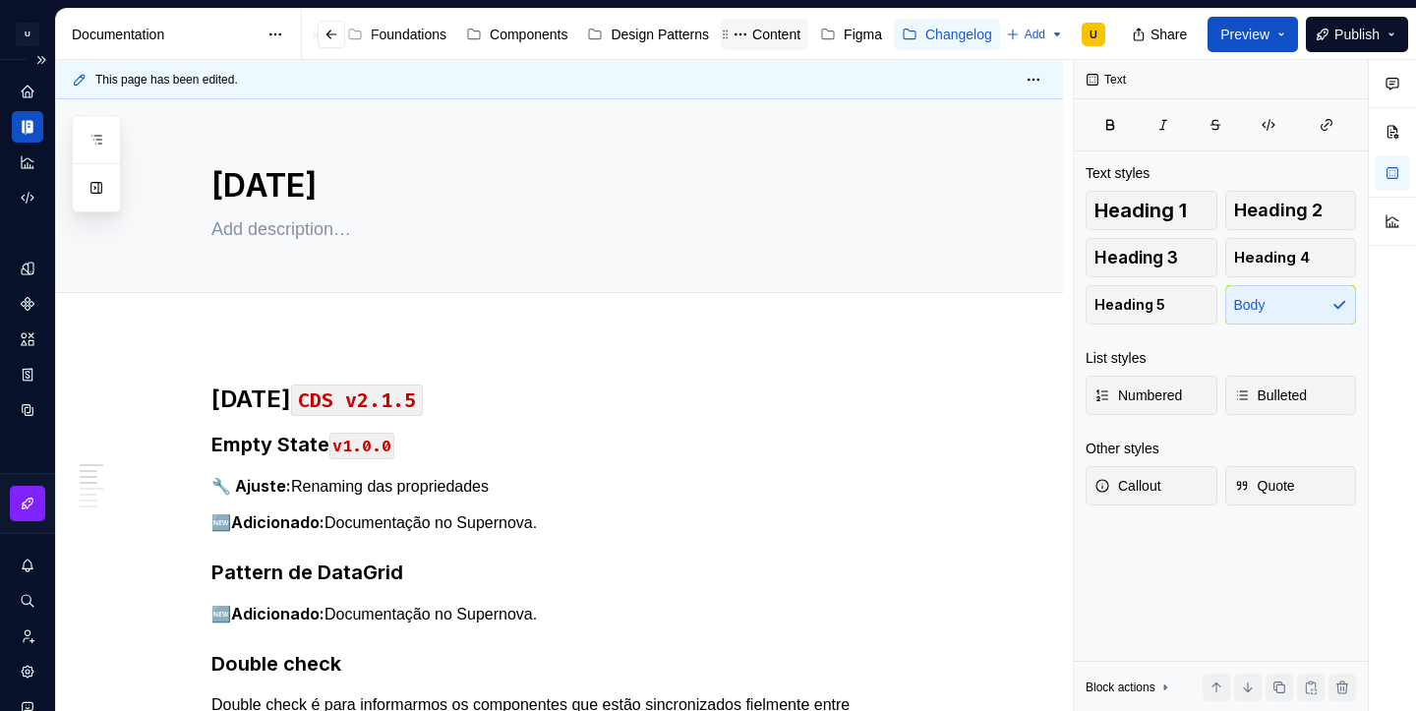
click at [762, 35] on div "Content" at bounding box center [776, 35] width 48 height 20
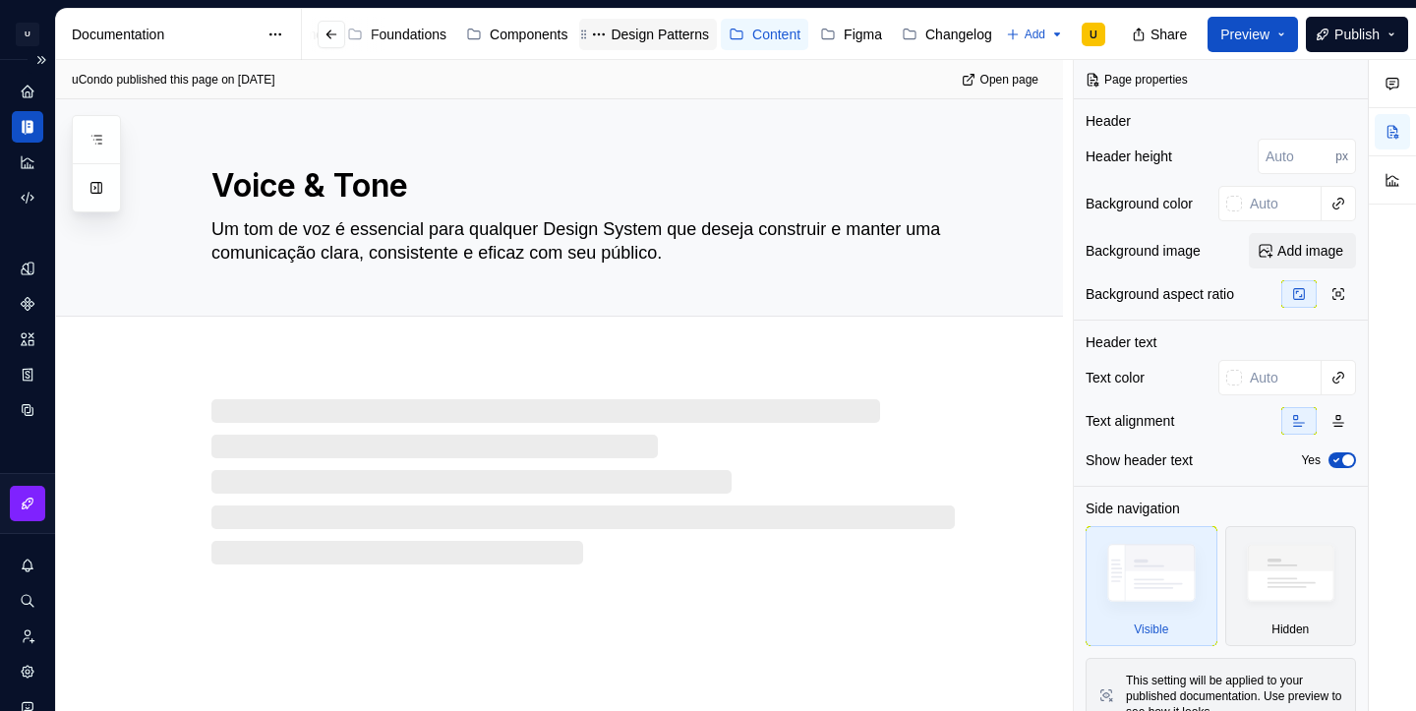
click at [631, 41] on div "Design Patterns" at bounding box center [660, 35] width 98 height 20
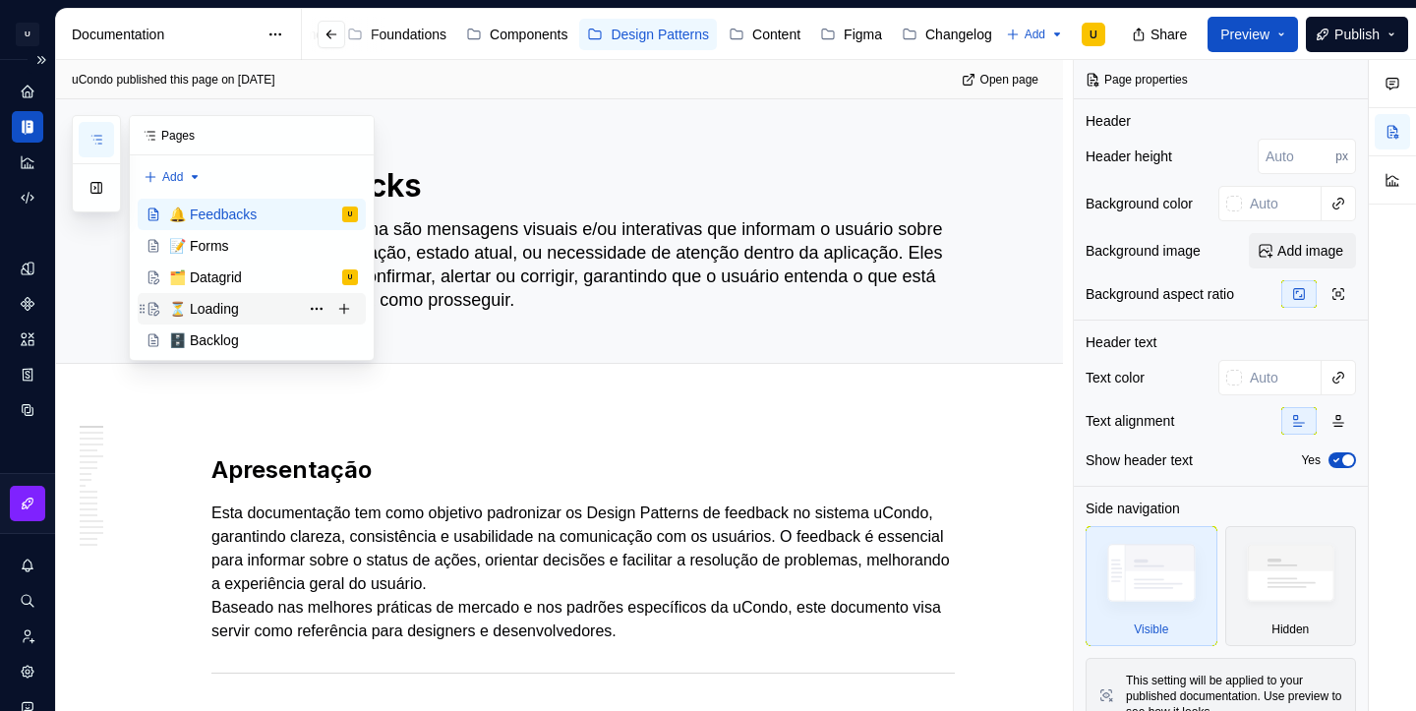
click at [218, 303] on div "⏳ Loading" at bounding box center [204, 309] width 70 height 20
click at [250, 300] on div "⏳ Loading" at bounding box center [263, 309] width 189 height 28
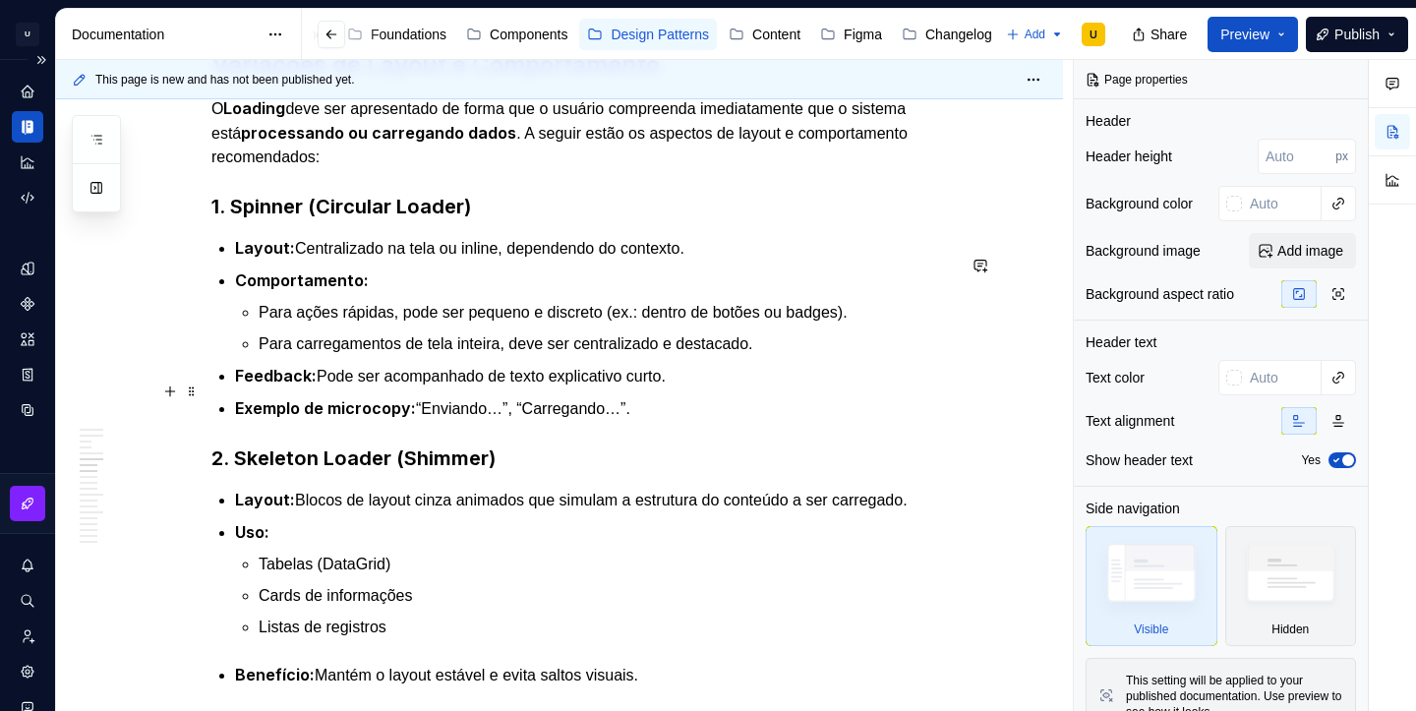
scroll to position [2148, 0]
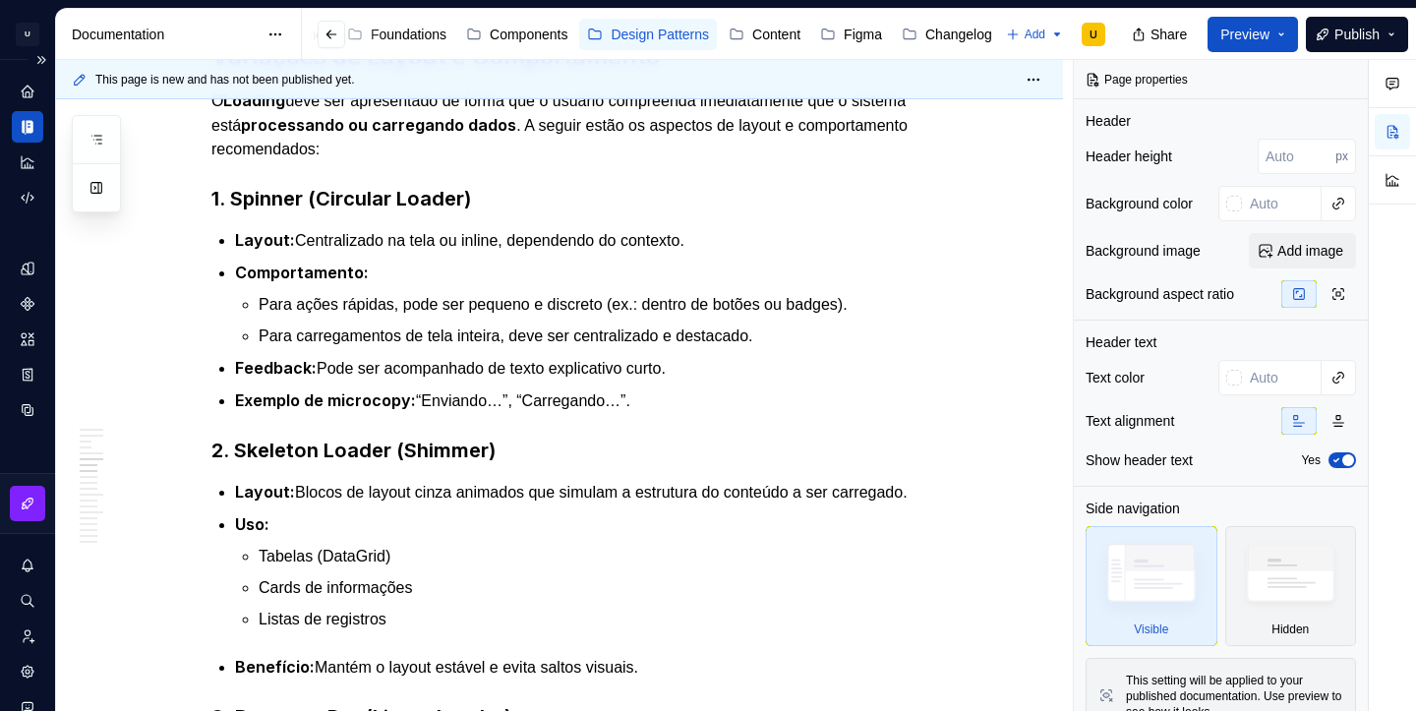
type textarea "*"
